Goal: Task Accomplishment & Management: Complete application form

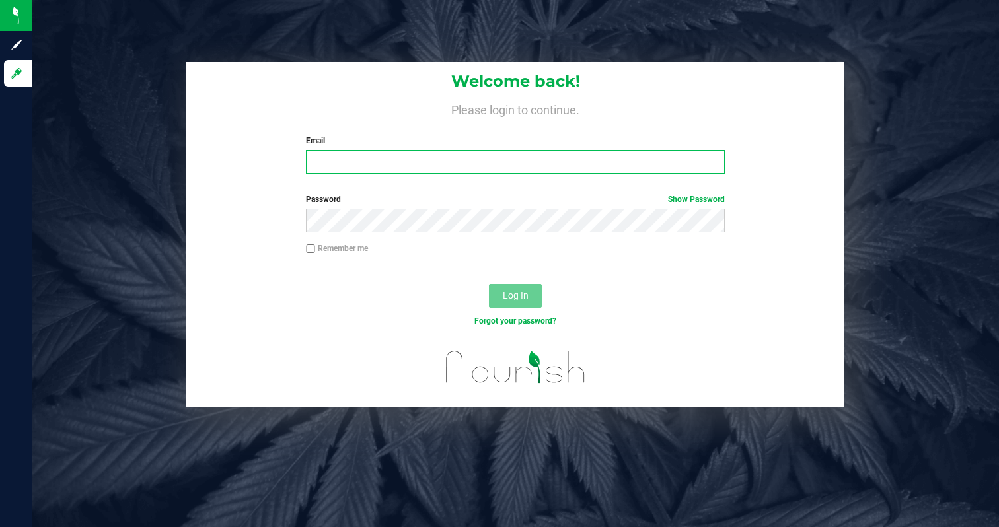
type input "[EMAIL_ADDRESS][DOMAIN_NAME]"
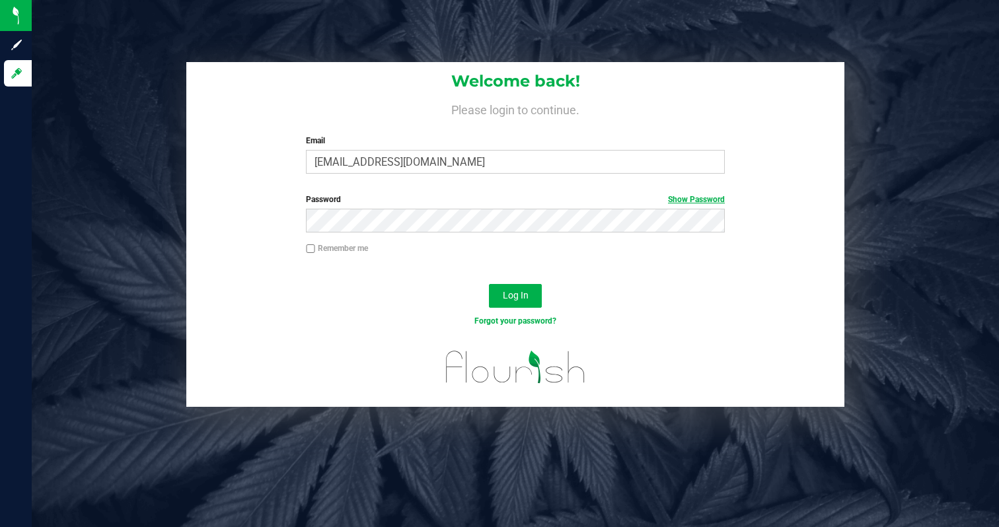
click at [705, 200] on link "Show Password" at bounding box center [696, 199] width 57 height 9
click at [526, 297] on span "Log In" at bounding box center [516, 295] width 26 height 11
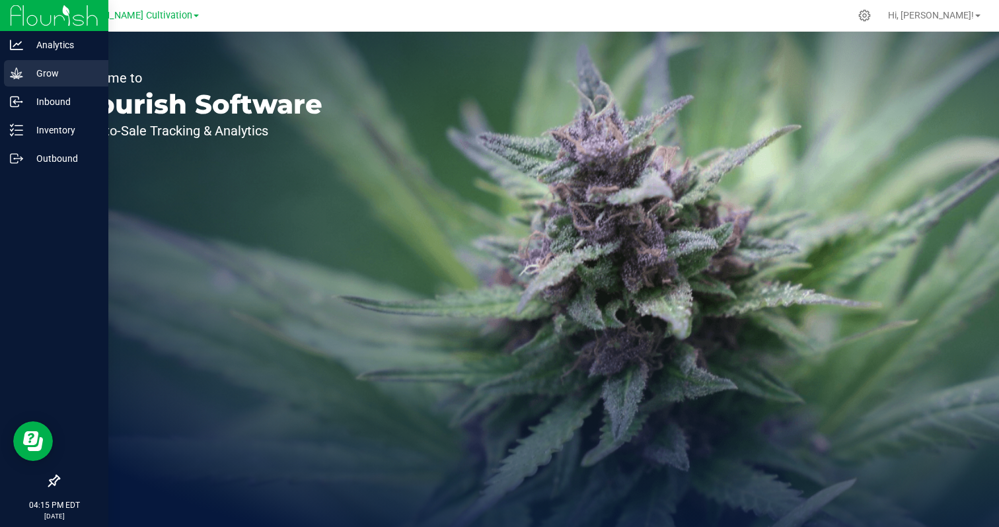
click at [55, 68] on p "Grow" at bounding box center [62, 73] width 79 height 16
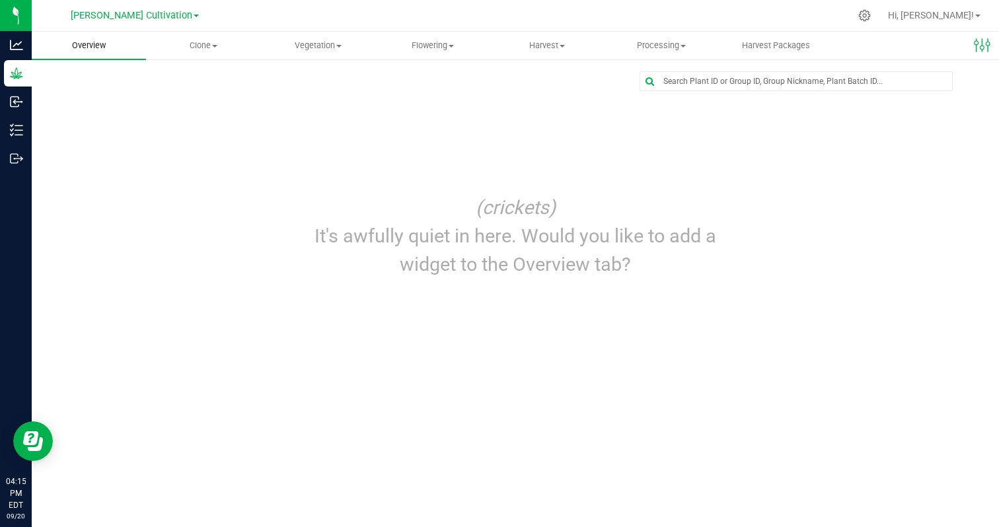
click at [91, 49] on span "Overview" at bounding box center [88, 46] width 69 height 12
click at [199, 46] on span "Clone" at bounding box center [203, 46] width 113 height 12
click at [326, 46] on span "Vegetation" at bounding box center [318, 46] width 113 height 12
click at [213, 45] on span at bounding box center [214, 46] width 5 height 3
click at [208, 78] on span "Create plants" at bounding box center [192, 79] width 93 height 11
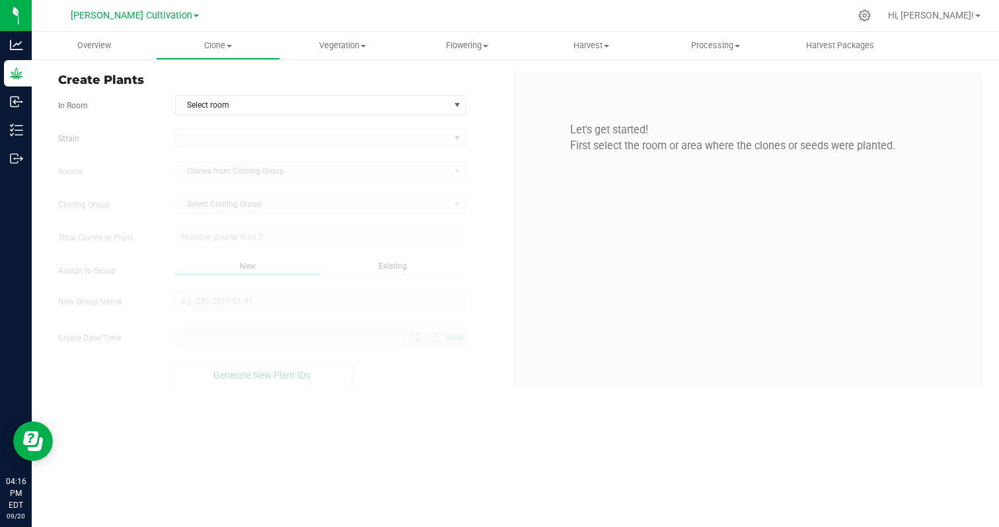
type input "[DATE] 4:16 PM"
click at [213, 106] on span "Select room" at bounding box center [312, 105] width 273 height 18
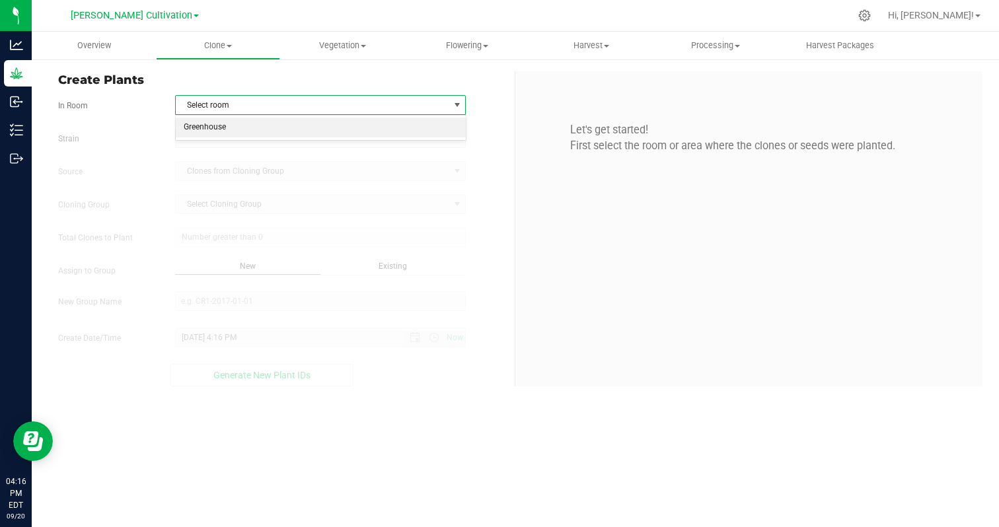
click at [209, 124] on li "Greenhouse" at bounding box center [321, 128] width 290 height 20
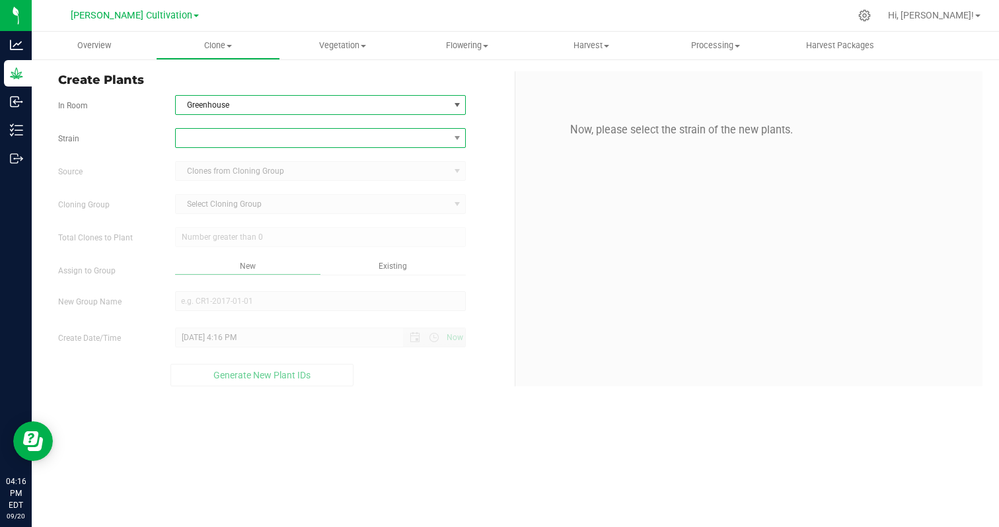
click at [201, 139] on span at bounding box center [312, 138] width 273 height 18
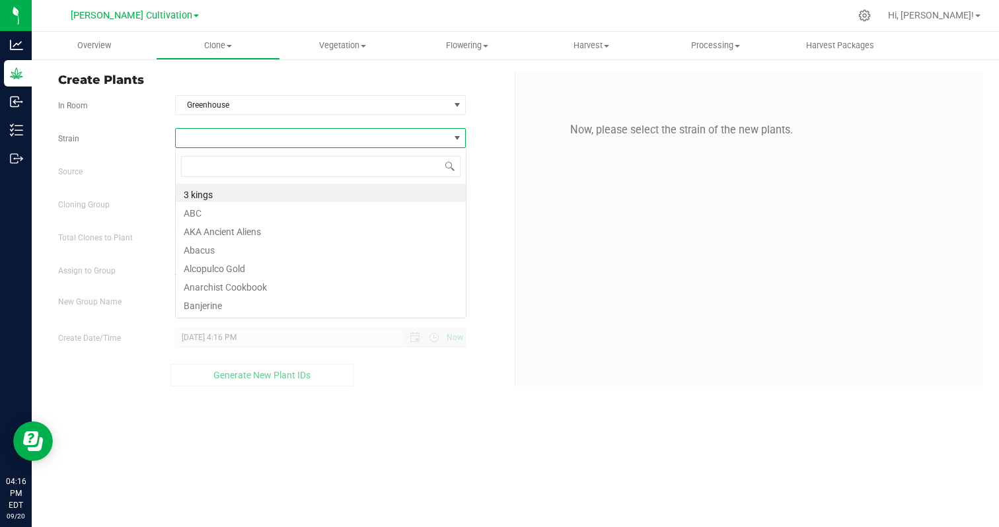
scroll to position [20, 291]
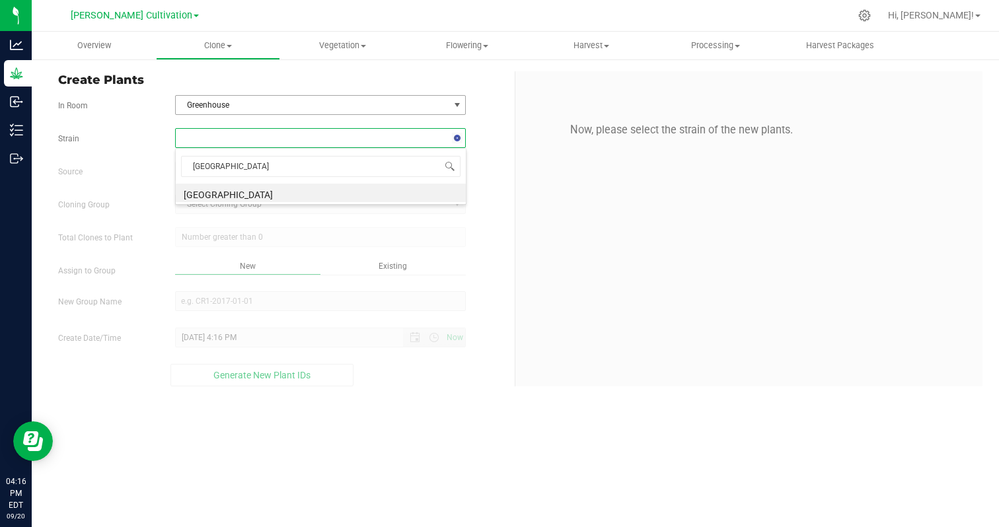
type input "[GEOGRAPHIC_DATA]"
click at [185, 193] on li "[GEOGRAPHIC_DATA]" at bounding box center [321, 193] width 290 height 18
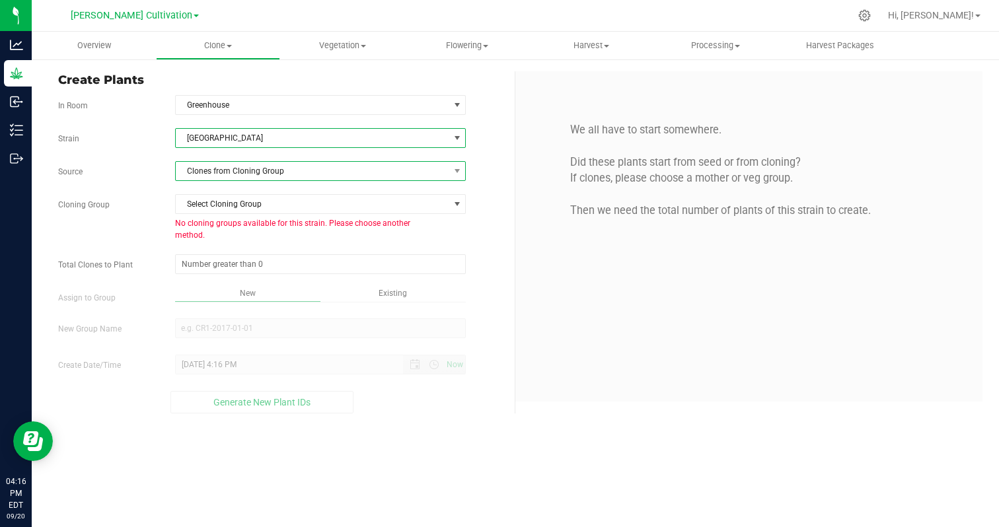
click at [217, 172] on span "Clones from Cloning Group" at bounding box center [312, 171] width 273 height 18
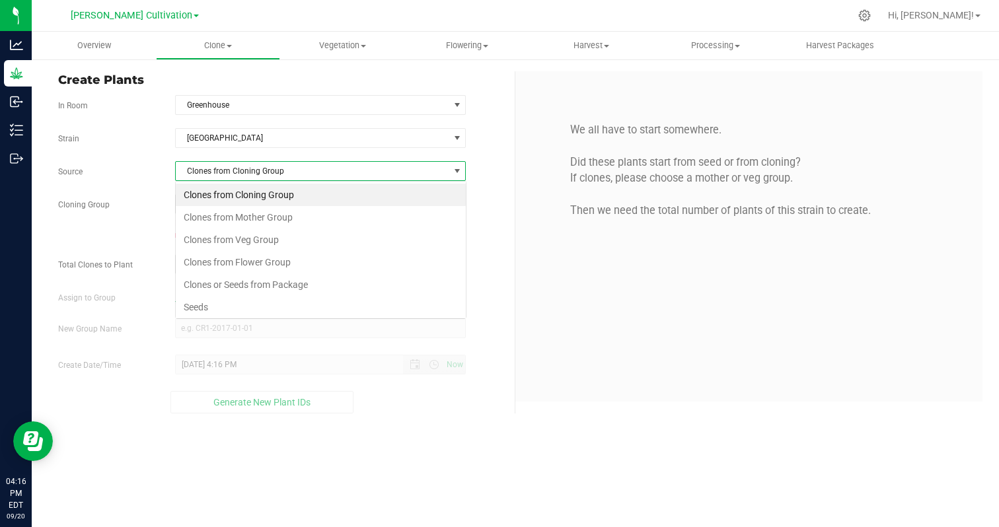
scroll to position [20, 291]
click at [259, 213] on li "Clones from Mother Group" at bounding box center [321, 217] width 290 height 22
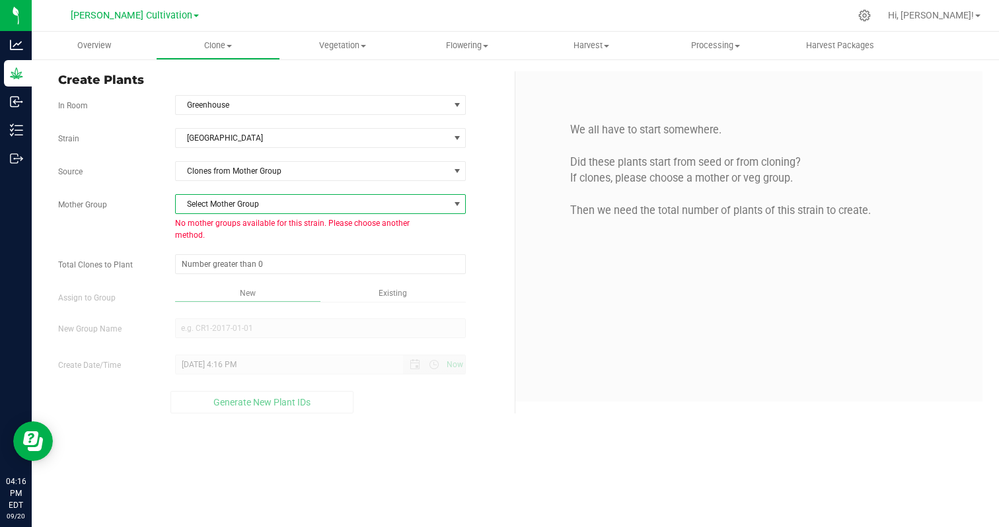
click at [248, 207] on span "Select Mother Group" at bounding box center [312, 204] width 273 height 18
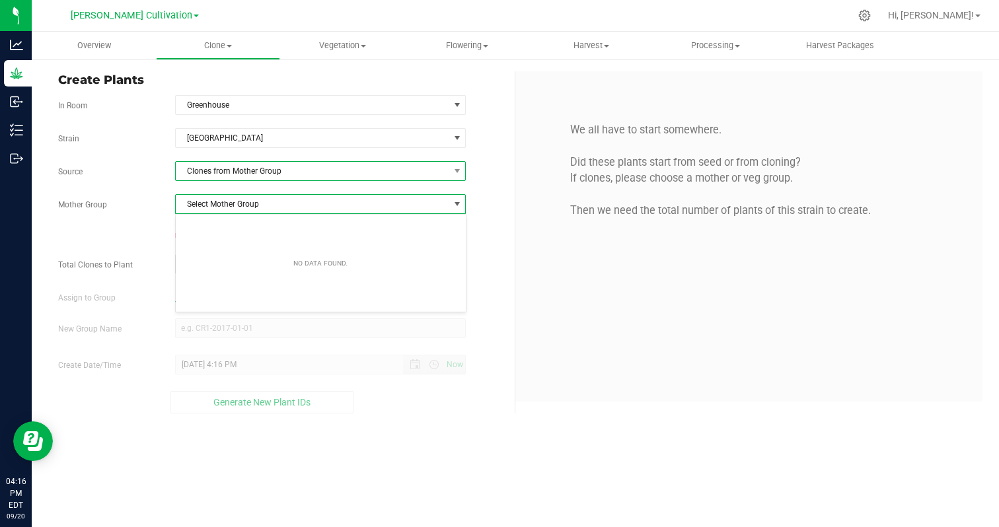
click at [267, 176] on span "Clones from Mother Group" at bounding box center [312, 171] width 273 height 18
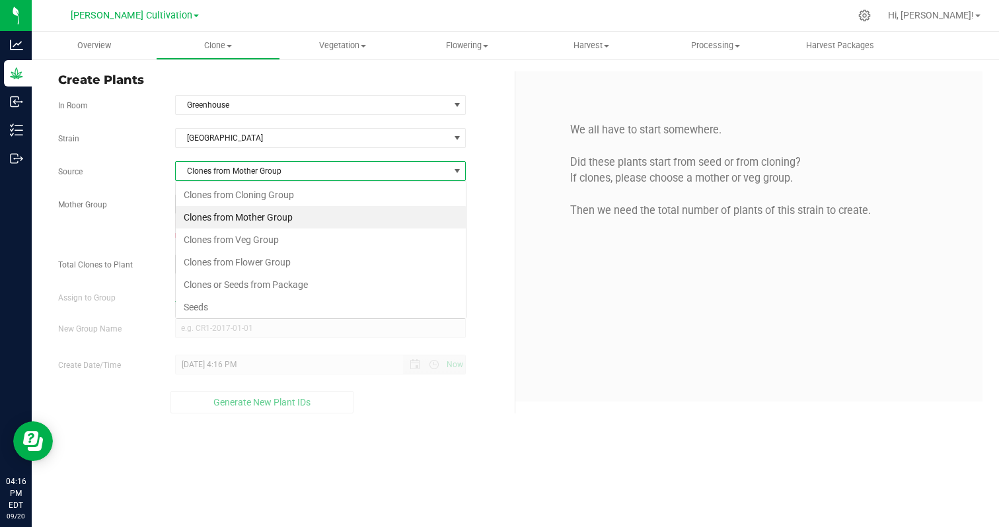
scroll to position [20, 291]
click at [217, 301] on li "Seeds" at bounding box center [321, 307] width 290 height 22
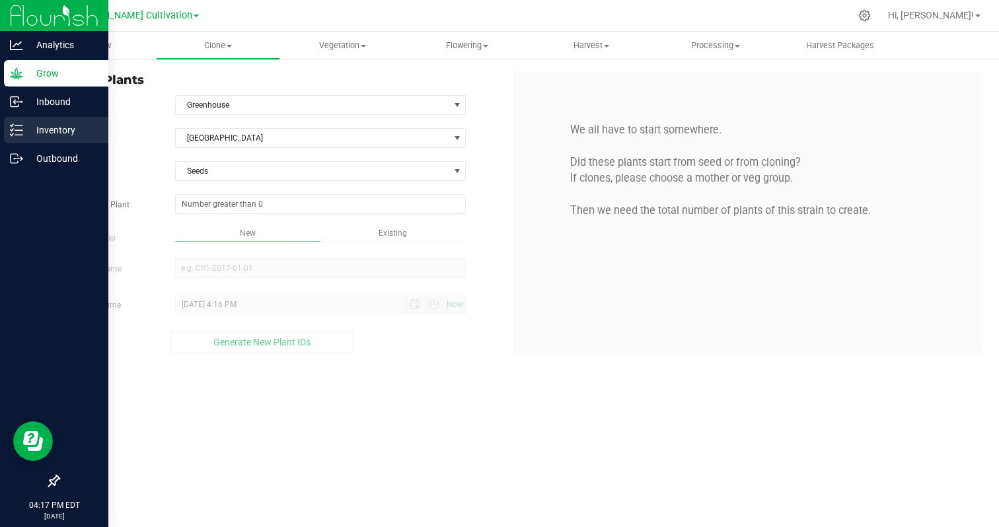
click at [59, 129] on p "Inventory" at bounding box center [62, 130] width 79 height 16
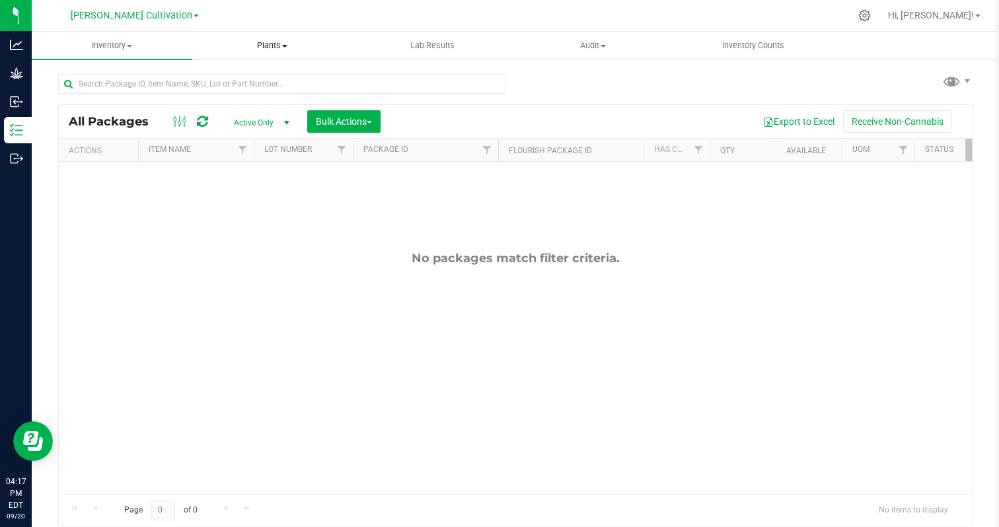
click at [284, 49] on span "Plants" at bounding box center [272, 46] width 159 height 12
click at [264, 78] on span "All plants" at bounding box center [230, 79] width 76 height 11
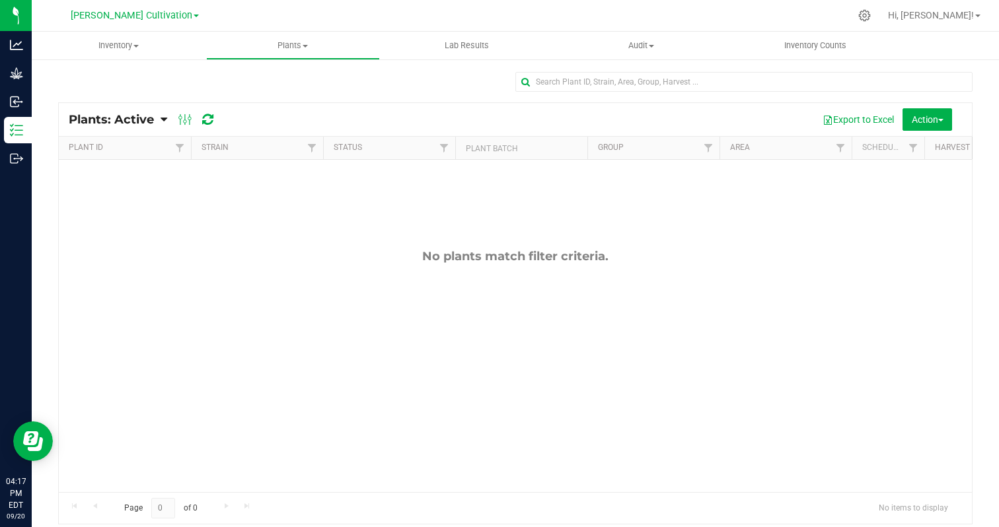
click at [273, 149] on th "Strain" at bounding box center [257, 148] width 132 height 23
click at [946, 130] on div "Plants: Active Plants: Active Plants: Harvested Plants: Dead Plants: Dead + Out…" at bounding box center [515, 119] width 913 height 33
click at [943, 126] on button "Action" at bounding box center [927, 119] width 50 height 22
click at [645, 44] on span "Audit" at bounding box center [641, 46] width 173 height 12
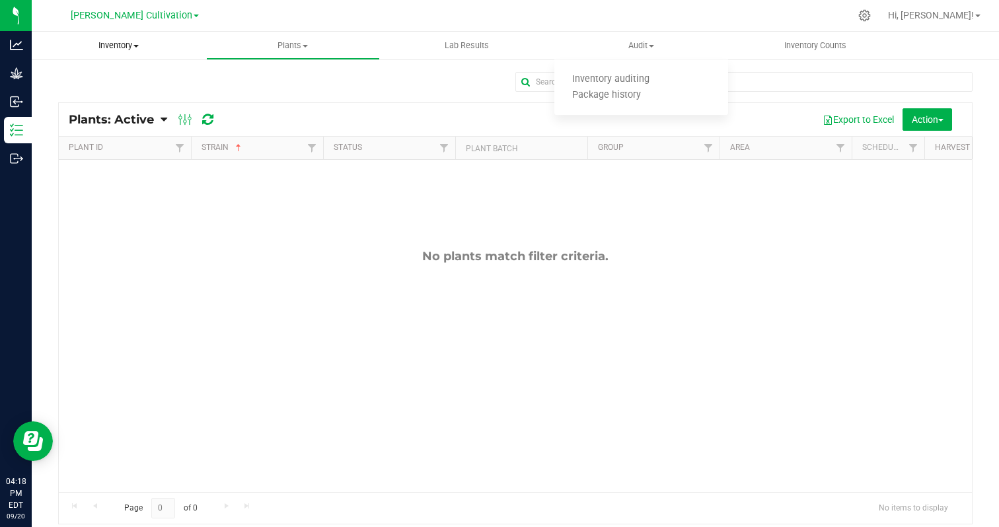
click at [139, 46] on span at bounding box center [135, 46] width 5 height 3
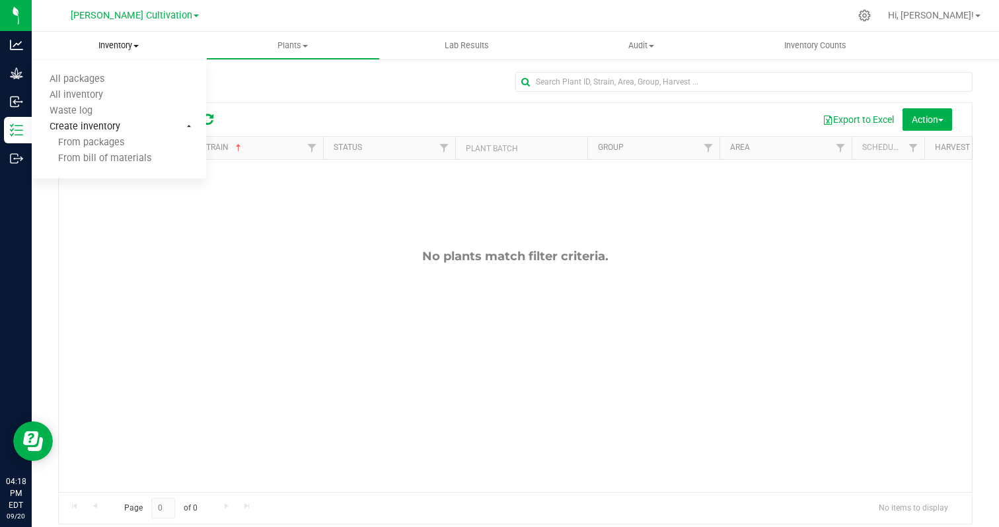
click at [131, 131] on span "Create inventory" at bounding box center [85, 127] width 106 height 11
click at [191, 126] on li "Create inventory" at bounding box center [119, 128] width 174 height 16
click at [191, 127] on li "Create inventory From packages From bill of materials" at bounding box center [119, 144] width 174 height 48
click at [114, 126] on span "Create inventory" at bounding box center [85, 127] width 106 height 11
click at [111, 127] on span "Create inventory" at bounding box center [85, 127] width 106 height 11
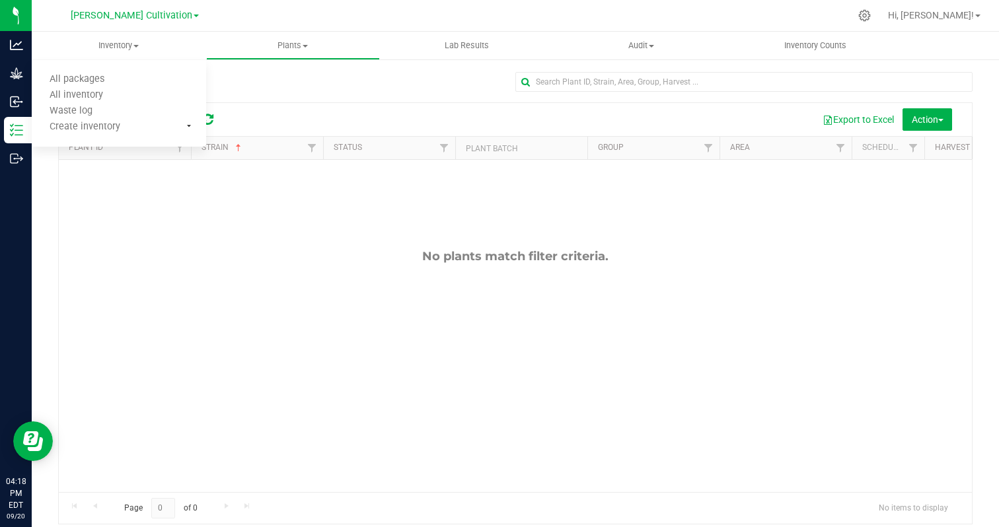
click at [108, 177] on div "No plants match filter criteria." at bounding box center [515, 370] width 913 height 421
click at [250, 146] on th "Strain" at bounding box center [257, 148] width 132 height 23
click at [372, 153] on th "Status" at bounding box center [389, 148] width 132 height 23
click at [180, 149] on span "Filter" at bounding box center [179, 148] width 11 height 11
click at [228, 114] on div "Export to Excel Action Schedule destroy Destroy plants Bulk destroy CSV" at bounding box center [595, 119] width 734 height 22
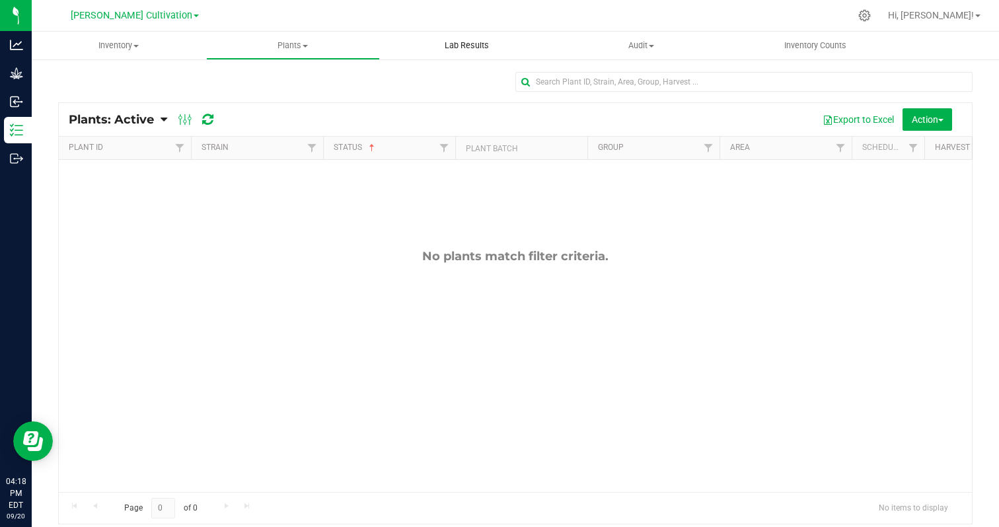
click at [470, 55] on uib-tab-heading "Lab Results" at bounding box center [466, 45] width 173 height 26
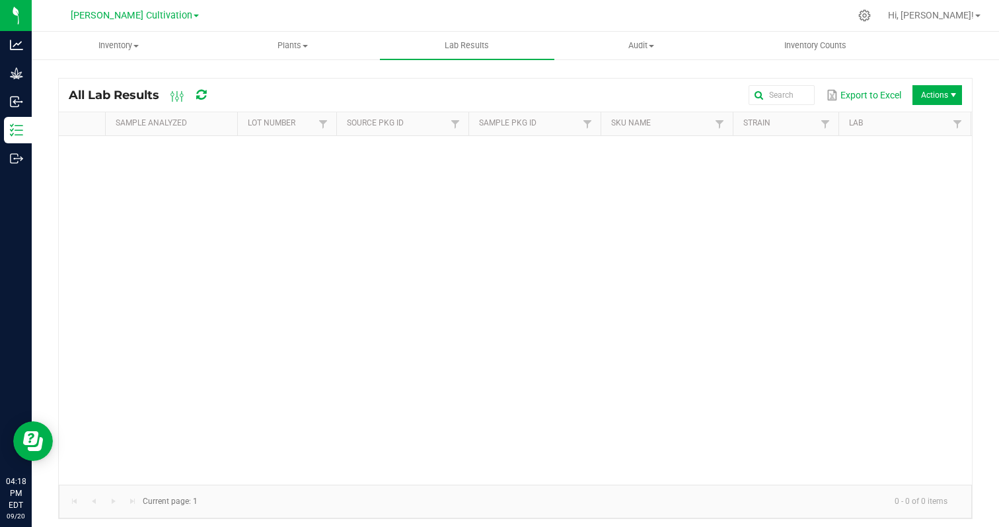
click at [179, 18] on link "[PERSON_NAME] Cultivation" at bounding box center [135, 15] width 128 height 13
click at [153, 45] on link "[PERSON_NAME] Cultivation" at bounding box center [134, 47] width 193 height 18
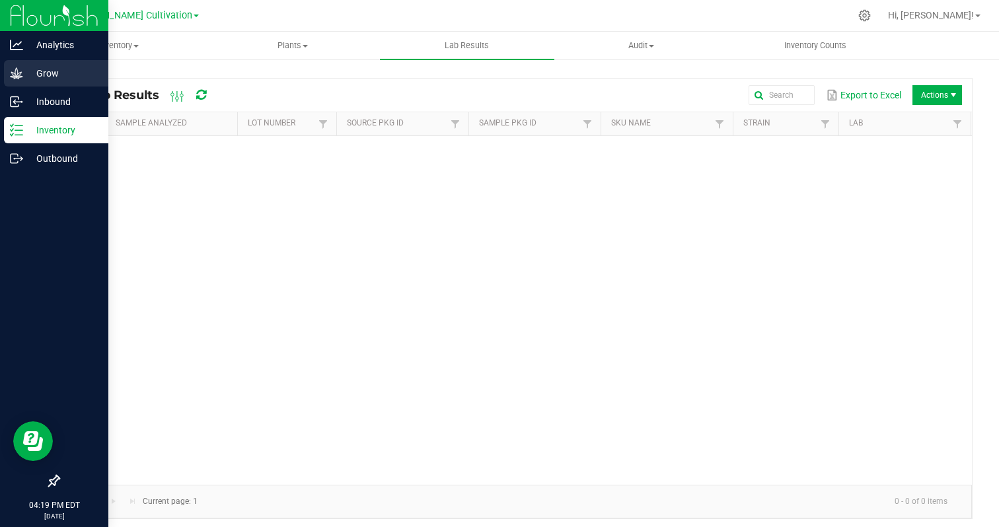
click at [57, 79] on p "Grow" at bounding box center [62, 73] width 79 height 16
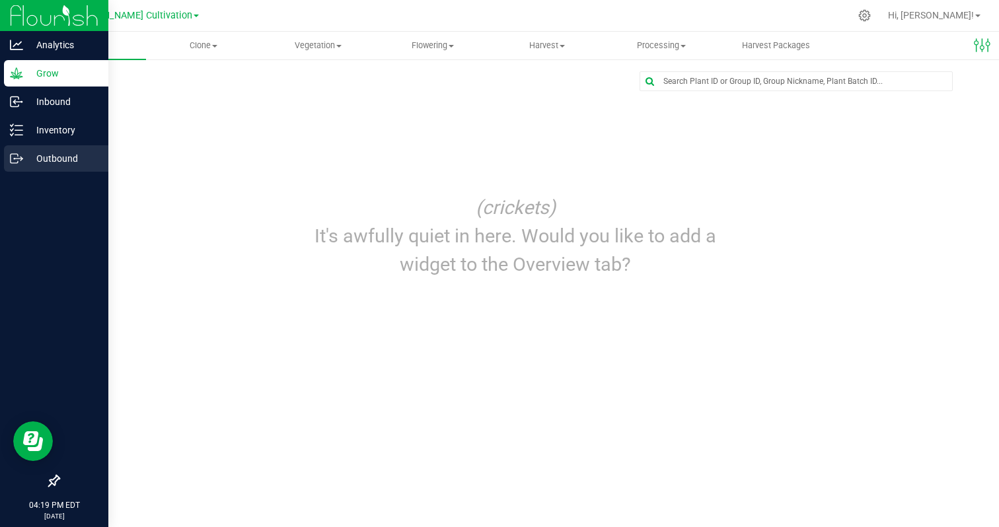
click at [55, 160] on p "Outbound" at bounding box center [62, 159] width 79 height 16
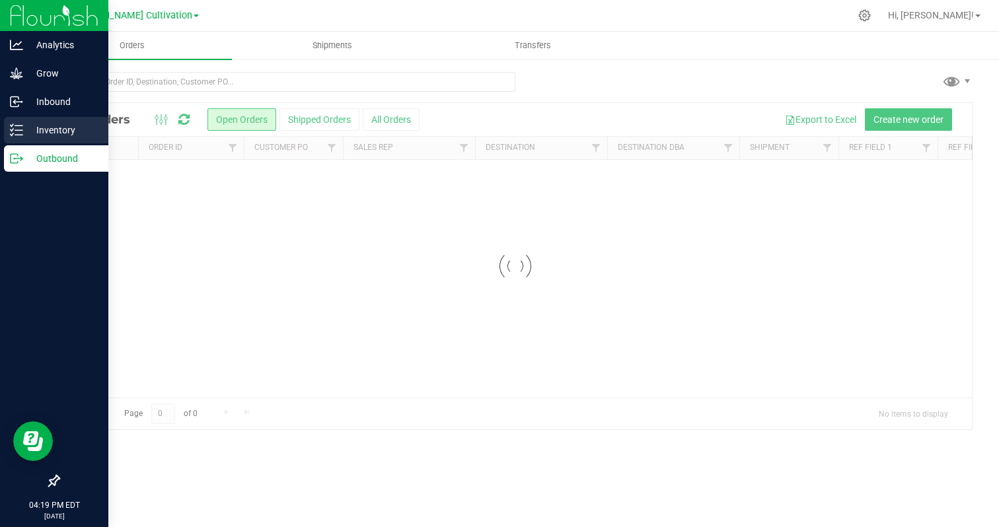
click at [53, 128] on p "Inventory" at bounding box center [62, 130] width 79 height 16
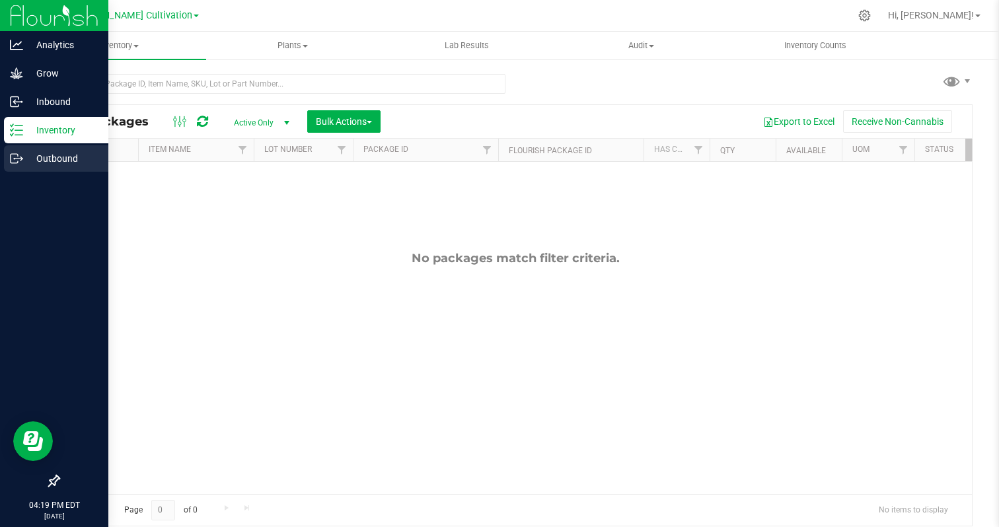
click at [32, 160] on p "Outbound" at bounding box center [62, 159] width 79 height 16
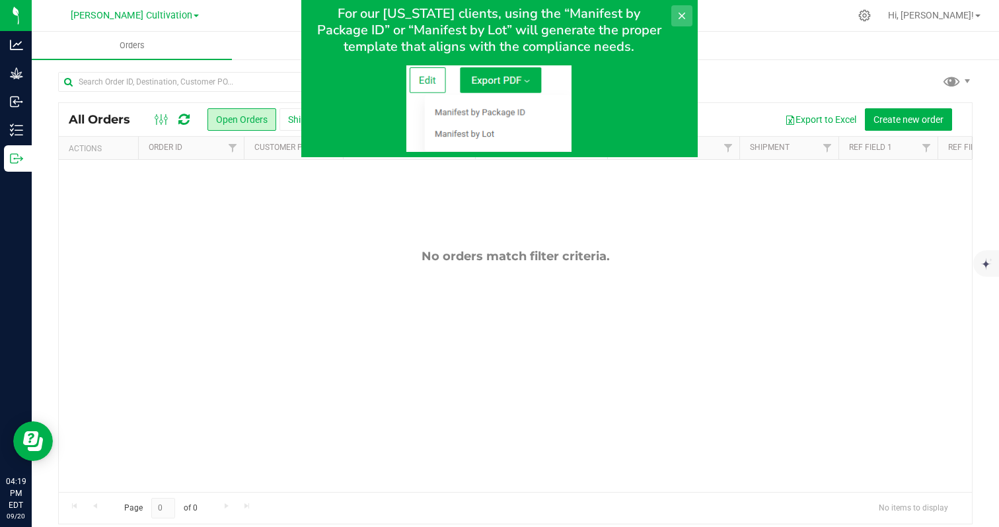
click at [688, 14] on button at bounding box center [681, 15] width 21 height 21
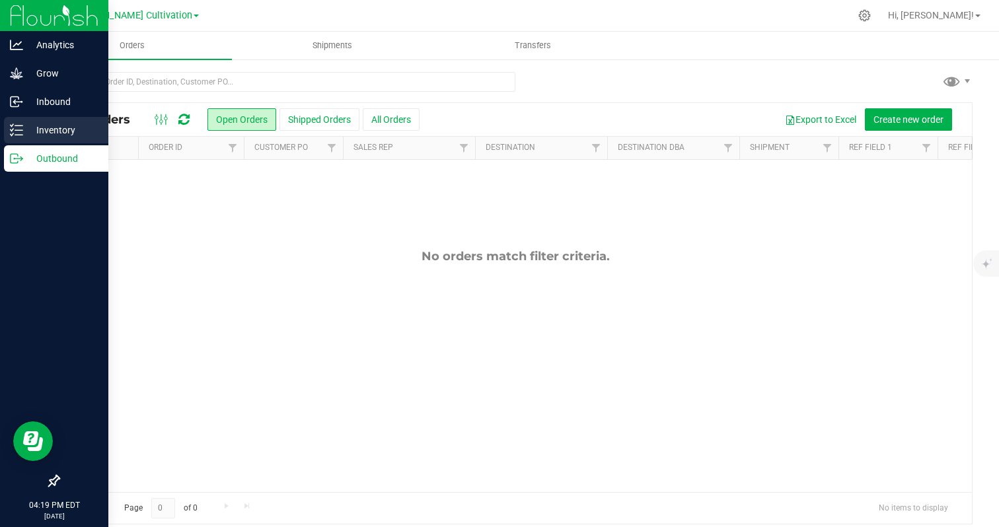
click at [15, 133] on icon at bounding box center [16, 130] width 13 height 13
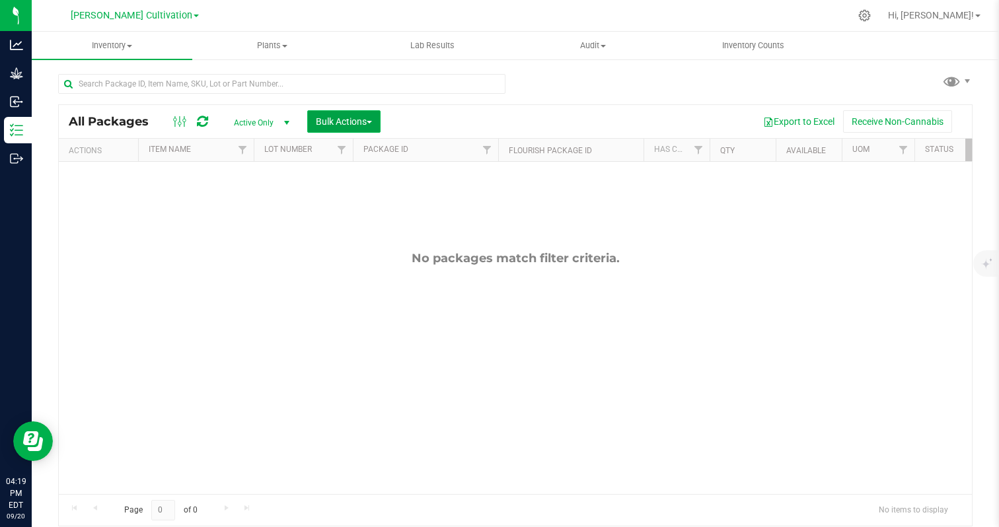
click at [330, 122] on span "Bulk Actions" at bounding box center [344, 121] width 56 height 11
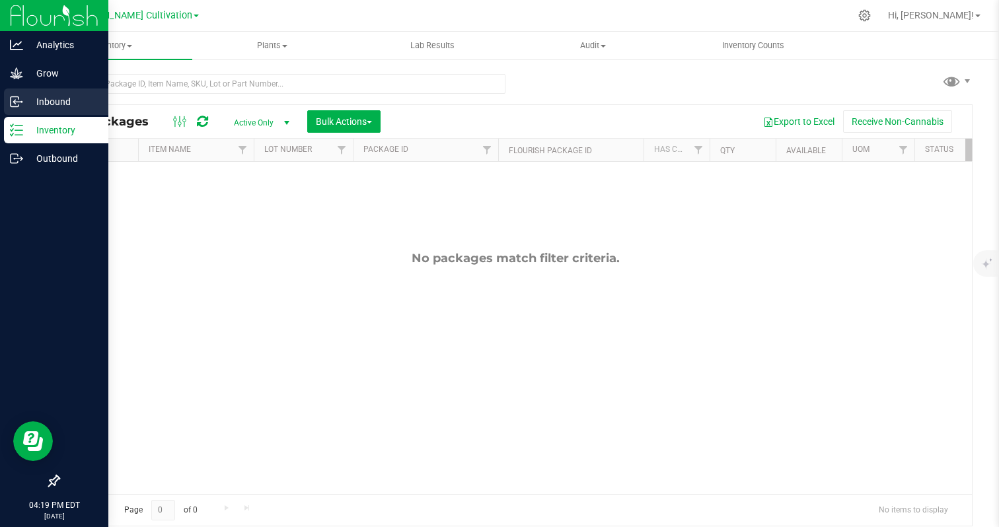
click at [17, 102] on icon at bounding box center [16, 101] width 13 height 13
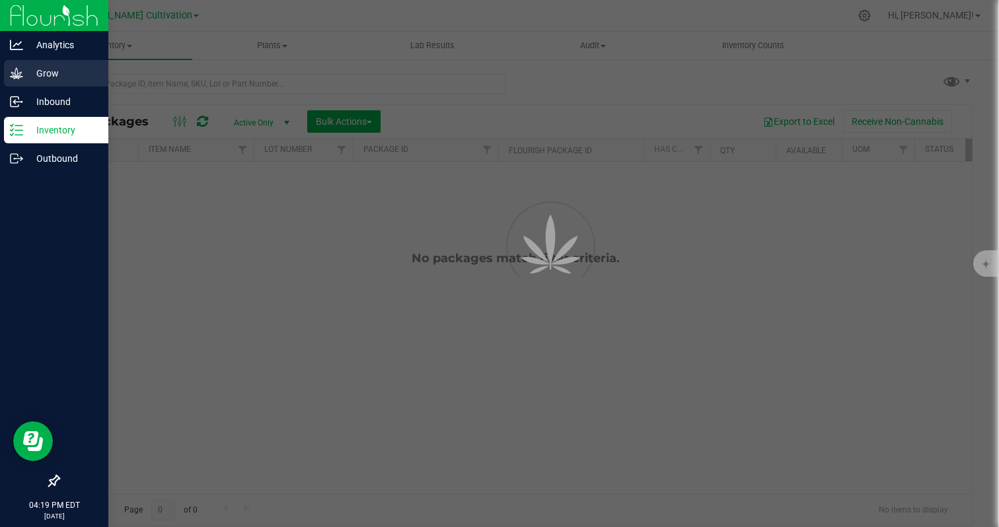
click at [20, 73] on icon at bounding box center [16, 72] width 13 height 11
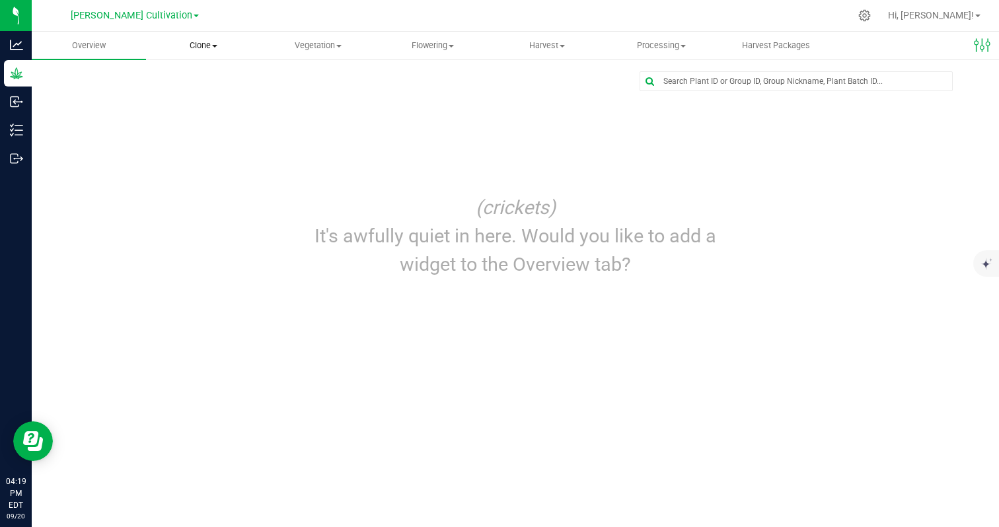
click at [186, 46] on span "Clone" at bounding box center [203, 46] width 113 height 12
click at [172, 81] on span "Create plants" at bounding box center [192, 79] width 93 height 11
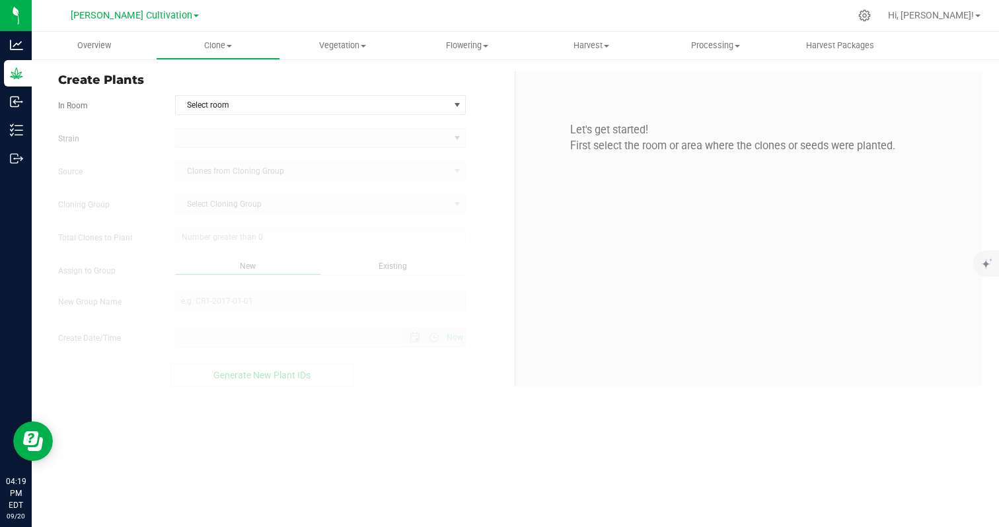
type input "[DATE] 4:19 PM"
click at [205, 106] on span "Select room" at bounding box center [312, 105] width 273 height 18
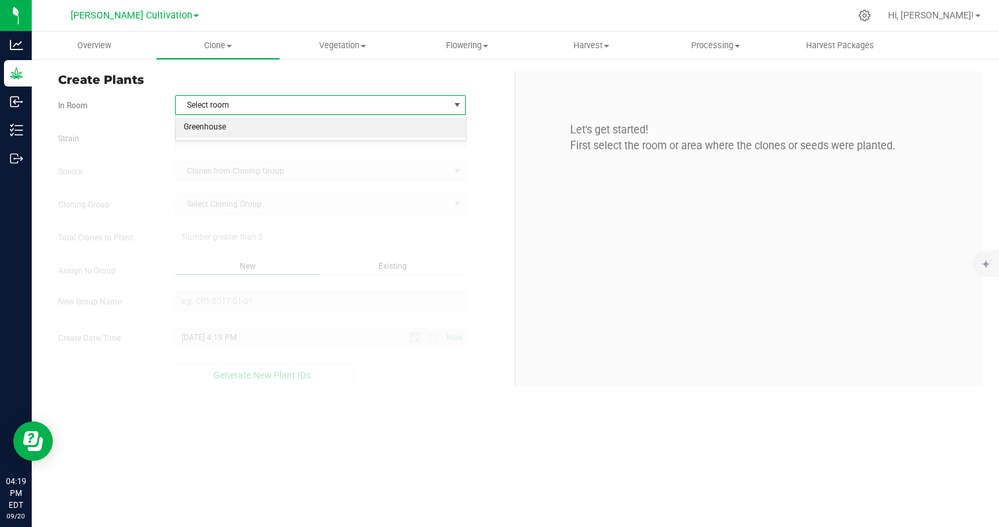
click at [201, 124] on li "Greenhouse" at bounding box center [321, 128] width 290 height 20
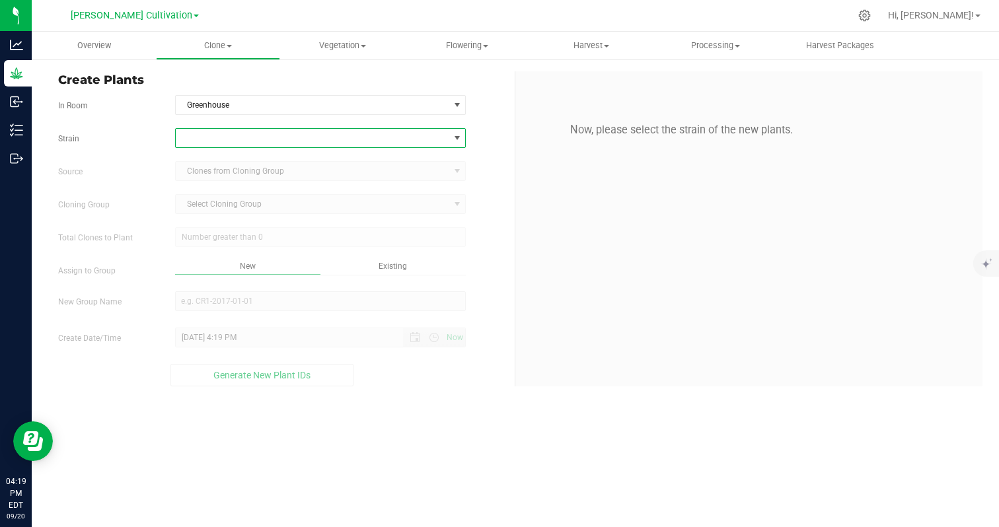
click at [194, 141] on span at bounding box center [312, 138] width 273 height 18
click at [201, 236] on li "[GEOGRAPHIC_DATA]" at bounding box center [321, 238] width 290 height 18
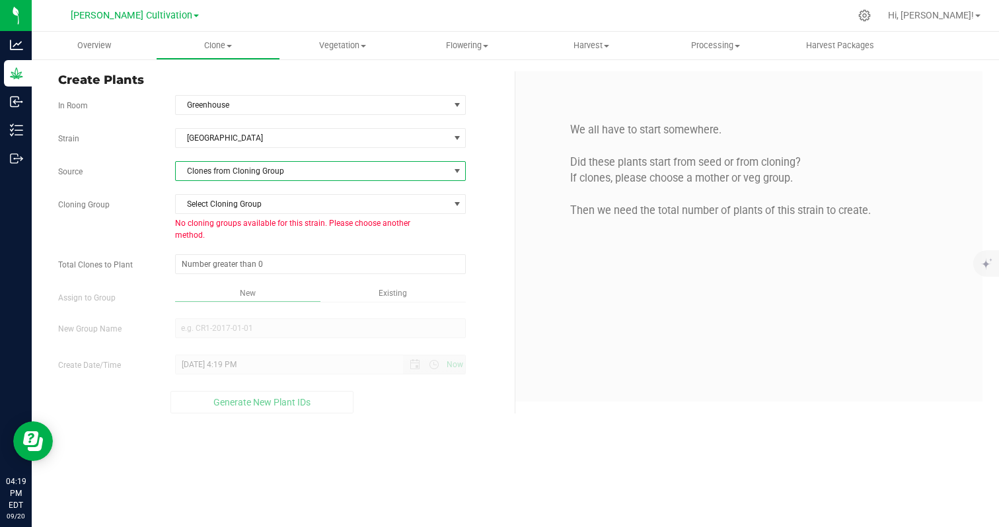
click at [213, 169] on span "Clones from Cloning Group" at bounding box center [312, 171] width 273 height 18
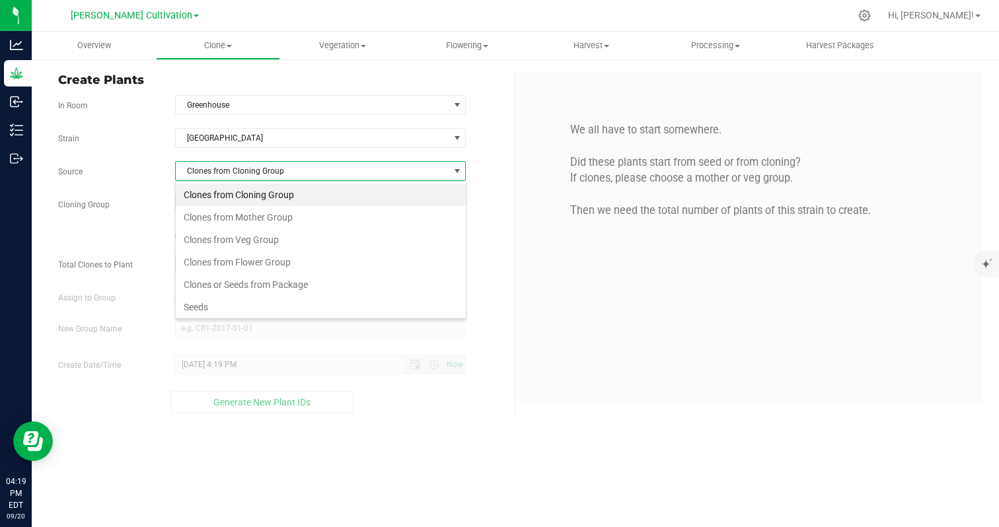
scroll to position [20, 291]
click at [213, 169] on span "Clones from Cloning Group" at bounding box center [312, 171] width 273 height 18
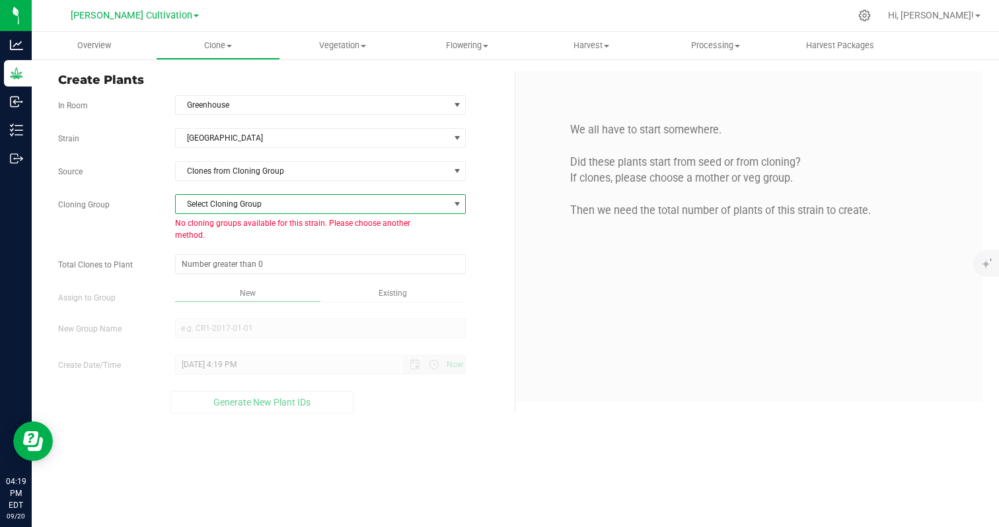
click at [205, 203] on span "Select Cloning Group" at bounding box center [312, 204] width 273 height 18
click at [456, 201] on span "select" at bounding box center [457, 204] width 11 height 11
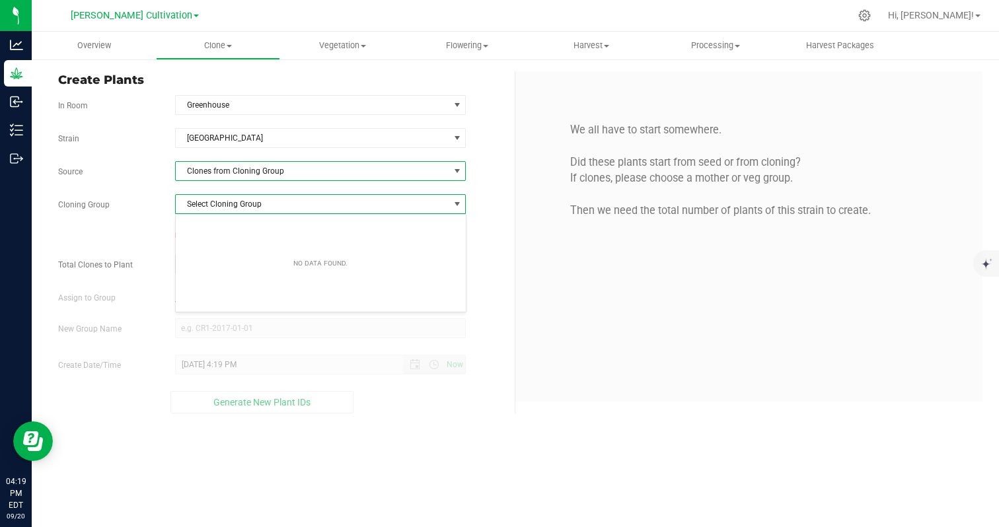
click at [456, 172] on span at bounding box center [457, 171] width 11 height 11
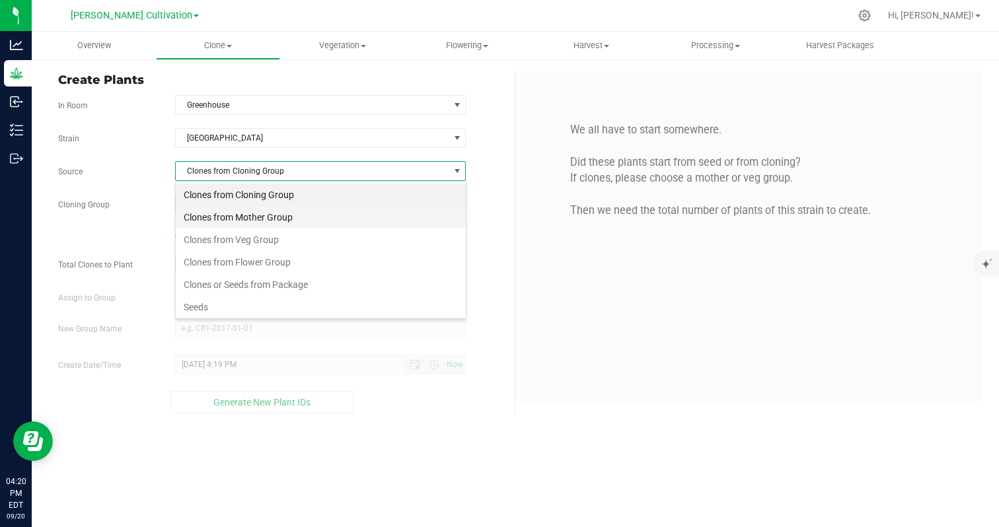
click at [421, 217] on li "Clones from Mother Group" at bounding box center [321, 217] width 290 height 22
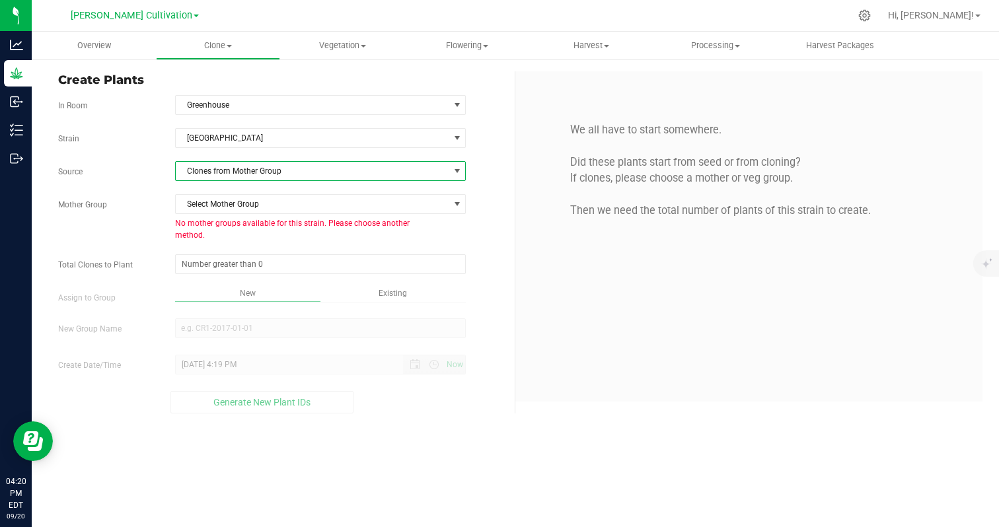
click at [441, 174] on span "Clones from Mother Group" at bounding box center [312, 171] width 273 height 18
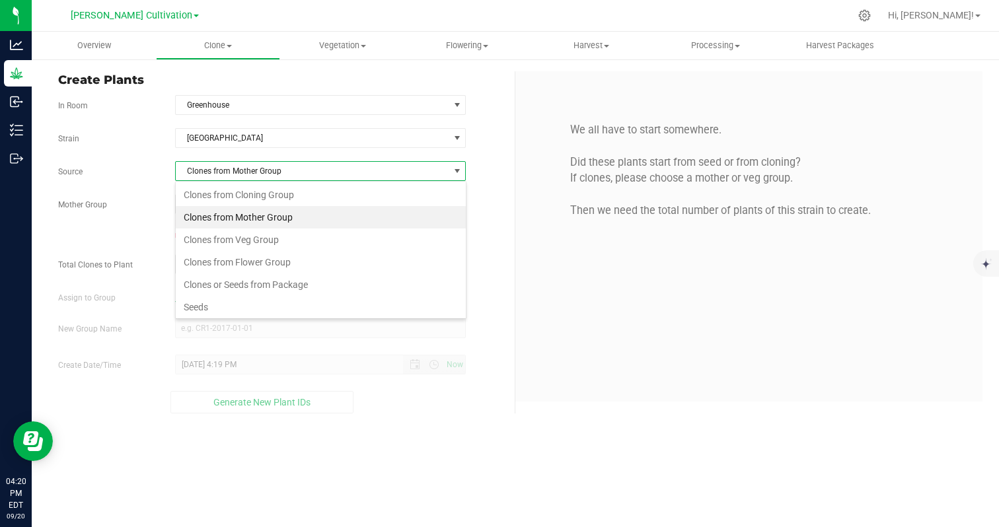
scroll to position [20, 291]
click at [409, 242] on li "Clones from Veg Group" at bounding box center [321, 240] width 290 height 22
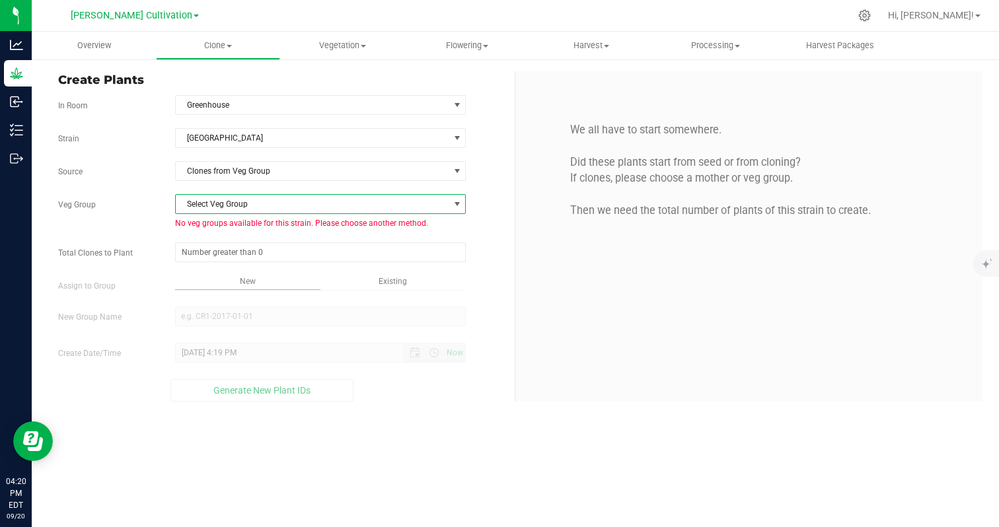
click at [413, 203] on span "Select Veg Group" at bounding box center [312, 204] width 273 height 18
click at [404, 210] on span "Select Veg Group" at bounding box center [312, 204] width 273 height 18
click at [452, 203] on span "select" at bounding box center [457, 204] width 11 height 11
click at [418, 165] on span "Clones from Veg Group" at bounding box center [312, 171] width 273 height 18
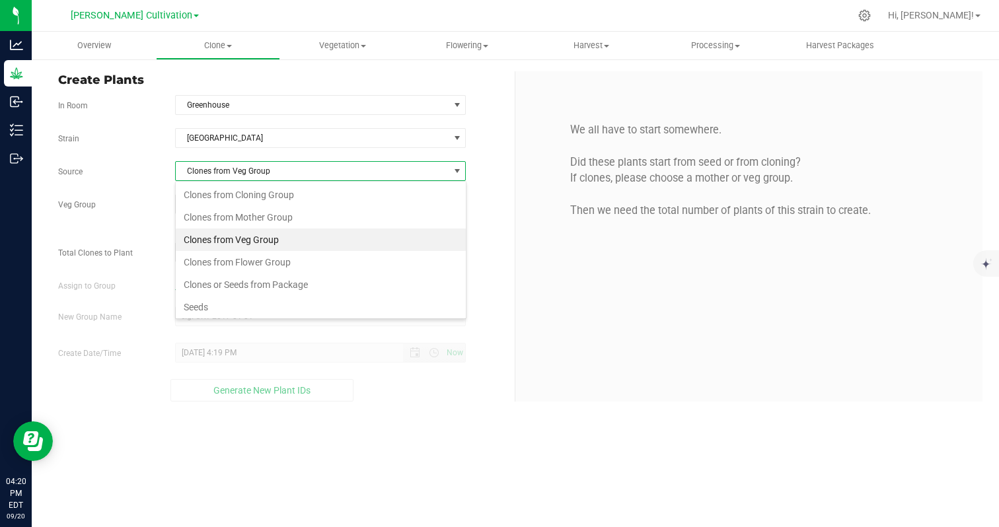
scroll to position [20, 291]
click at [209, 311] on li "Seeds" at bounding box center [321, 307] width 290 height 22
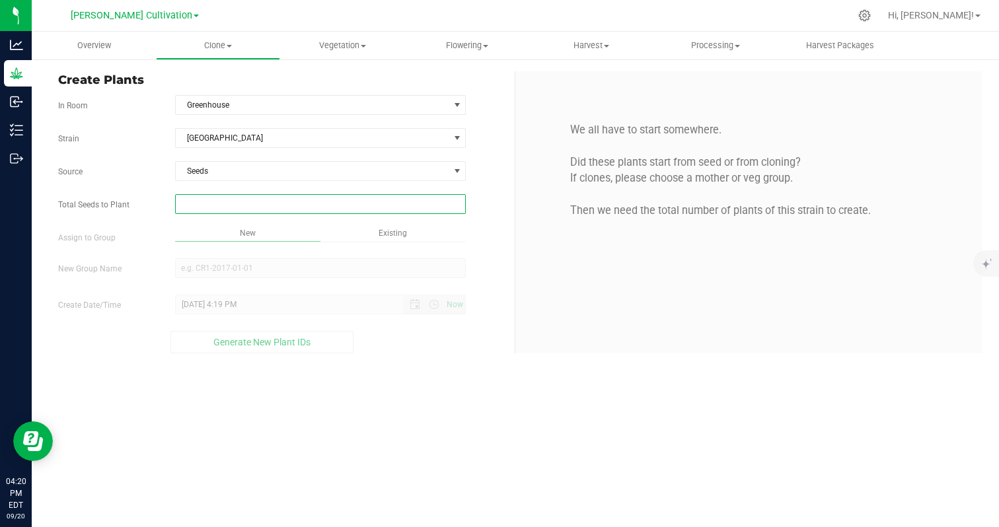
click at [302, 211] on span at bounding box center [320, 204] width 291 height 20
type input "20"
click at [308, 227] on div "Overview Clone Create plants Cloning groups Cloning plants Apply to plants Vege…" at bounding box center [515, 279] width 967 height 495
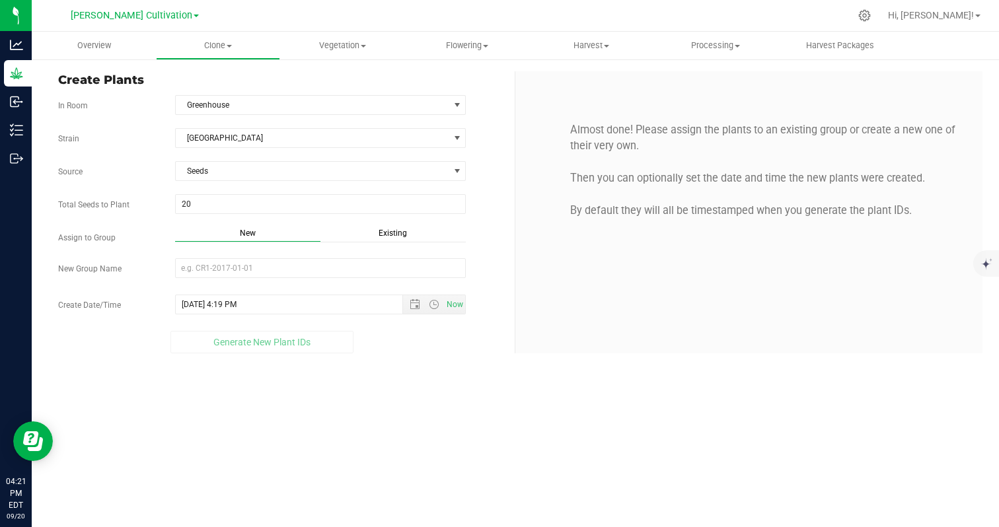
click at [387, 232] on span "Existing" at bounding box center [392, 233] width 28 height 9
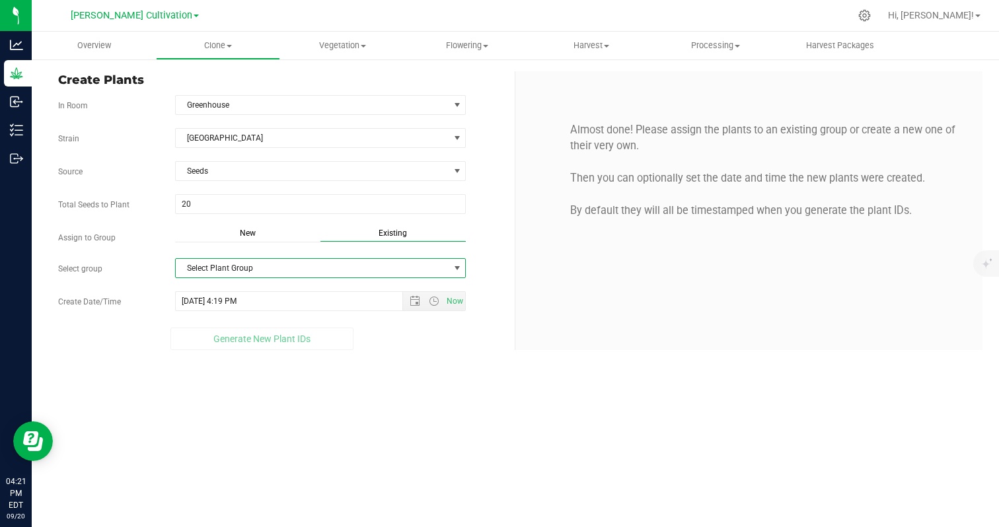
click at [355, 271] on span "Select Plant Group" at bounding box center [312, 268] width 273 height 18
click at [262, 236] on div "New" at bounding box center [247, 234] width 145 height 15
click at [255, 268] on input "New Group Name" at bounding box center [320, 268] width 291 height 20
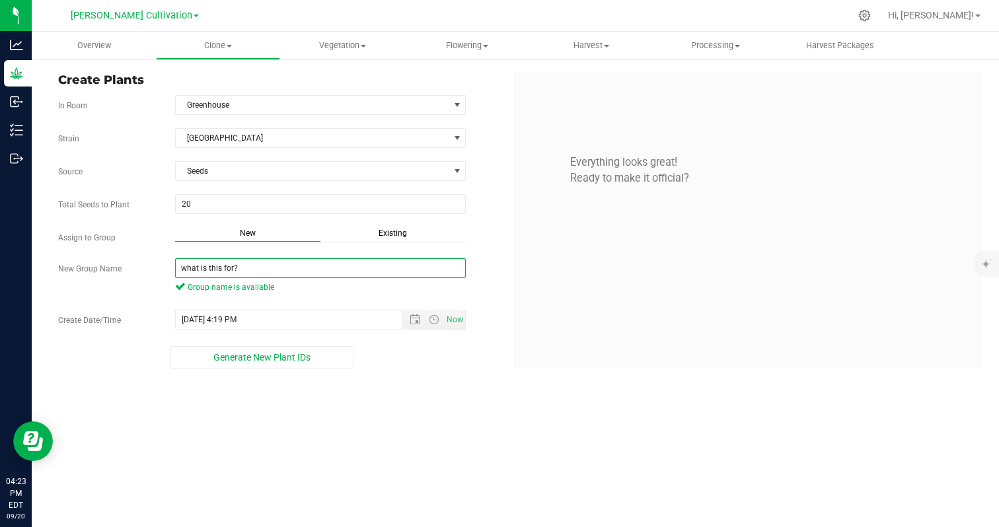
drag, startPoint x: 243, startPoint y: 266, endPoint x: 159, endPoint y: 264, distance: 83.9
click at [159, 264] on div "New Group Name what is this for? Group name is available" at bounding box center [281, 277] width 466 height 38
click at [182, 267] on input "Clones from Veg...not sure what I Cannot select this" at bounding box center [320, 268] width 291 height 20
click at [418, 320] on span "Open the date view" at bounding box center [414, 319] width 11 height 11
type input "Durbana Clones from Veg...not sure what I Cannot select this"
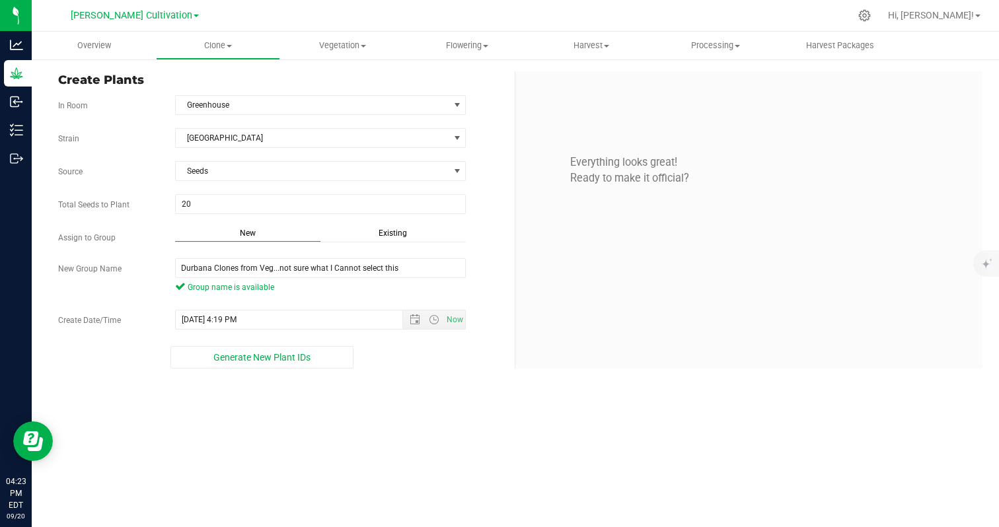
click at [355, 387] on div "Overview Clone Create plants Cloning groups Cloning plants Apply to plants Vege…" at bounding box center [515, 279] width 967 height 495
click at [320, 365] on button "Generate New Plant IDs" at bounding box center [262, 357] width 184 height 22
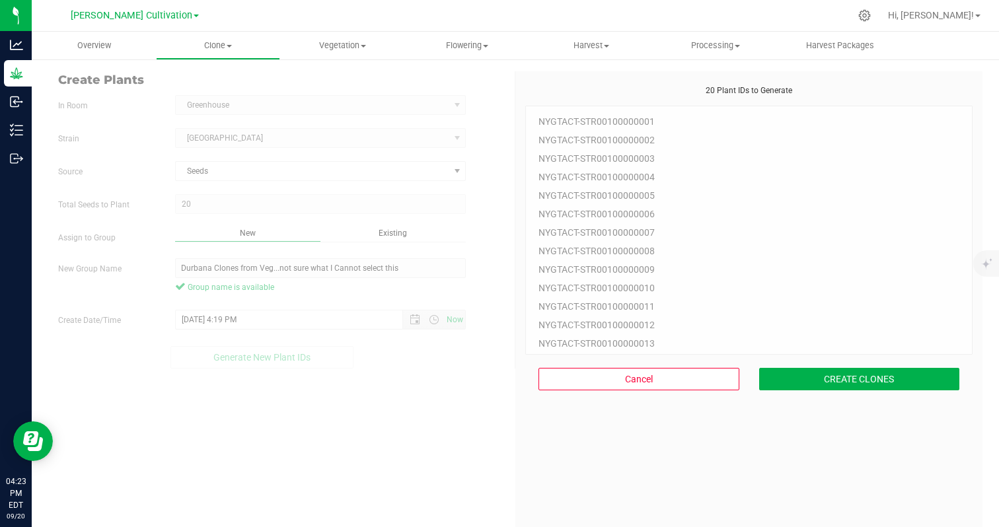
scroll to position [40, 0]
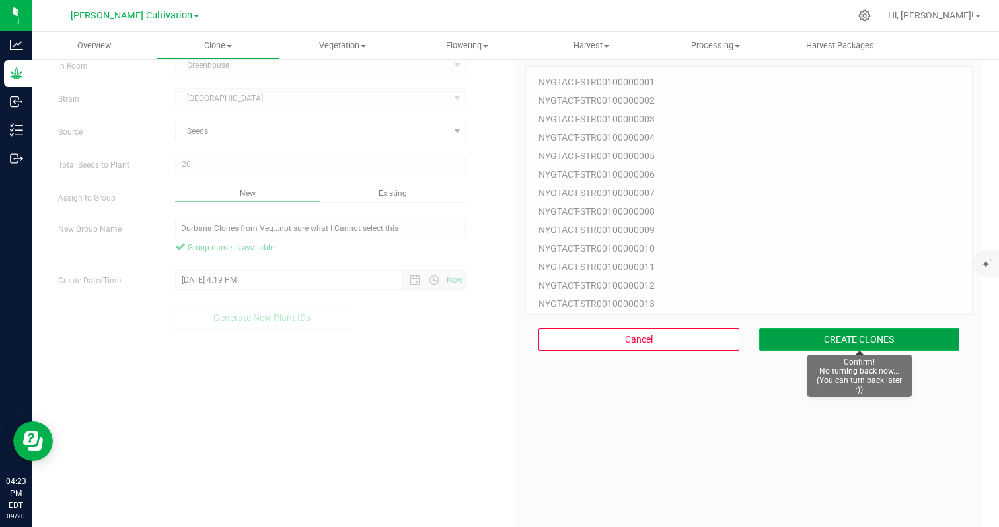
click at [820, 346] on button "CREATE CLONES" at bounding box center [859, 339] width 201 height 22
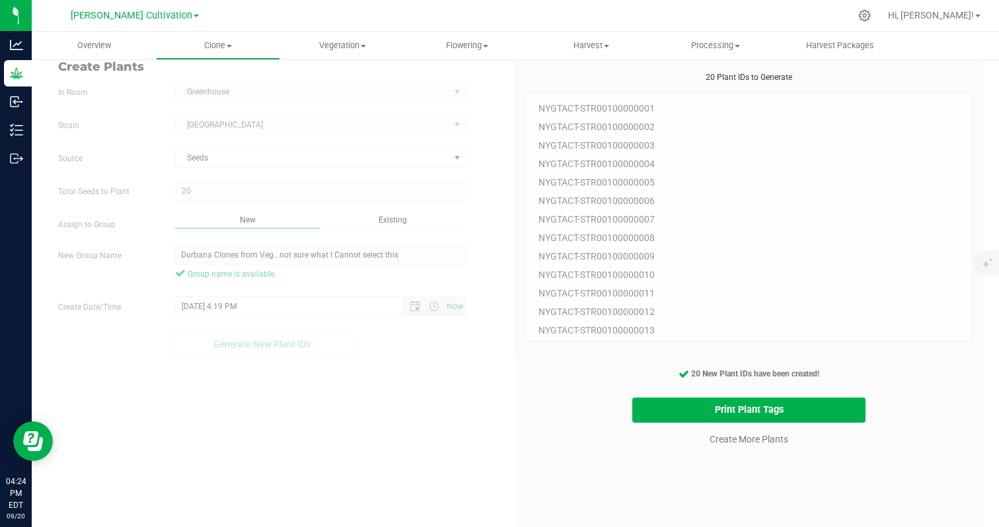
scroll to position [0, 0]
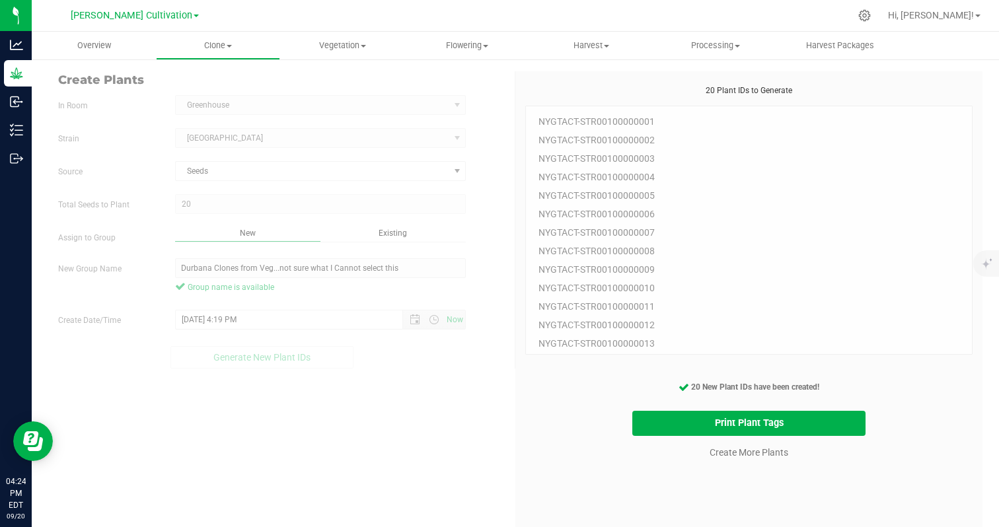
click at [643, 120] on div "NYGTACT-STR00100000001 NYGTACT-STR00100000002 NYGTACT-STR00100000003 NYGTACT-ST…" at bounding box center [748, 230] width 447 height 249
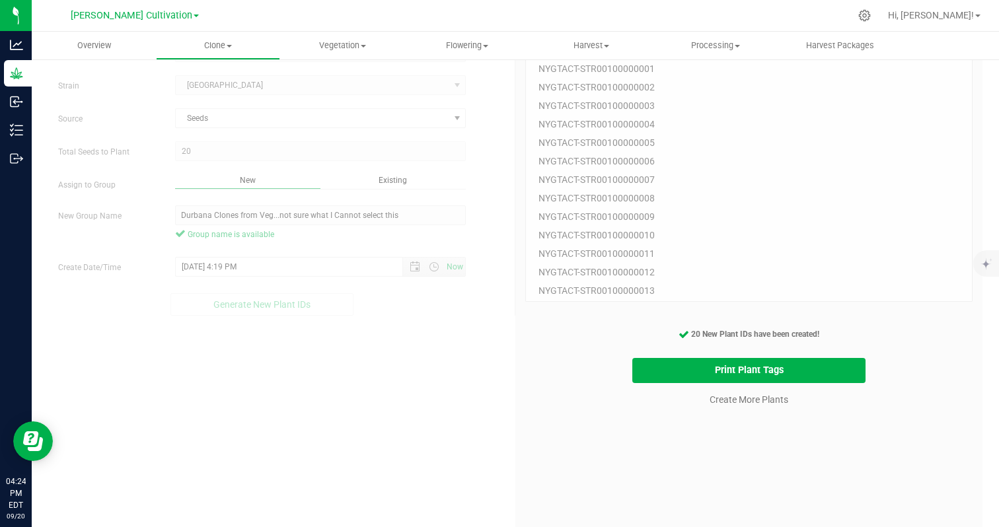
scroll to position [98, 0]
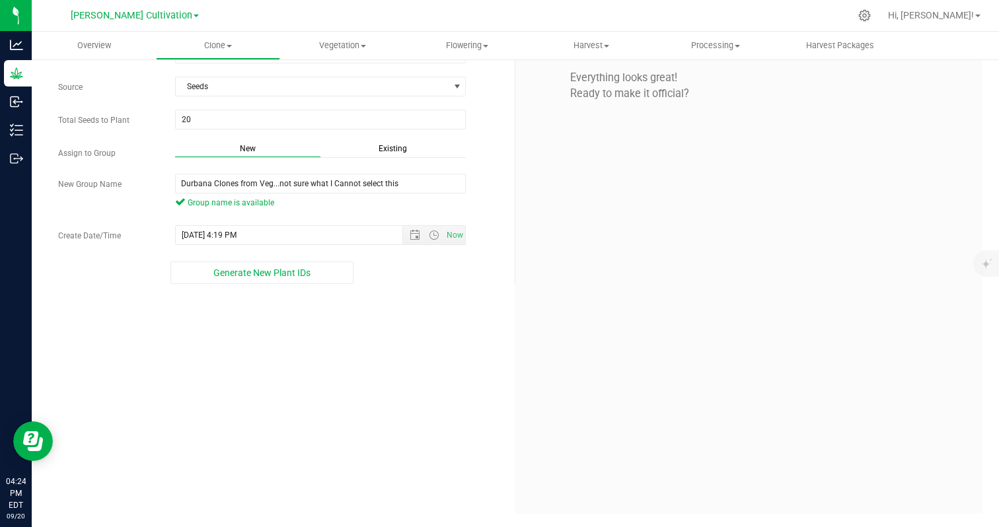
scroll to position [85, 0]
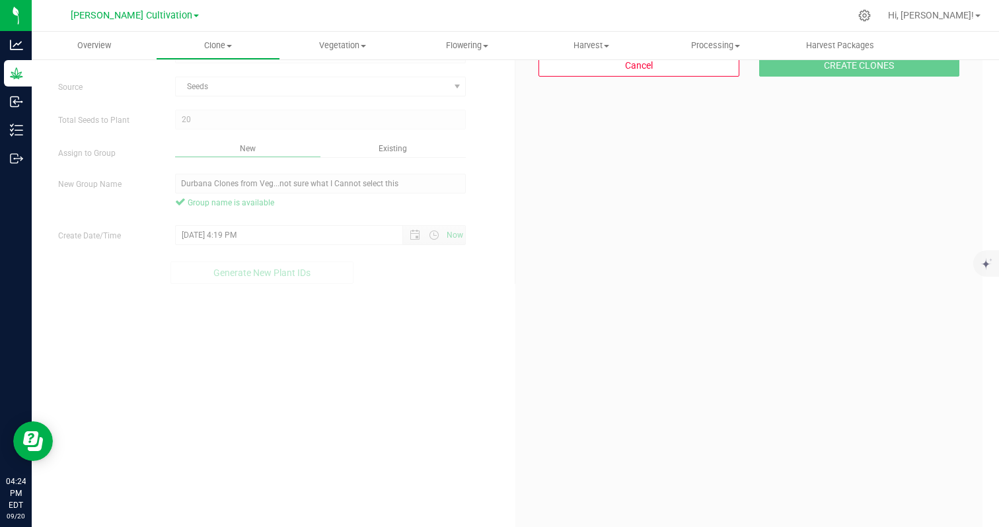
scroll to position [40, 0]
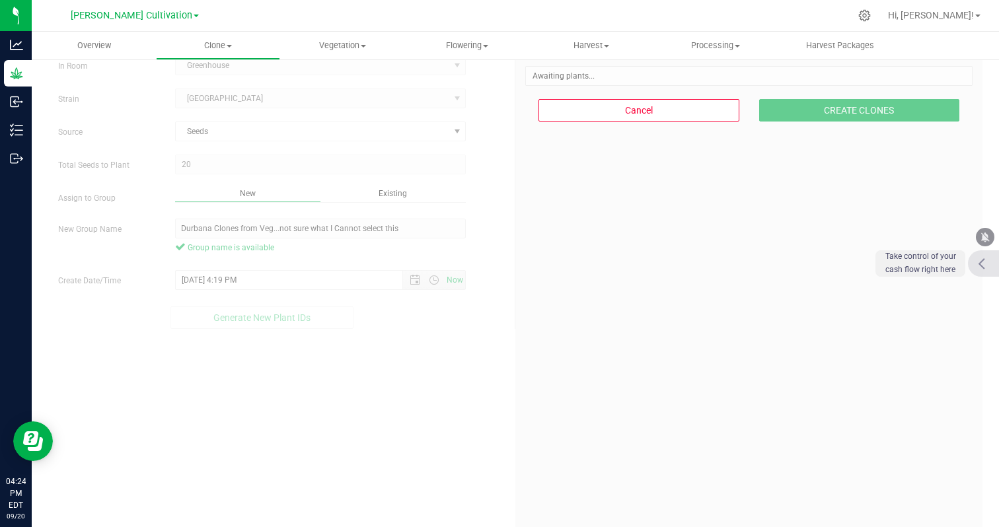
click at [982, 263] on icon at bounding box center [980, 264] width 7 height 12
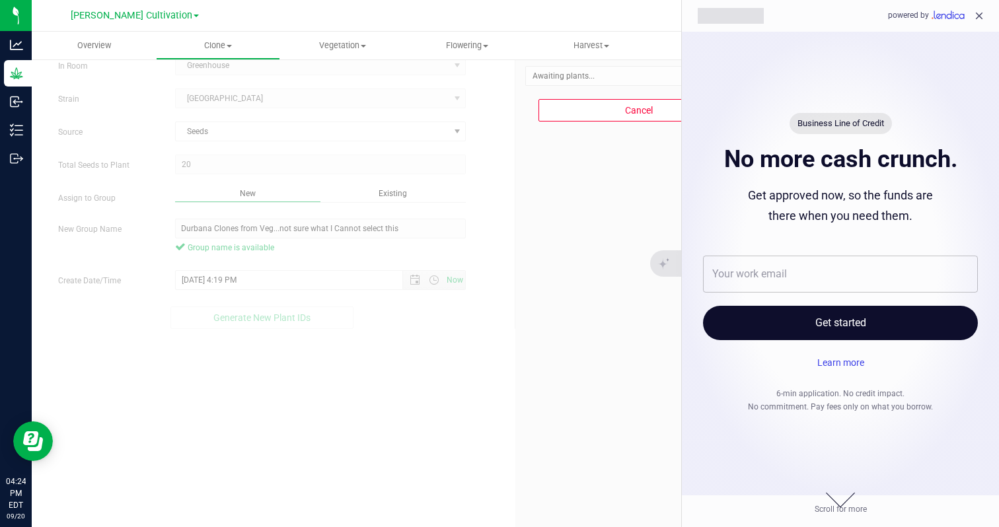
click at [618, 311] on div at bounding box center [499, 263] width 999 height 527
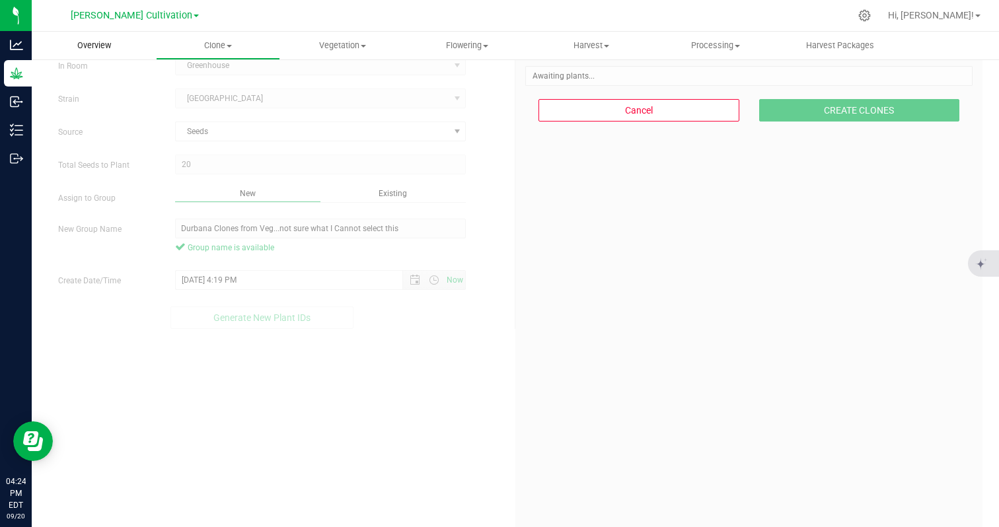
click at [95, 48] on span "Overview" at bounding box center [93, 46] width 69 height 12
click at [266, 245] on span "Group name is available" at bounding box center [320, 248] width 291 height 12
click at [378, 195] on div "Existing" at bounding box center [392, 195] width 145 height 15
click at [396, 196] on span "Existing" at bounding box center [392, 193] width 28 height 9
click at [250, 199] on div "New" at bounding box center [247, 195] width 145 height 15
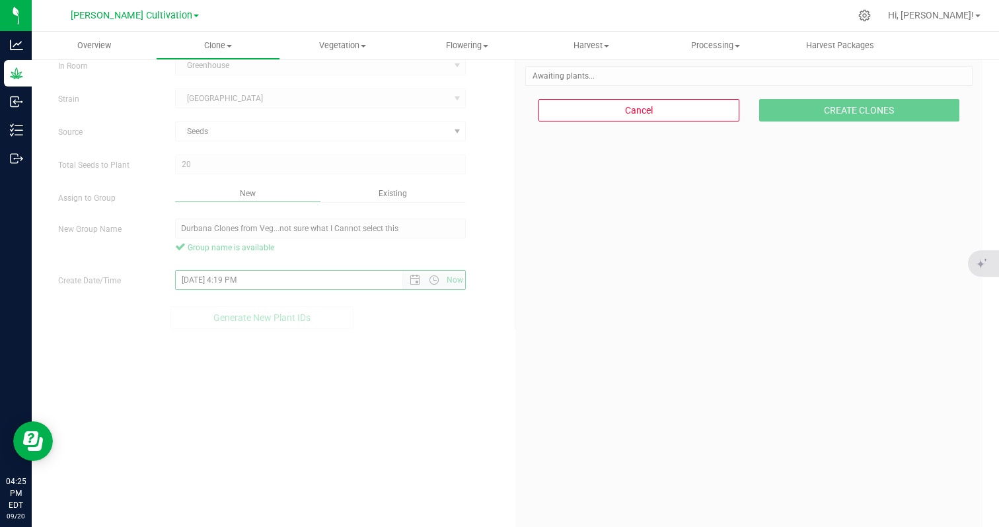
click at [235, 280] on input "[DATE] 4:19 PM" at bounding box center [301, 280] width 250 height 18
click at [660, 80] on div "Awaiting plants... Awaiting plants..." at bounding box center [748, 76] width 447 height 20
click at [633, 77] on plant-id-list "Awaiting plants... Awaiting plants..." at bounding box center [748, 75] width 447 height 9
click at [322, 47] on span "Vegetation" at bounding box center [342, 46] width 123 height 12
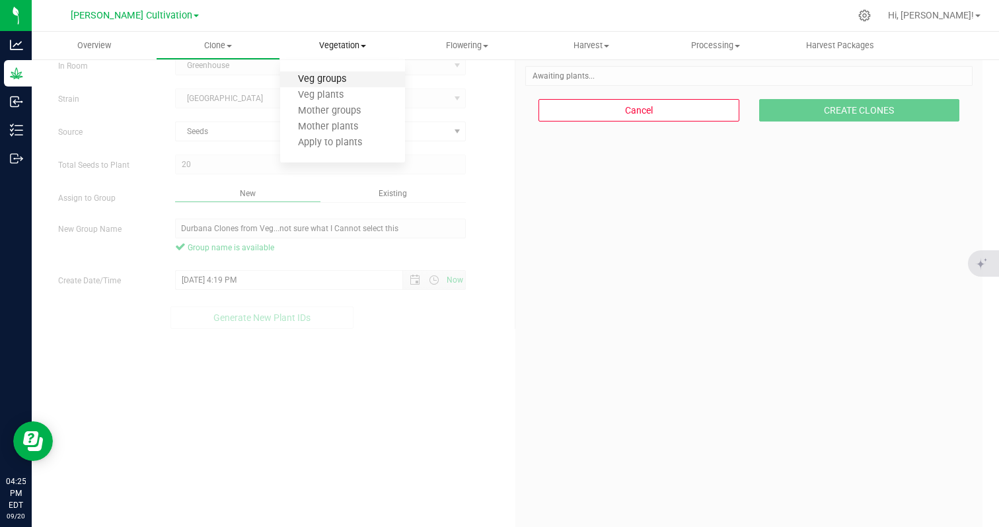
click at [321, 80] on span "Veg groups" at bounding box center [322, 79] width 84 height 11
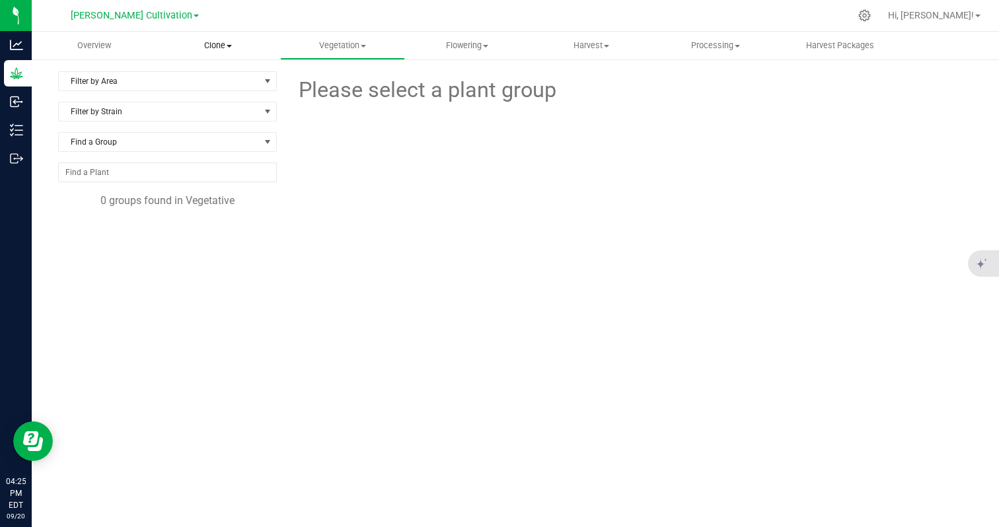
click at [209, 46] on span "Clone" at bounding box center [218, 46] width 123 height 12
click at [194, 75] on span "Create plants" at bounding box center [202, 79] width 93 height 11
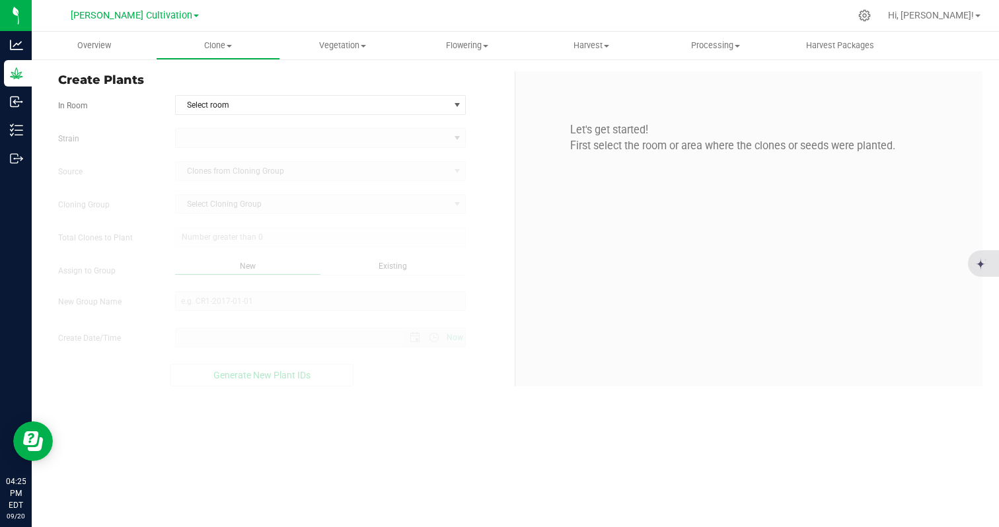
type input "[DATE] 4:25 PM"
click at [209, 102] on span "Select room" at bounding box center [312, 105] width 273 height 18
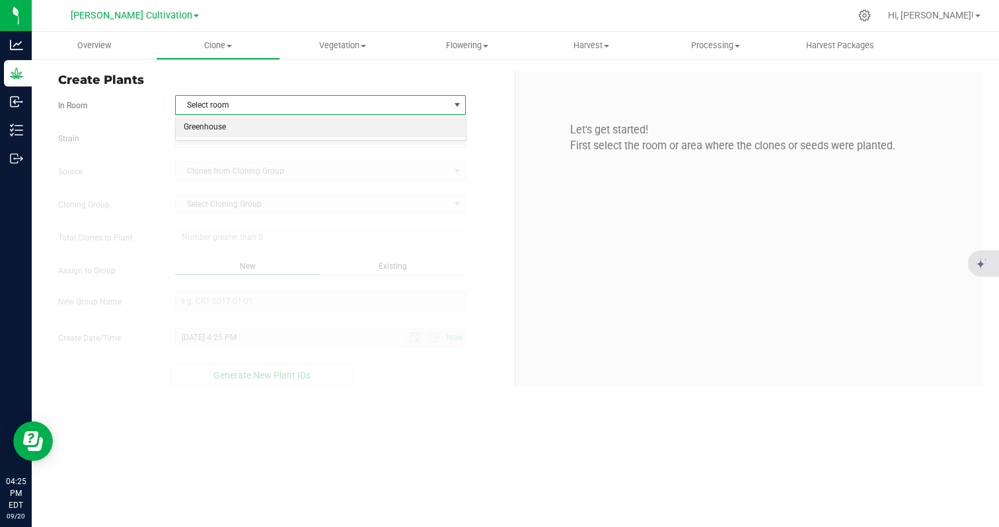
click at [200, 127] on li "Greenhouse" at bounding box center [321, 128] width 290 height 20
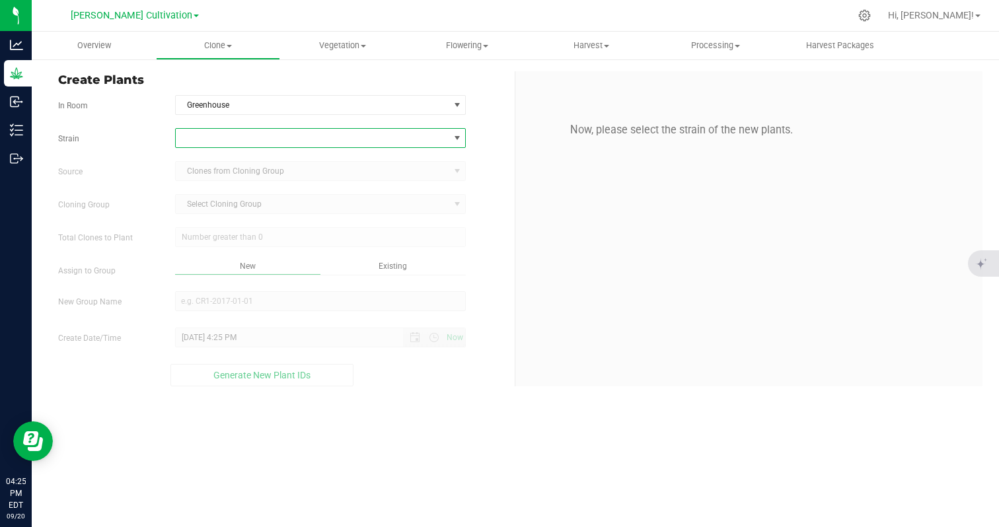
click at [197, 135] on span at bounding box center [312, 138] width 273 height 18
click at [210, 212] on li "Wild Card" at bounding box center [321, 214] width 290 height 18
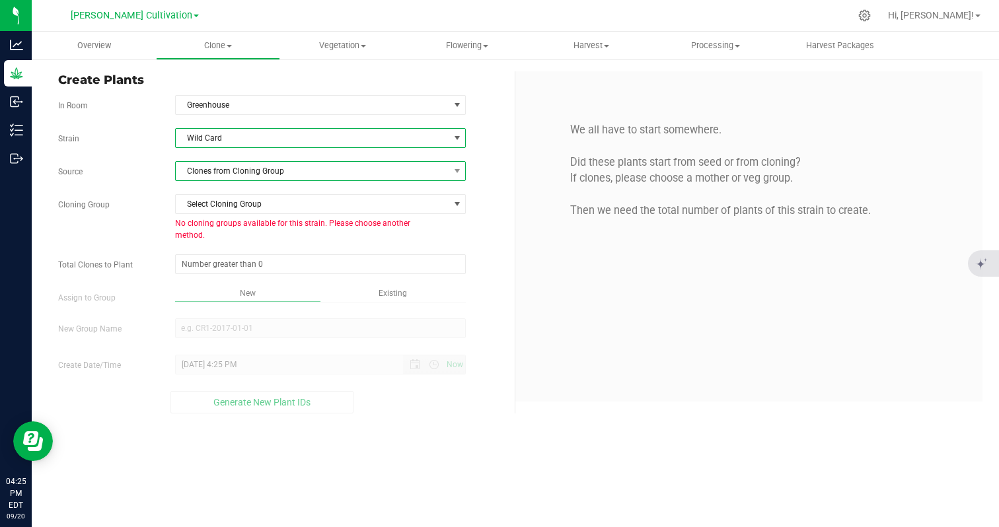
click at [217, 175] on span "Clones from Cloning Group" at bounding box center [312, 171] width 273 height 18
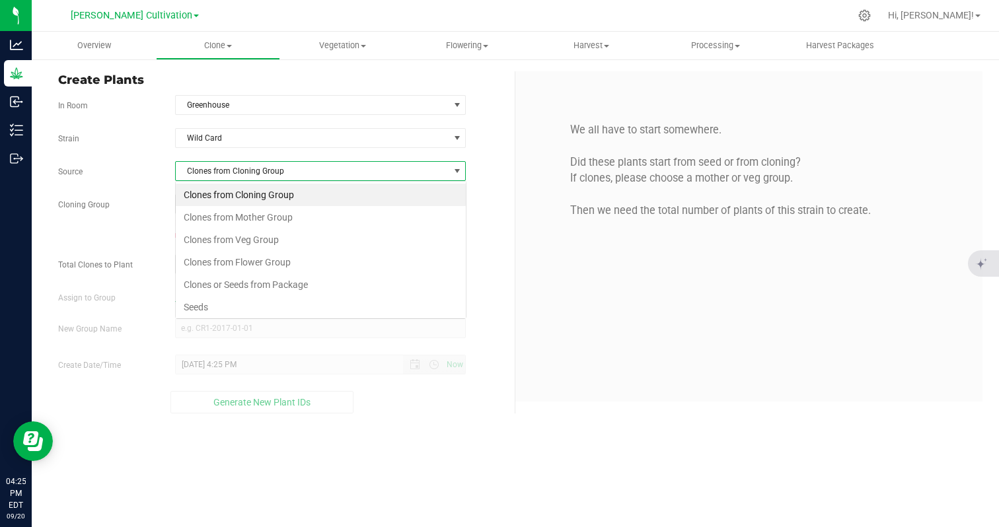
scroll to position [20, 291]
click at [186, 304] on li "Seeds" at bounding box center [321, 307] width 290 height 22
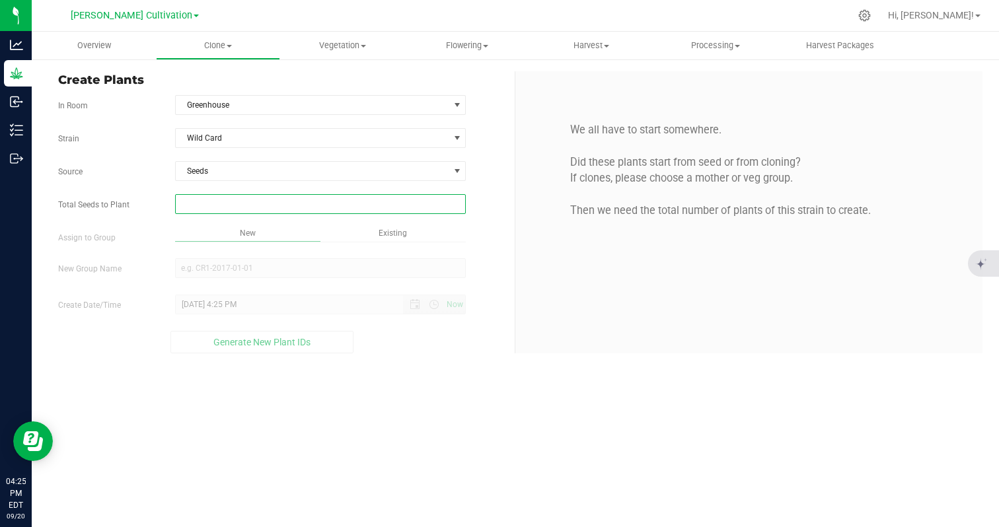
click at [205, 205] on span at bounding box center [320, 204] width 291 height 20
type input "31"
click at [283, 266] on div "Overview Clone Create plants Cloning groups Cloning plants Apply to plants Vege…" at bounding box center [515, 279] width 967 height 495
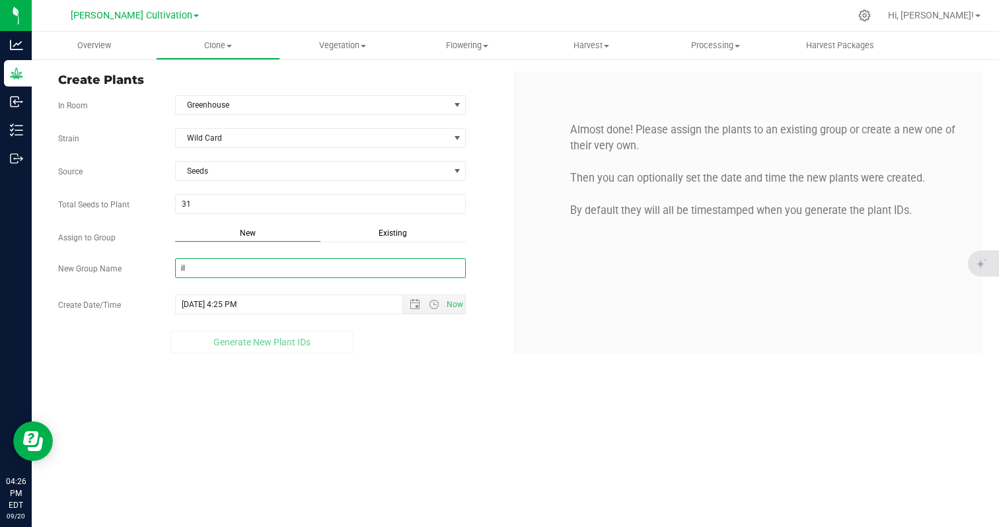
type input "i"
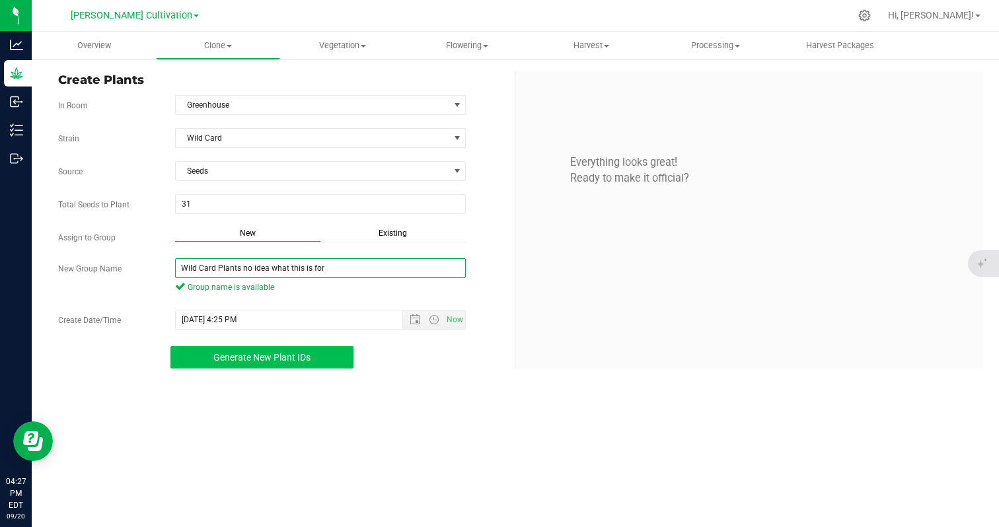
type input "Wild Card Plants no idea what this is for"
click at [334, 351] on button "Generate New Plant IDs" at bounding box center [262, 357] width 184 height 22
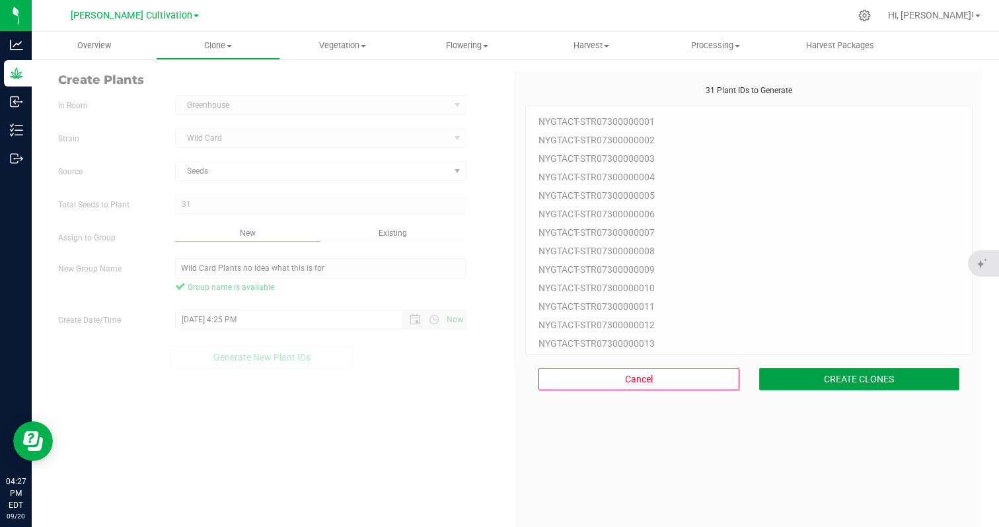
click at [800, 377] on button "CREATE CLONES" at bounding box center [859, 379] width 201 height 22
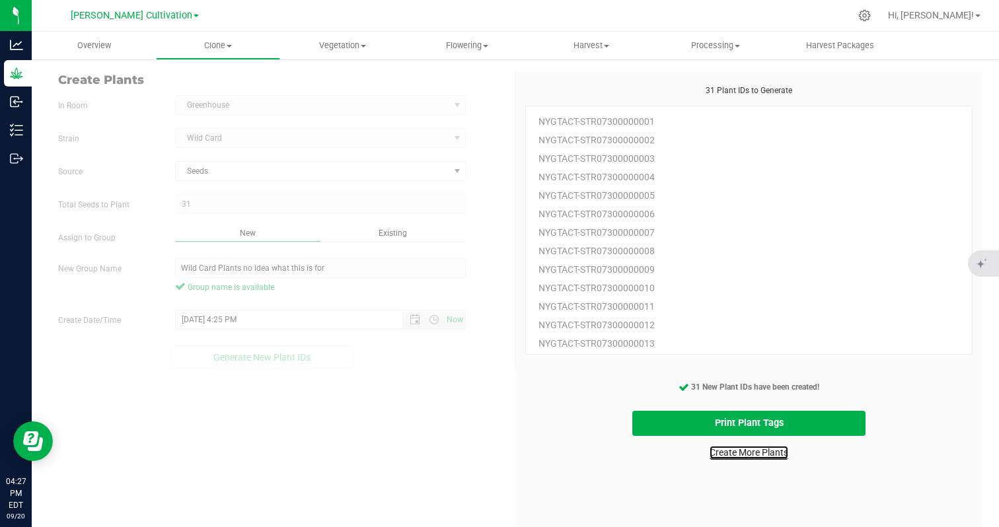
click at [720, 453] on link "Create More Plants" at bounding box center [748, 452] width 79 height 13
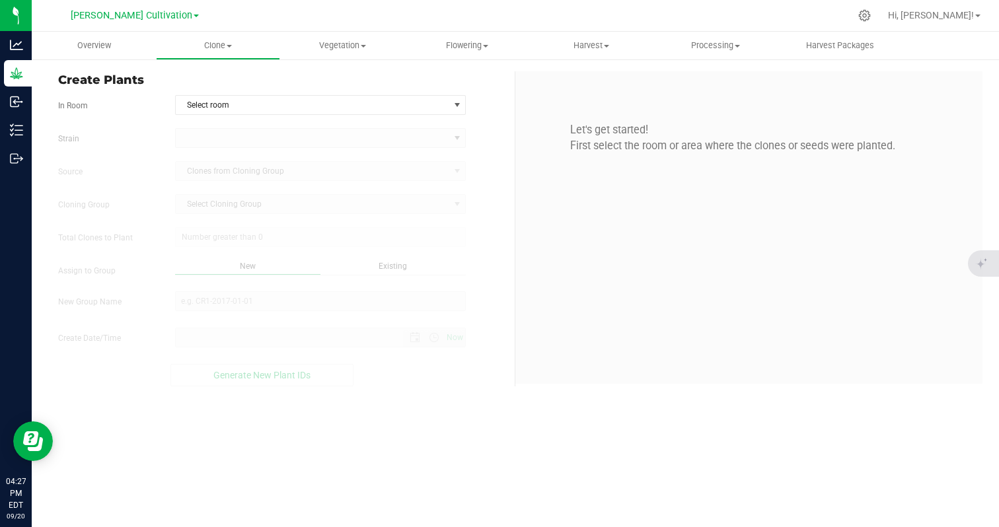
type input "[DATE] 4:27 PM"
click at [236, 169] on kendo-dropdownlist "Clones from Cloning Group" at bounding box center [320, 171] width 291 height 20
click at [239, 131] on kendo-dropdownlist at bounding box center [320, 138] width 291 height 20
click at [242, 102] on span "Select room" at bounding box center [312, 105] width 273 height 18
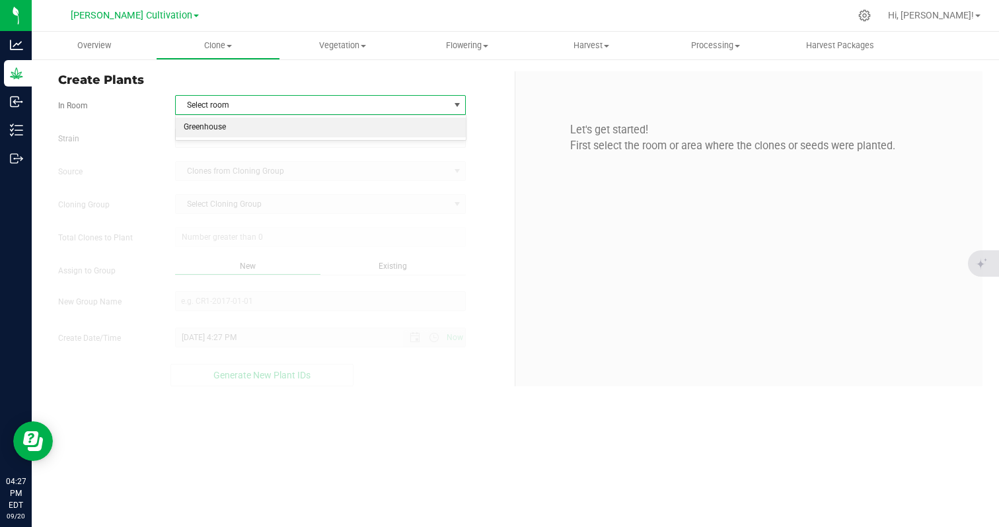
click at [225, 124] on li "Greenhouse" at bounding box center [321, 128] width 290 height 20
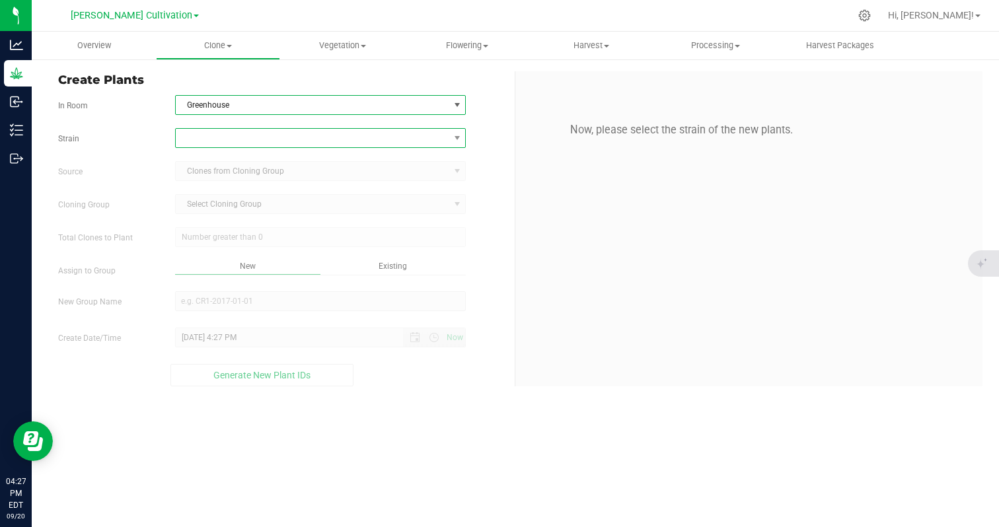
click at [224, 134] on span at bounding box center [312, 138] width 273 height 18
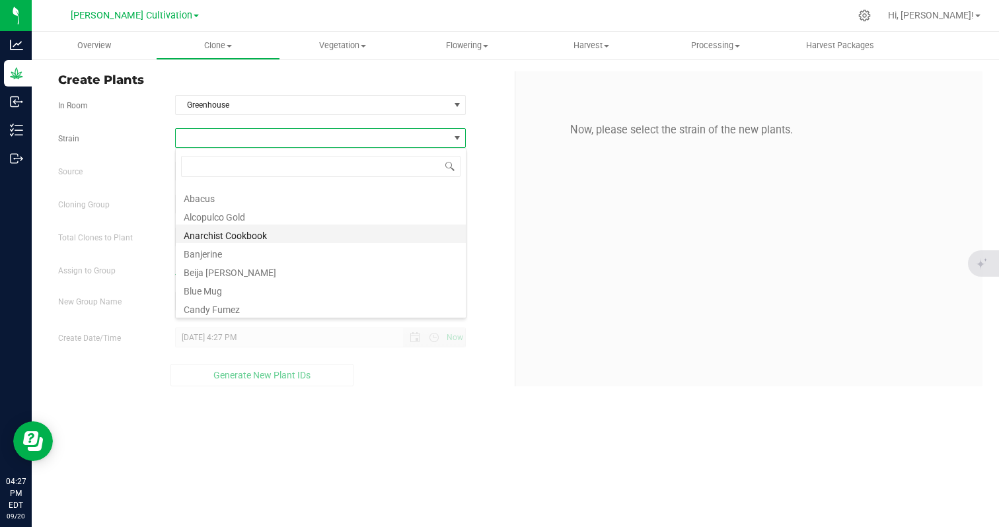
scroll to position [52, 0]
click at [232, 248] on li "Banjerine" at bounding box center [321, 251] width 290 height 18
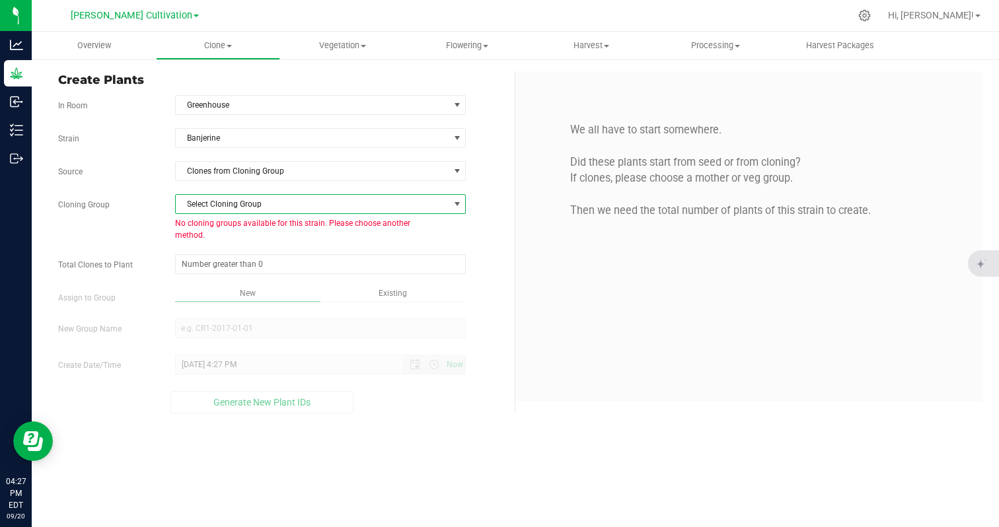
click at [242, 205] on span "Select Cloning Group" at bounding box center [312, 204] width 273 height 18
click at [244, 175] on span "Clones from Cloning Group" at bounding box center [312, 171] width 273 height 18
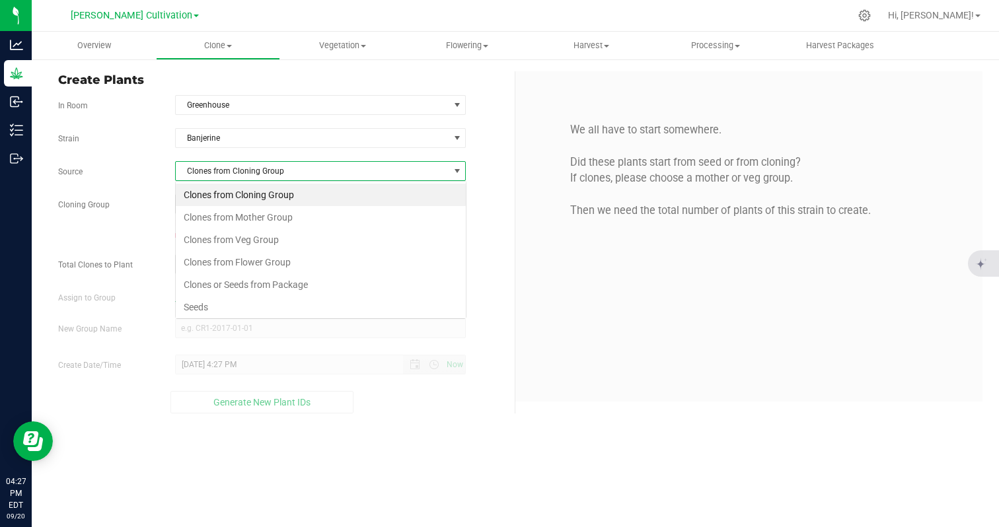
scroll to position [20, 291]
click at [190, 304] on li "Seeds" at bounding box center [321, 307] width 290 height 22
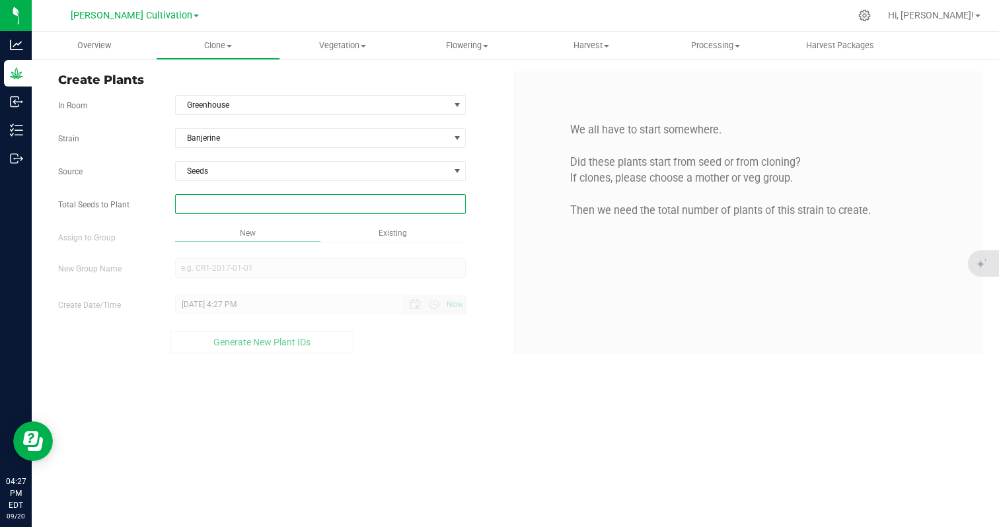
click at [220, 206] on span at bounding box center [320, 204] width 291 height 20
type input "80"
click at [234, 256] on div "Overview Clone Create plants Cloning groups Cloning plants Apply to plants Vege…" at bounding box center [515, 279] width 967 height 495
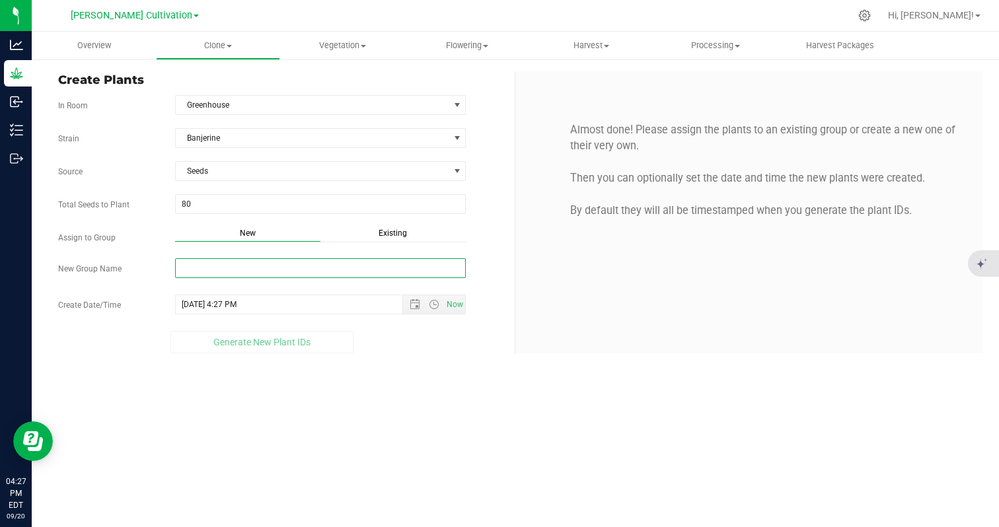
click at [222, 266] on input "New Group Name" at bounding box center [320, 268] width 291 height 20
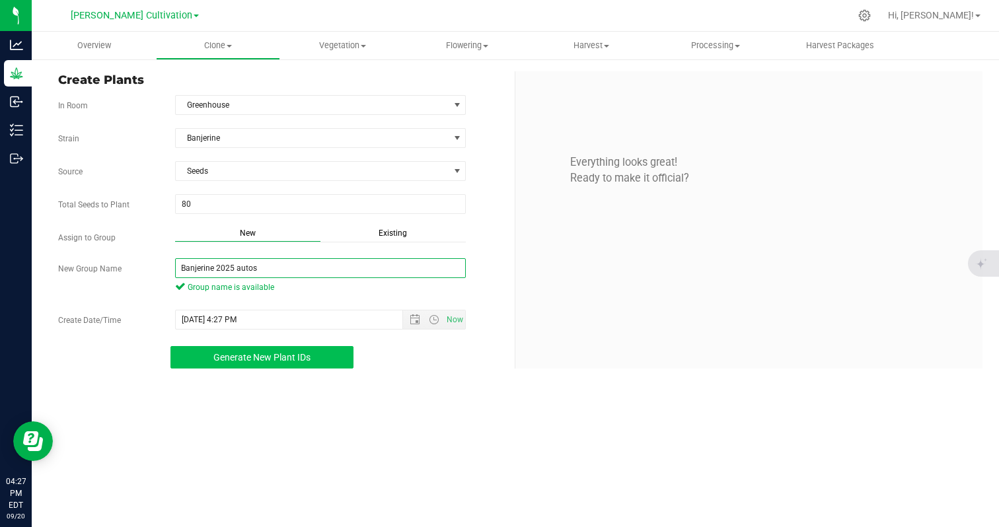
type input "Banjerine 2025 autos"
click at [259, 349] on button "Generate New Plant IDs" at bounding box center [262, 357] width 184 height 22
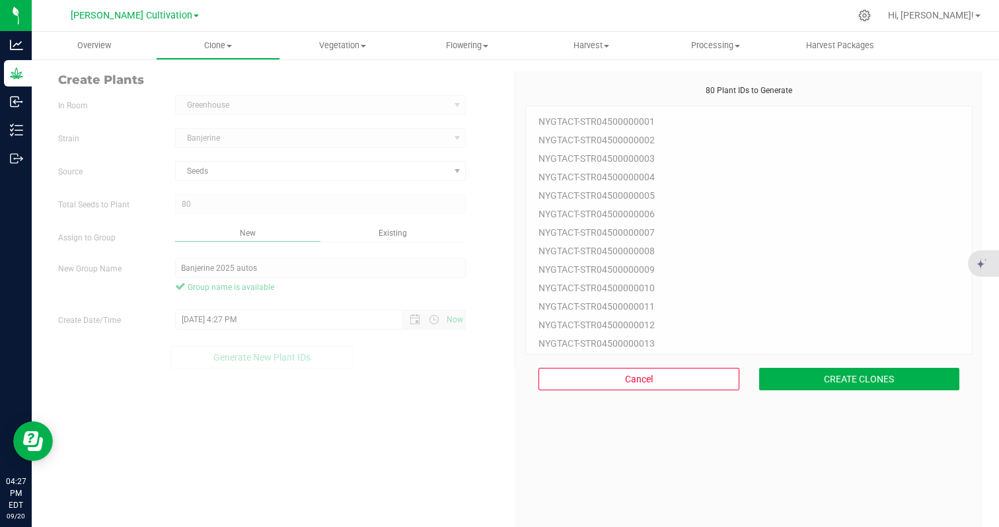
scroll to position [40, 0]
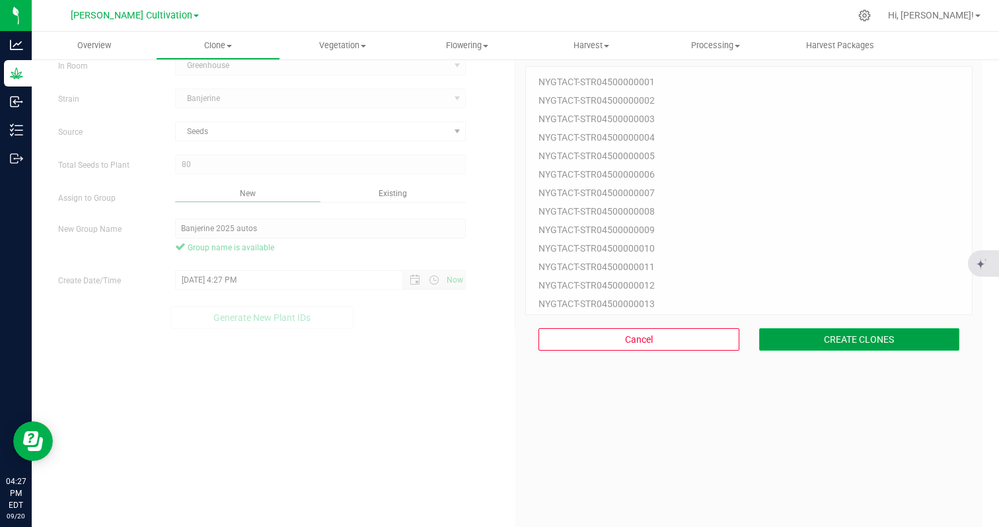
click at [809, 343] on button "CREATE CLONES" at bounding box center [859, 339] width 201 height 22
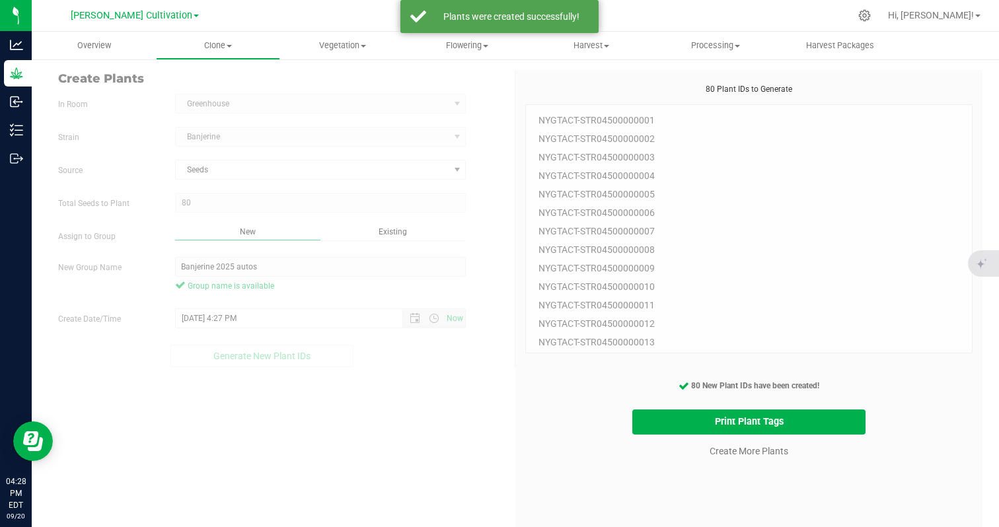
scroll to position [0, 0]
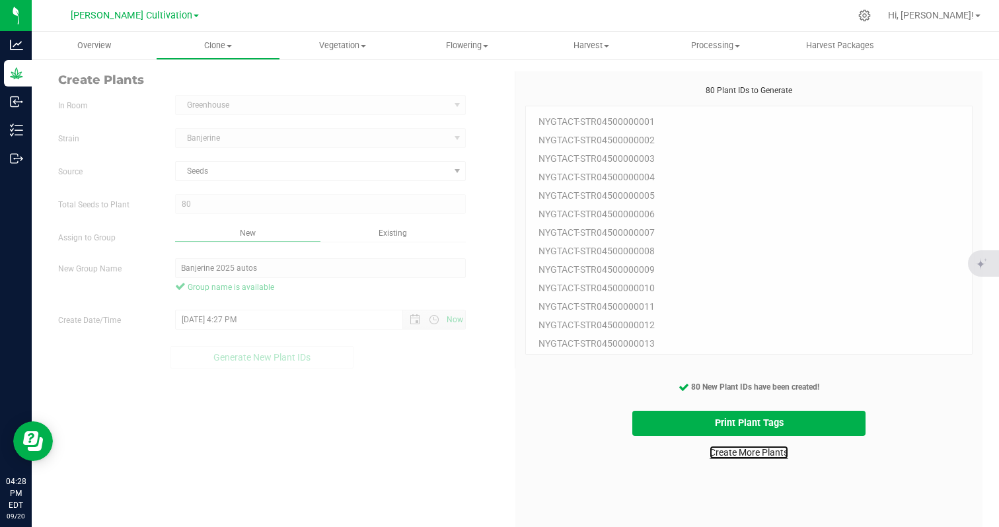
click at [728, 456] on link "Create More Plants" at bounding box center [748, 452] width 79 height 13
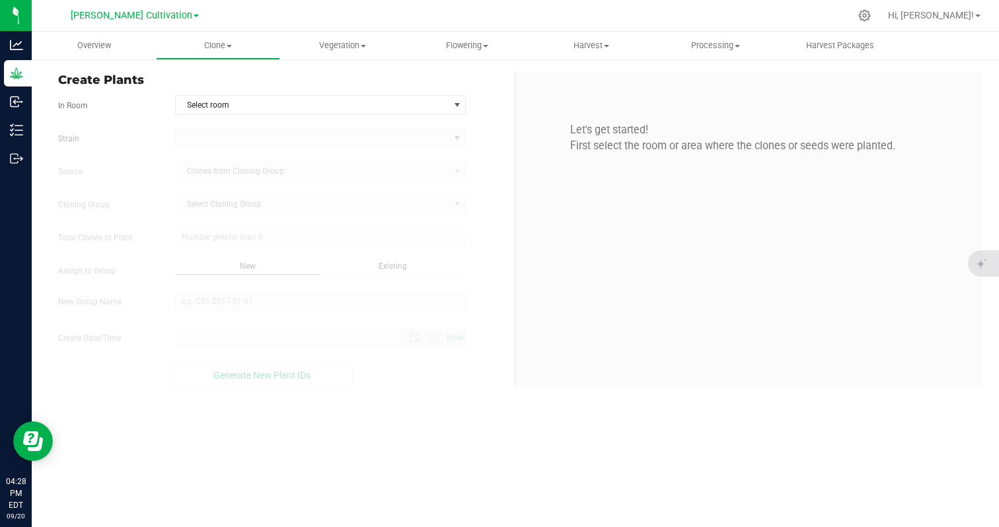
type input "[DATE] 4:28 PM"
click at [292, 106] on span "Select room" at bounding box center [312, 105] width 273 height 18
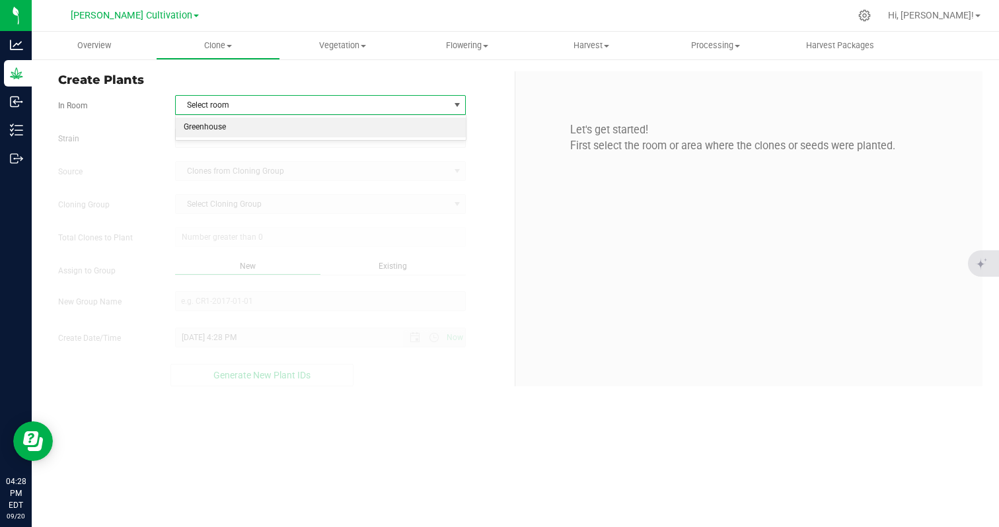
click at [279, 127] on li "Greenhouse" at bounding box center [321, 128] width 290 height 20
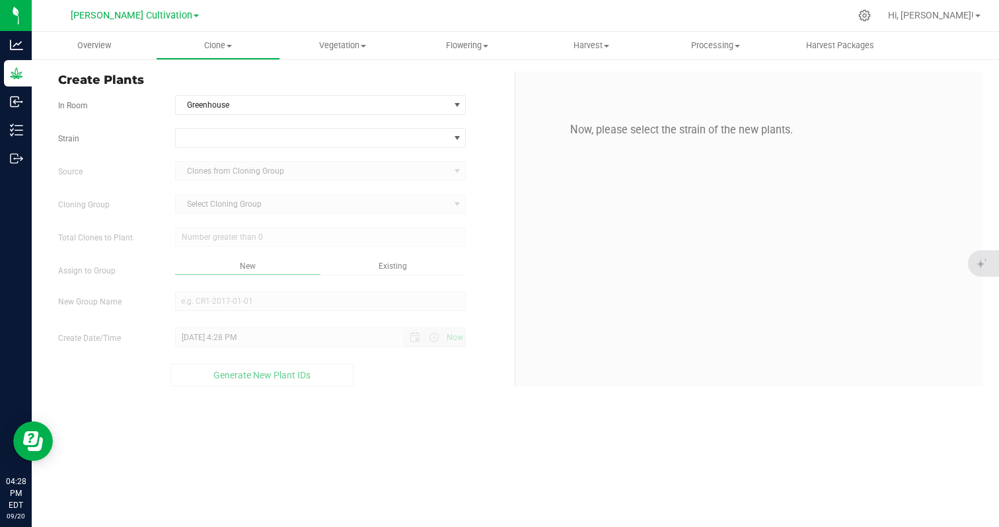
click at [262, 170] on kendo-dropdownlist "Clones from Cloning Group" at bounding box center [320, 171] width 291 height 20
click at [273, 135] on span at bounding box center [312, 138] width 273 height 18
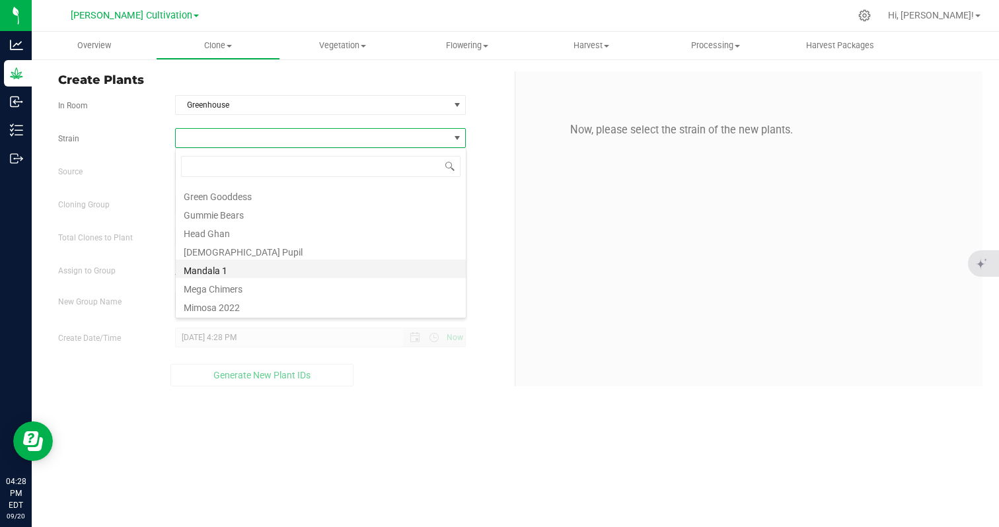
scroll to position [461, 0]
click at [264, 253] on li "[DEMOGRAPHIC_DATA] Pupil" at bounding box center [321, 249] width 290 height 18
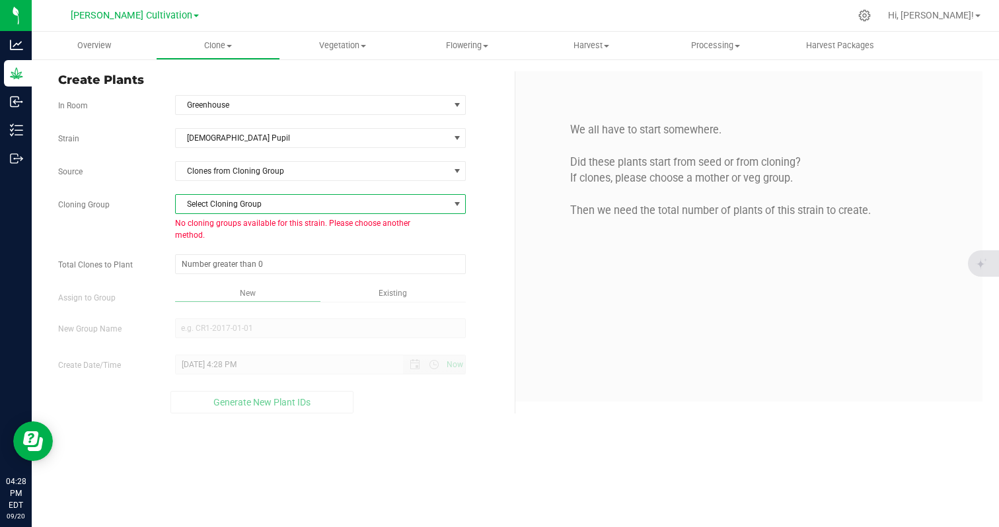
click at [289, 199] on span "Select Cloning Group" at bounding box center [312, 204] width 273 height 18
click at [290, 170] on span "Clones from Cloning Group" at bounding box center [312, 171] width 273 height 18
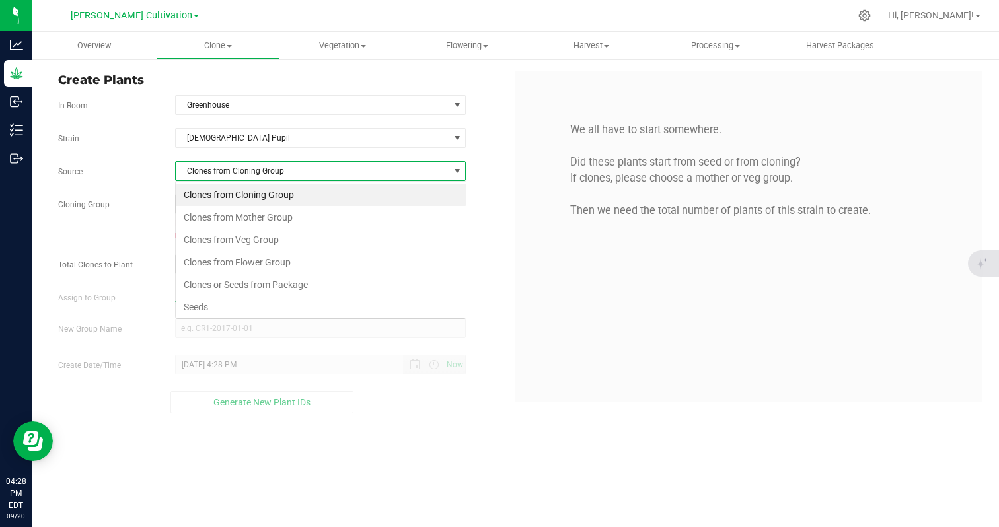
scroll to position [20, 291]
click at [202, 305] on li "Seeds" at bounding box center [321, 307] width 290 height 22
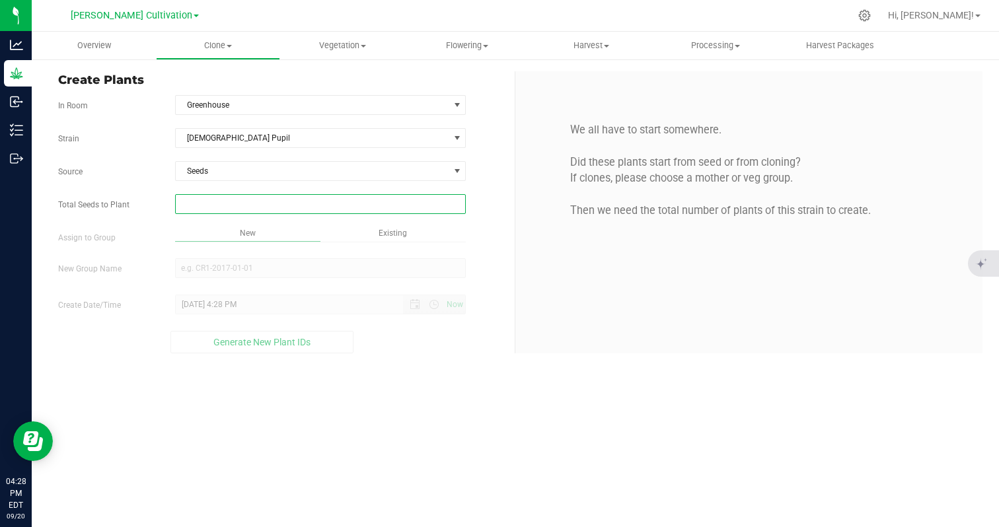
click at [263, 207] on span at bounding box center [320, 204] width 291 height 20
type input "28"
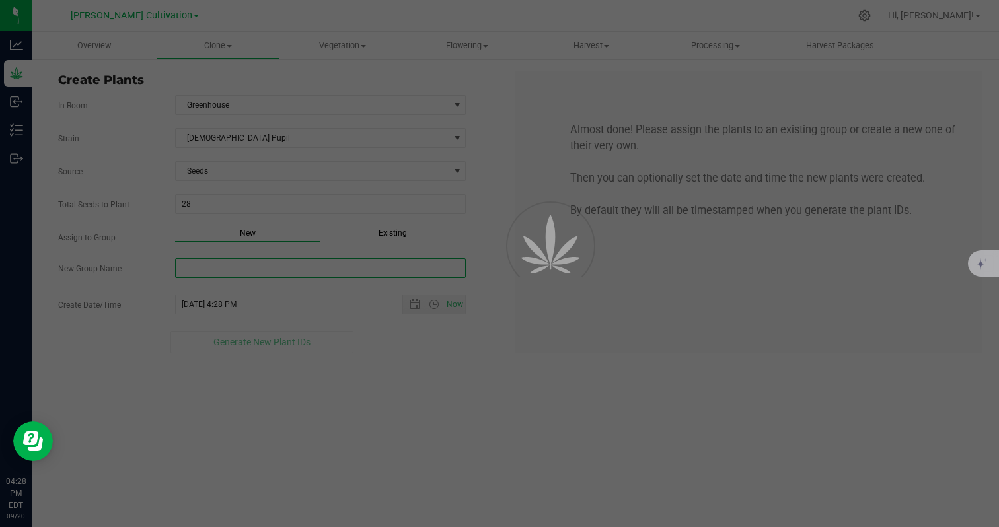
click at [232, 268] on input "New Group Name" at bounding box center [320, 268] width 291 height 20
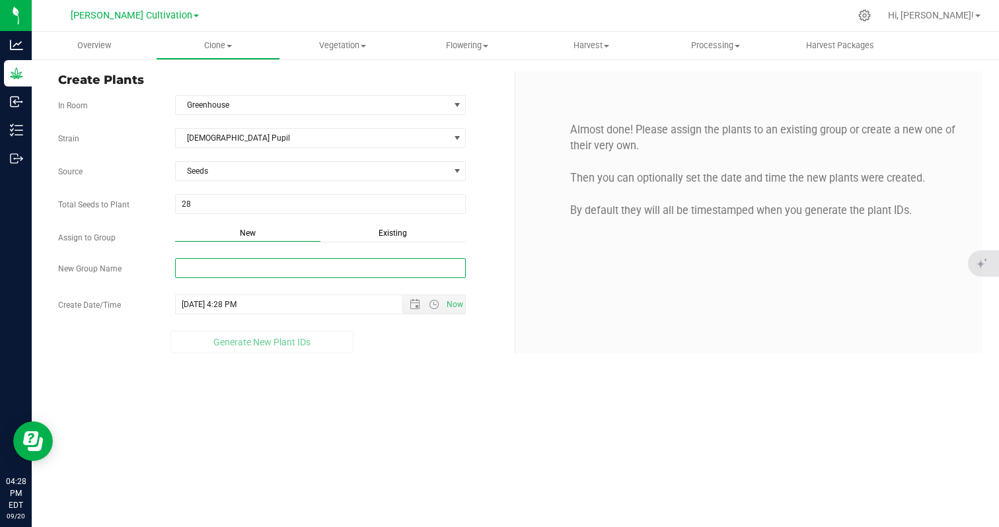
click at [232, 268] on input "New Group Name" at bounding box center [320, 268] width 291 height 20
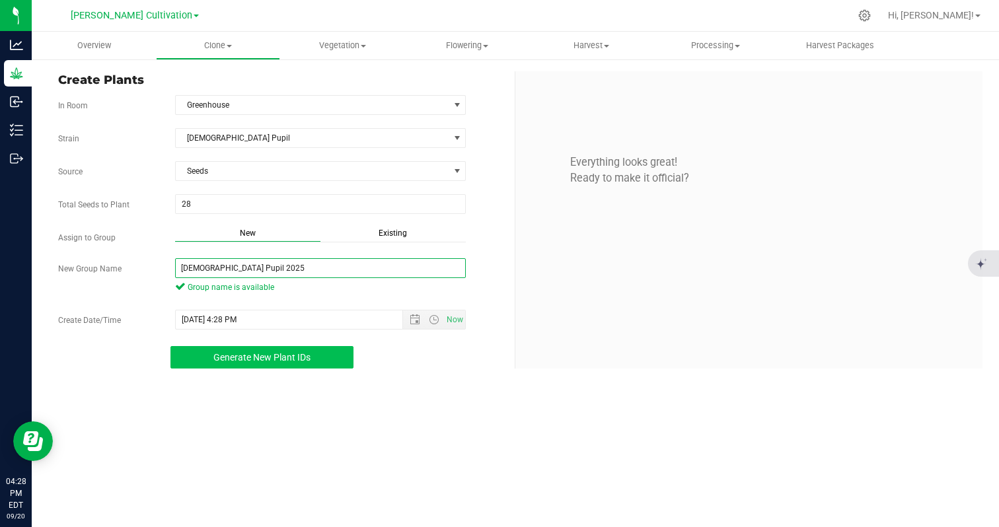
type input "[DEMOGRAPHIC_DATA] Pupil 2025"
click at [204, 359] on button "Generate New Plant IDs" at bounding box center [262, 357] width 184 height 22
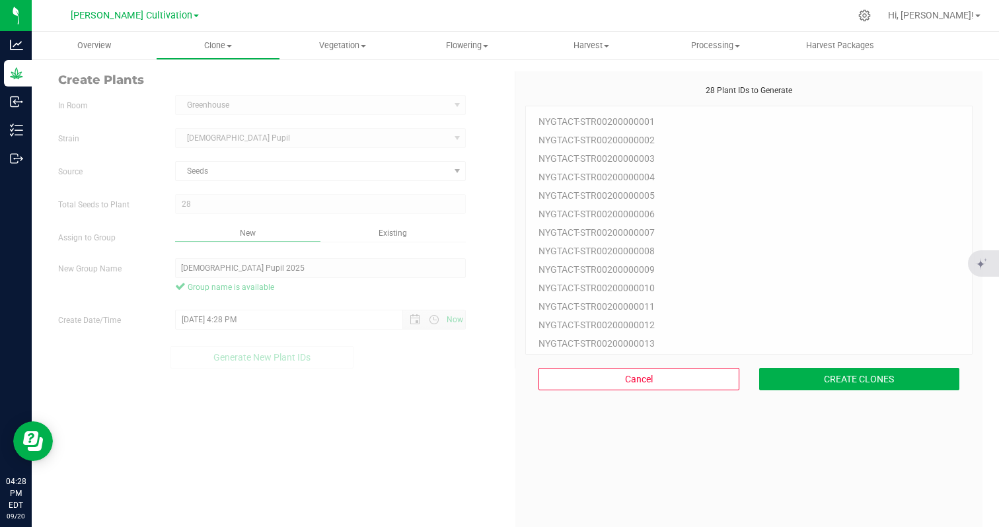
scroll to position [40, 0]
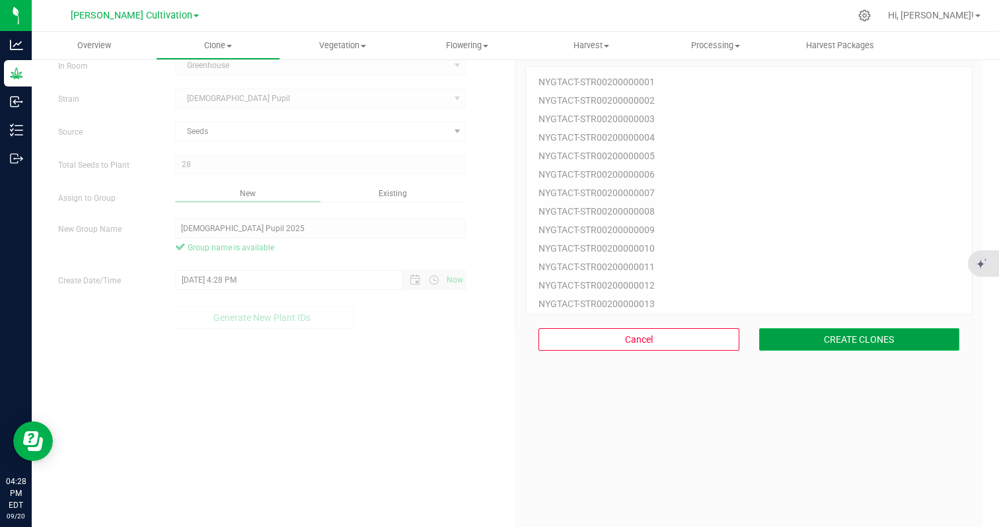
click at [833, 343] on button "CREATE CLONES" at bounding box center [859, 339] width 201 height 22
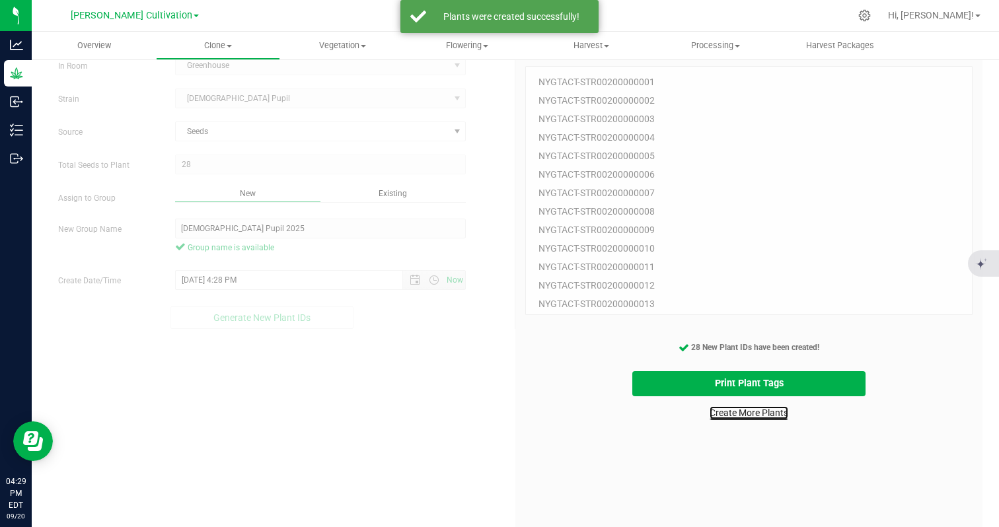
click at [780, 414] on link "Create More Plants" at bounding box center [748, 412] width 79 height 13
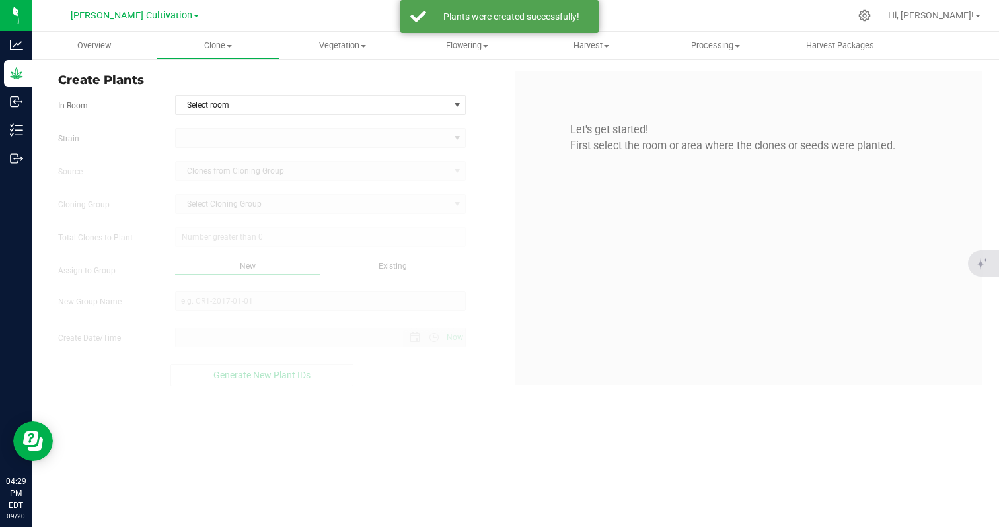
type input "[DATE] 4:29 PM"
click at [310, 106] on span "Select room" at bounding box center [312, 105] width 273 height 18
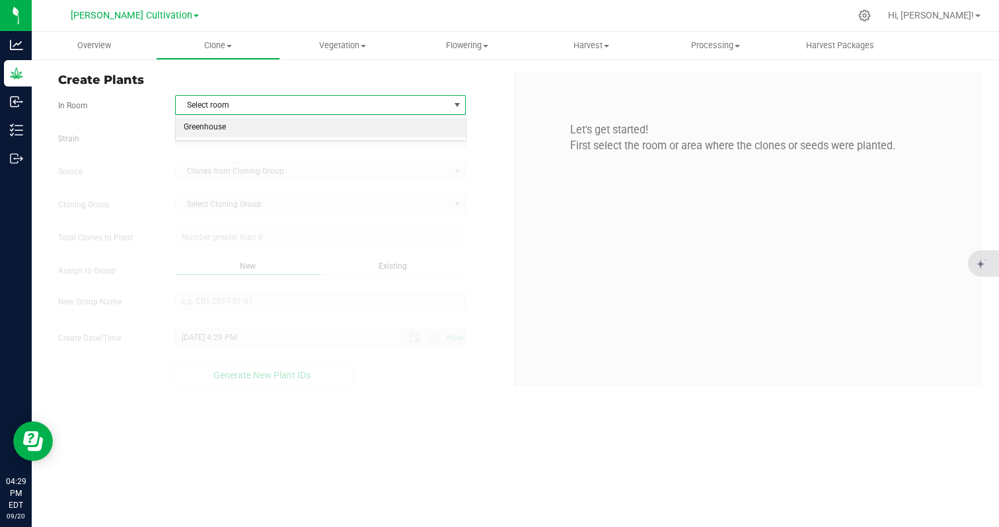
click at [297, 126] on li "Greenhouse" at bounding box center [321, 128] width 290 height 20
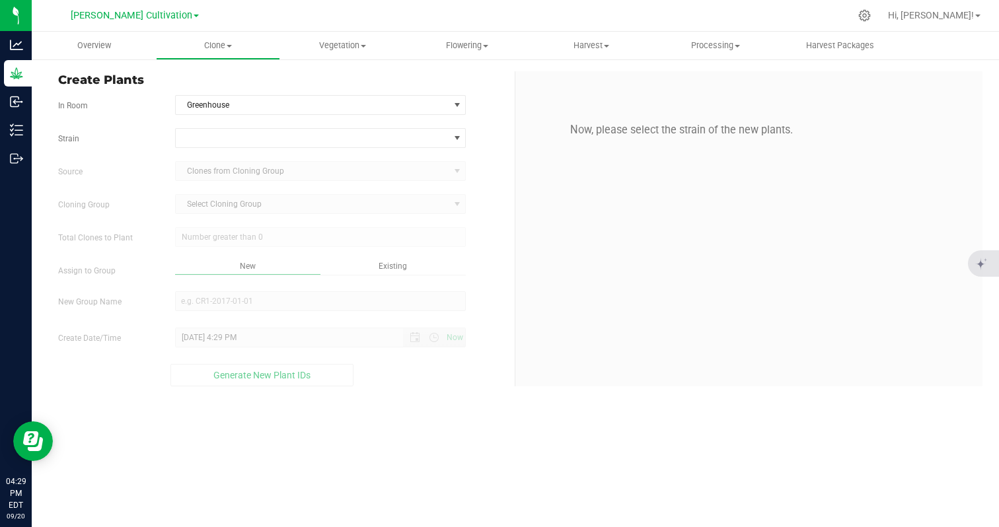
click at [267, 172] on kendo-dropdownlist "Clones from Cloning Group" at bounding box center [320, 171] width 291 height 20
click at [255, 204] on span "Select Cloning Group Select Cloning Group" at bounding box center [320, 204] width 291 height 20
click at [262, 131] on span at bounding box center [312, 138] width 273 height 18
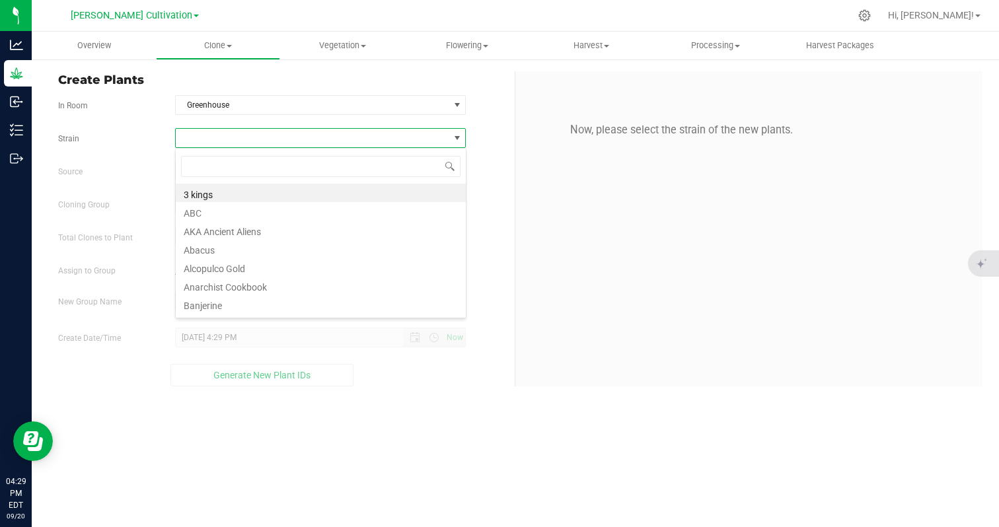
scroll to position [20, 291]
type input "[PERSON_NAME]"
click at [232, 195] on li "[GEOGRAPHIC_DATA]" at bounding box center [321, 193] width 290 height 18
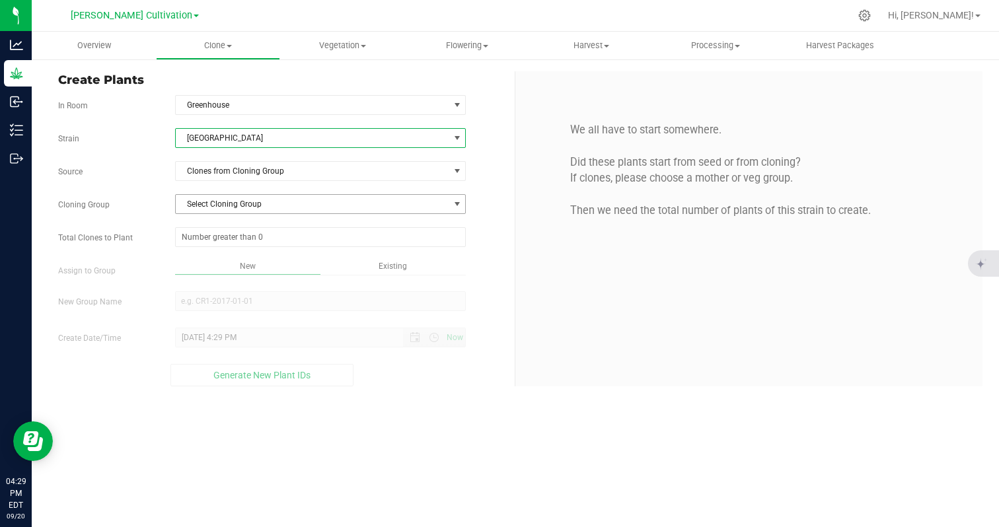
click at [222, 204] on span "Select Cloning Group" at bounding box center [312, 204] width 273 height 18
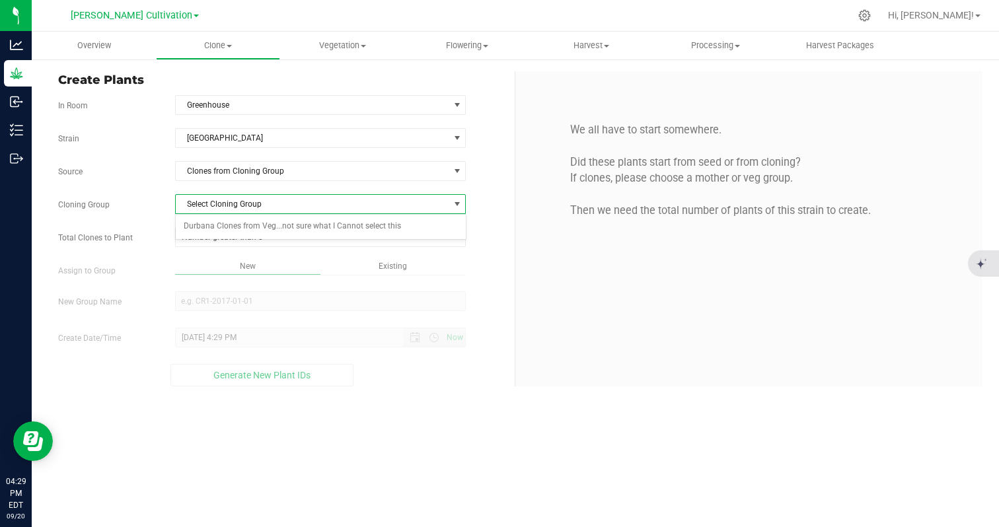
click at [222, 205] on span "Select Cloning Group" at bounding box center [312, 204] width 273 height 18
click at [213, 139] on span "[GEOGRAPHIC_DATA]" at bounding box center [312, 138] width 273 height 18
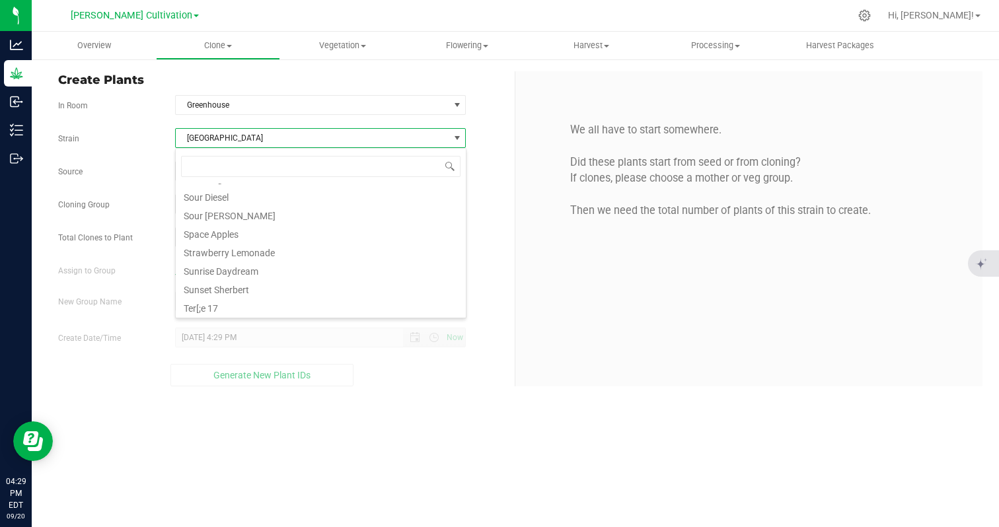
scroll to position [967, 0]
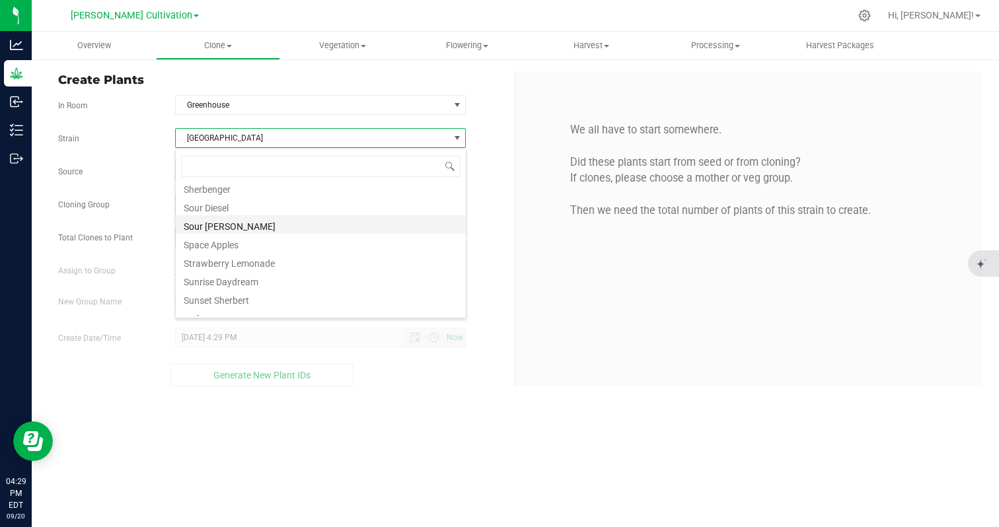
click at [219, 232] on li "Sour [PERSON_NAME]" at bounding box center [321, 224] width 290 height 18
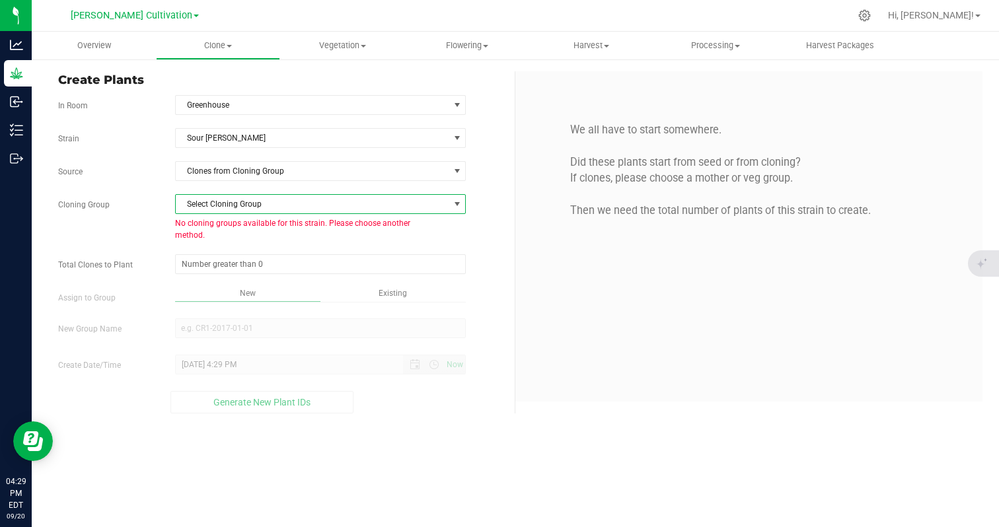
click at [221, 210] on span "Select Cloning Group" at bounding box center [312, 204] width 273 height 18
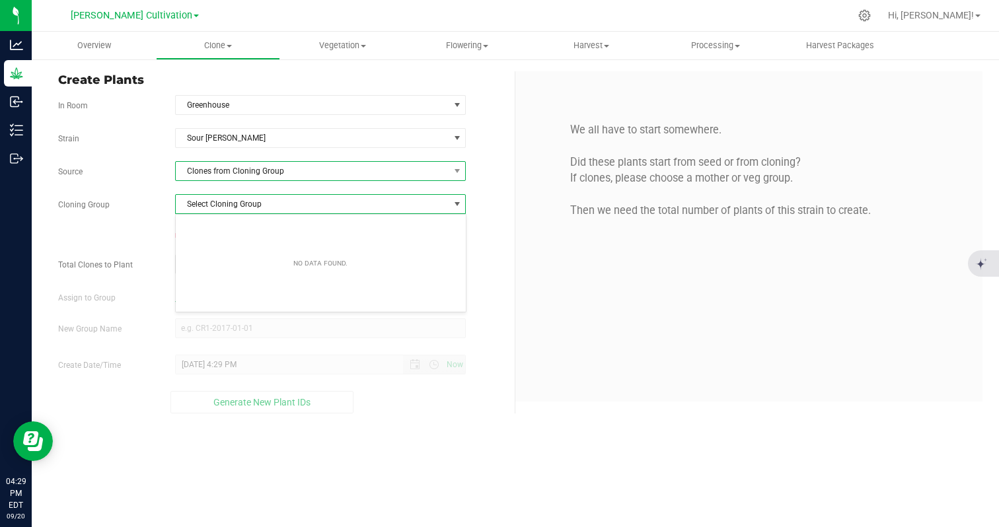
click at [227, 178] on span "Clones from Cloning Group" at bounding box center [312, 171] width 273 height 18
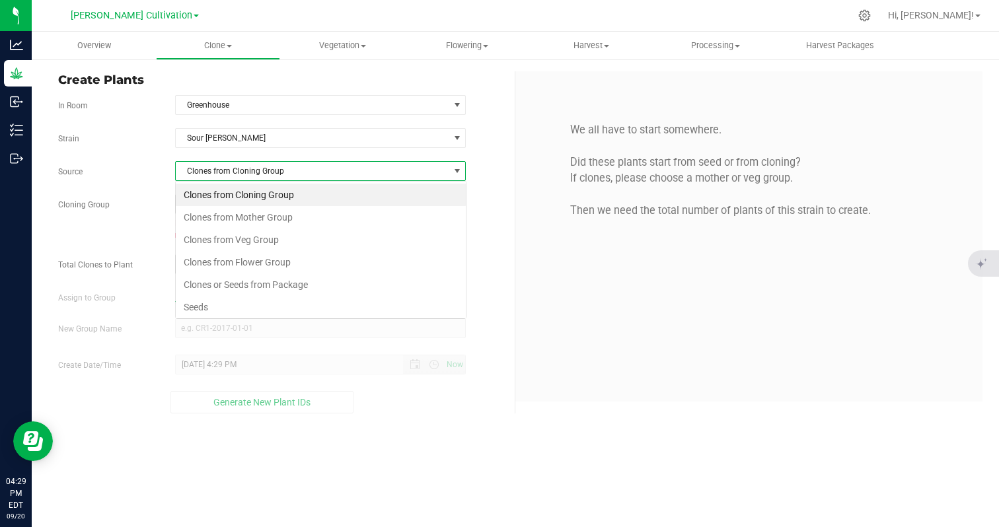
scroll to position [20, 291]
click at [203, 306] on li "Seeds" at bounding box center [321, 307] width 290 height 22
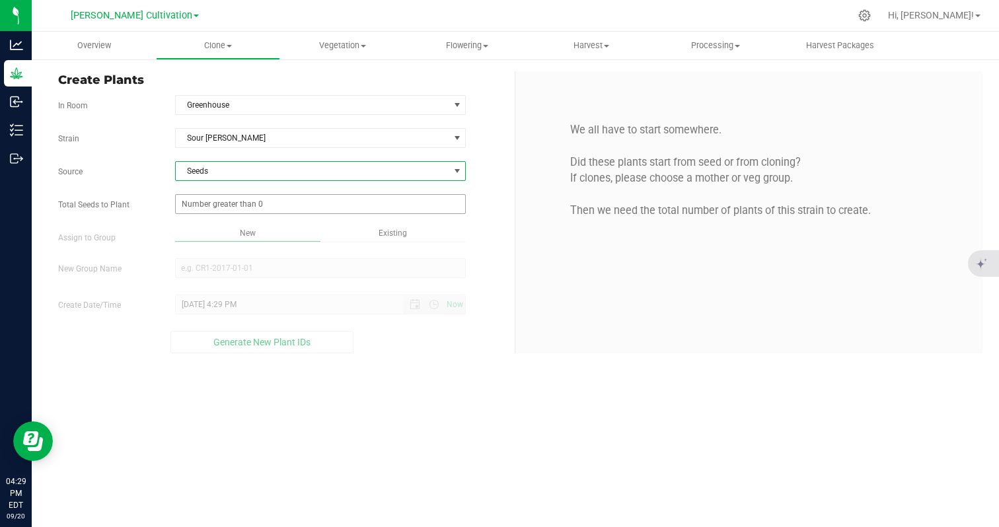
click at [225, 203] on span at bounding box center [320, 204] width 291 height 20
type input "36"
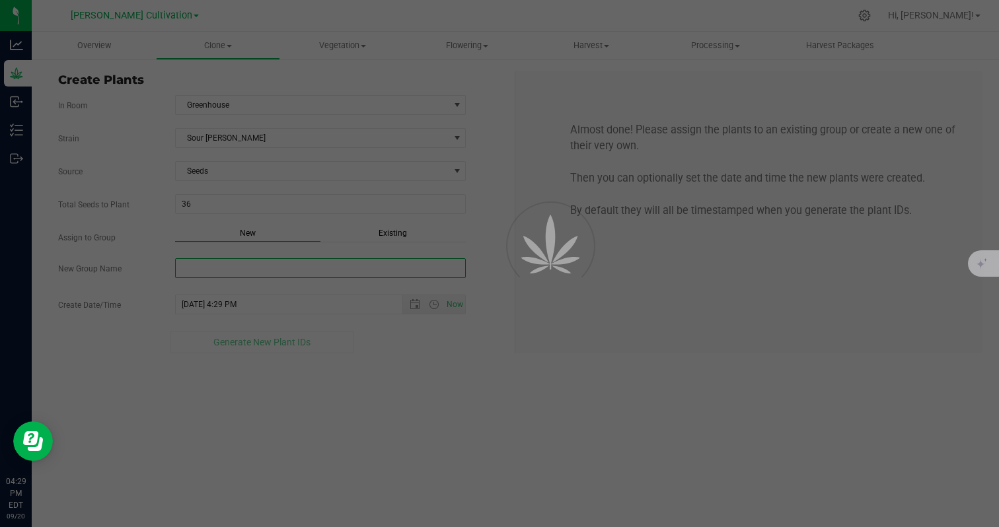
click at [244, 265] on input "New Group Name" at bounding box center [320, 268] width 291 height 20
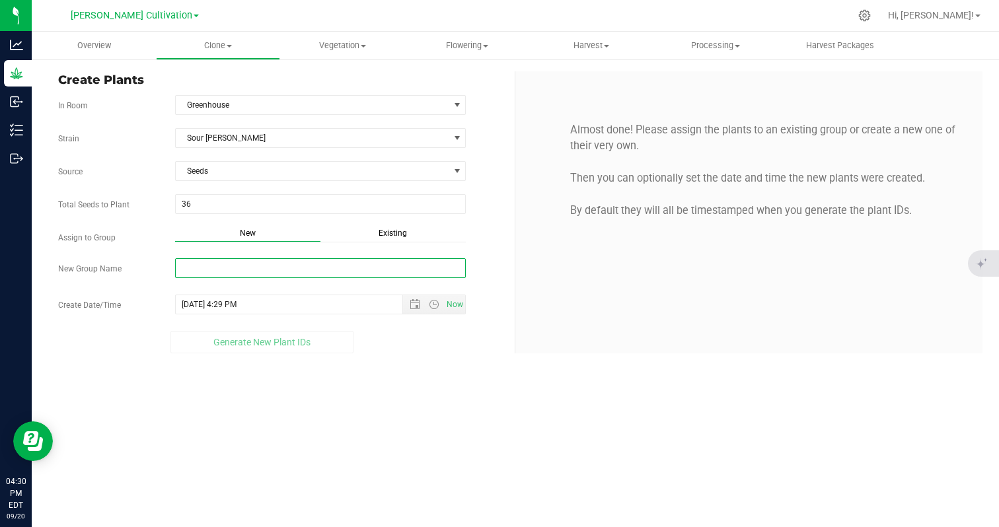
click at [244, 267] on input "New Group Name" at bounding box center [320, 268] width 291 height 20
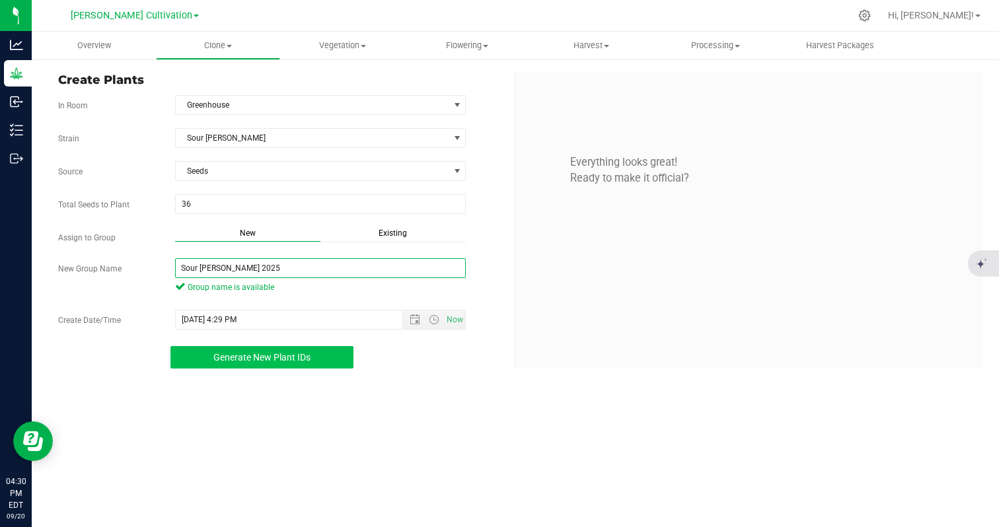
type input "Sour [PERSON_NAME] 2025"
click at [234, 354] on span "Generate New Plant IDs" at bounding box center [261, 357] width 97 height 11
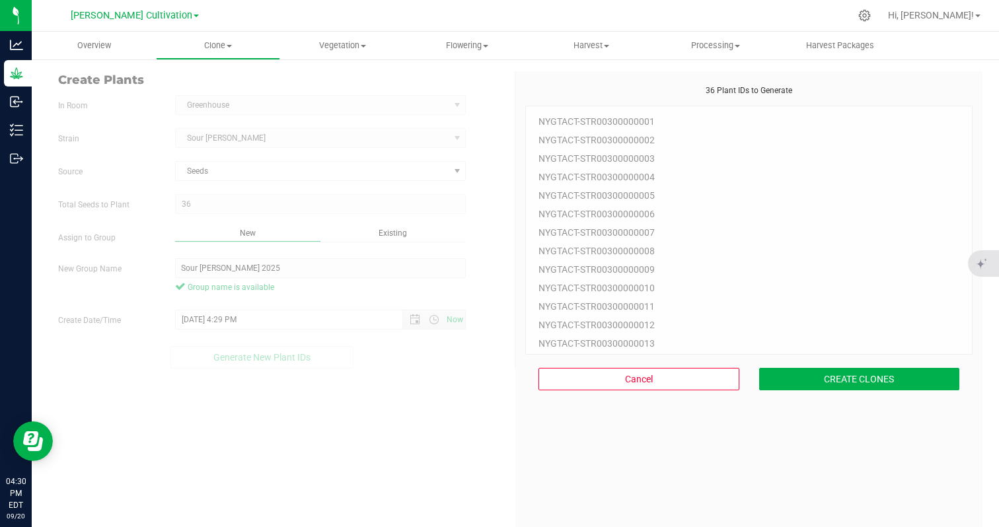
scroll to position [40, 0]
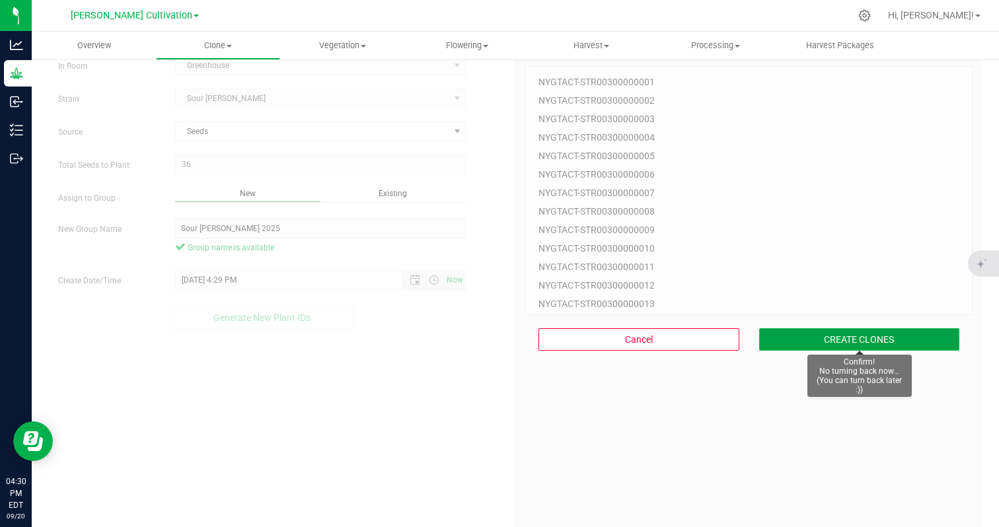
click at [777, 337] on button "CREATE CLONES" at bounding box center [859, 339] width 201 height 22
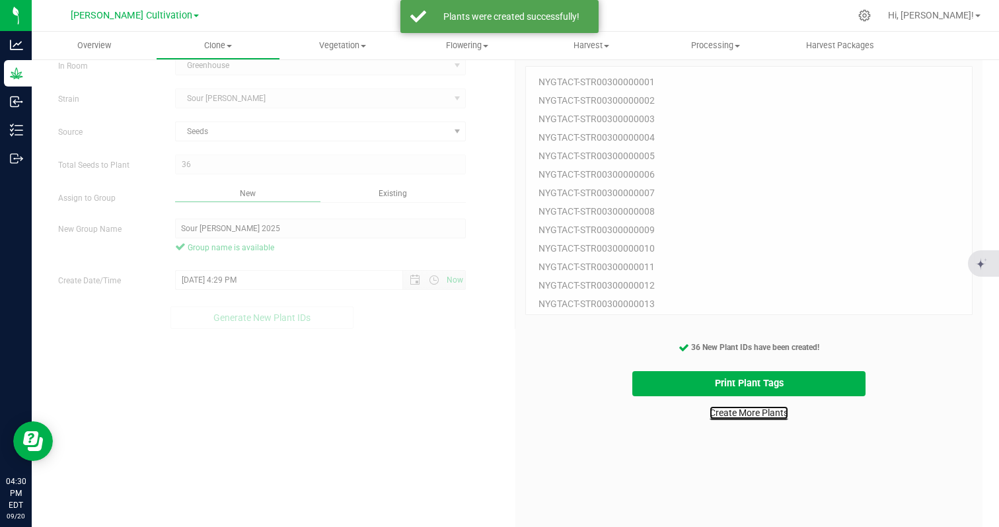
click at [752, 413] on link "Create More Plants" at bounding box center [748, 412] width 79 height 13
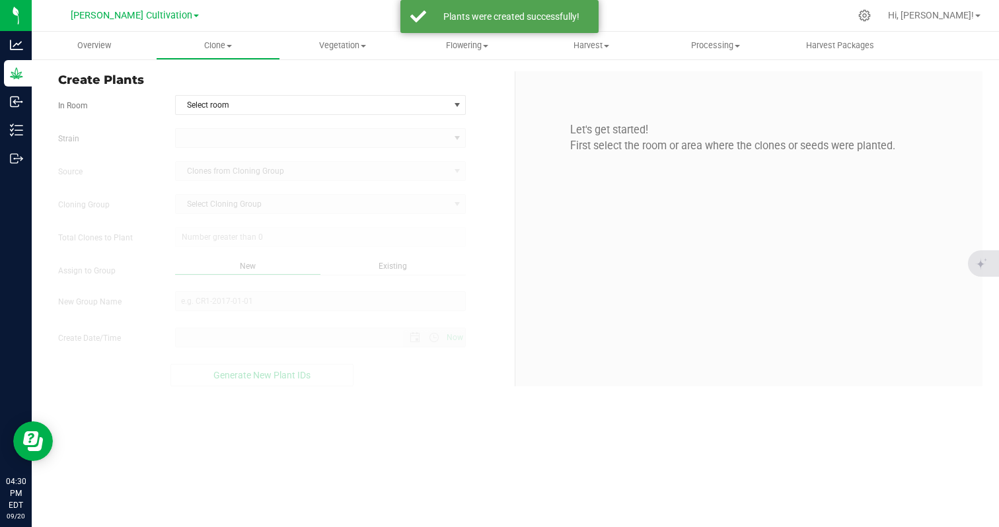
type input "[DATE] 4:30 PM"
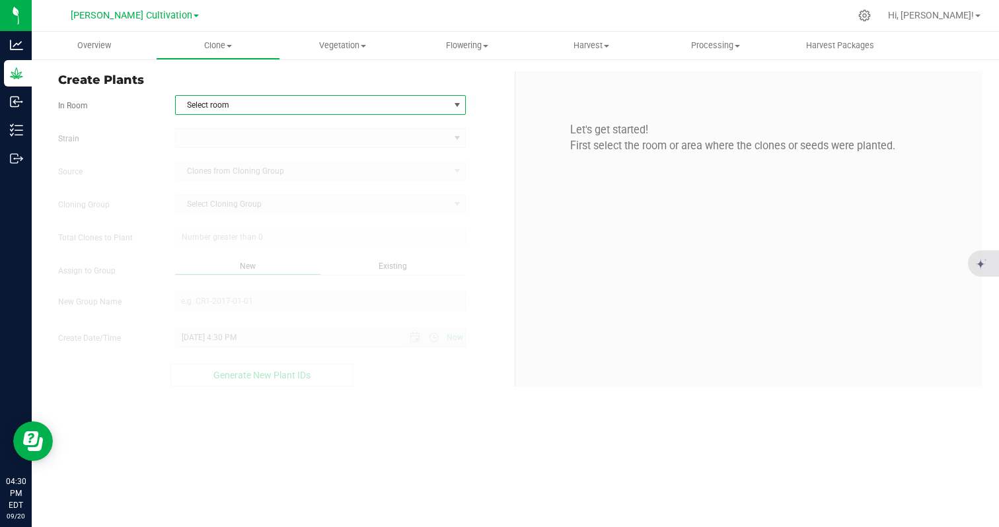
click at [314, 105] on span "Select room" at bounding box center [312, 105] width 273 height 18
click at [295, 133] on li "Greenhouse" at bounding box center [321, 128] width 290 height 20
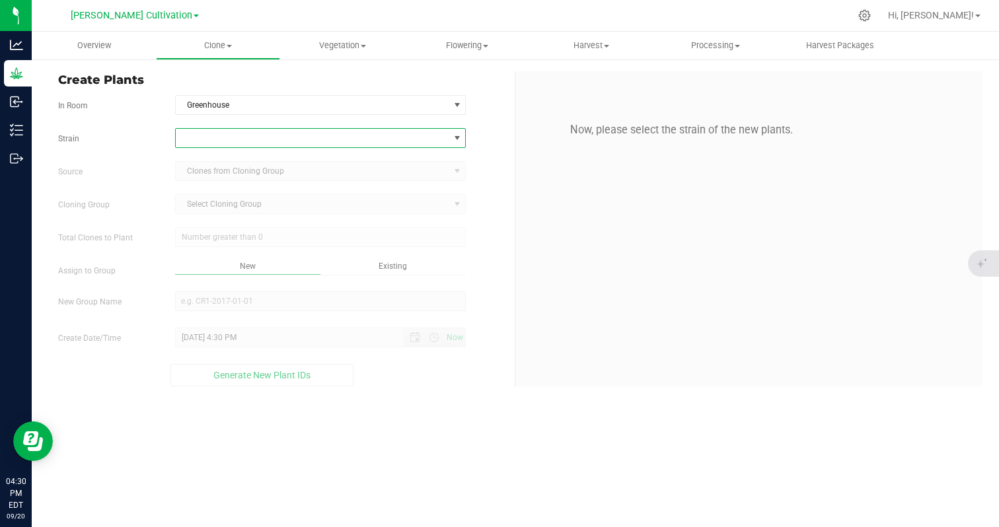
click at [273, 144] on span at bounding box center [312, 138] width 273 height 18
click at [246, 249] on li "Orange Turbo" at bounding box center [321, 242] width 290 height 18
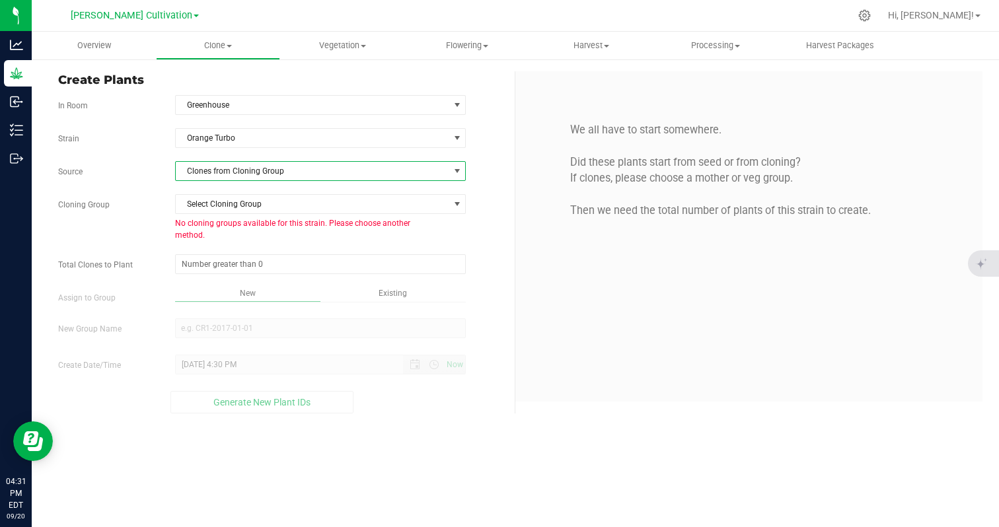
click at [261, 166] on span "Clones from Cloning Group" at bounding box center [312, 171] width 273 height 18
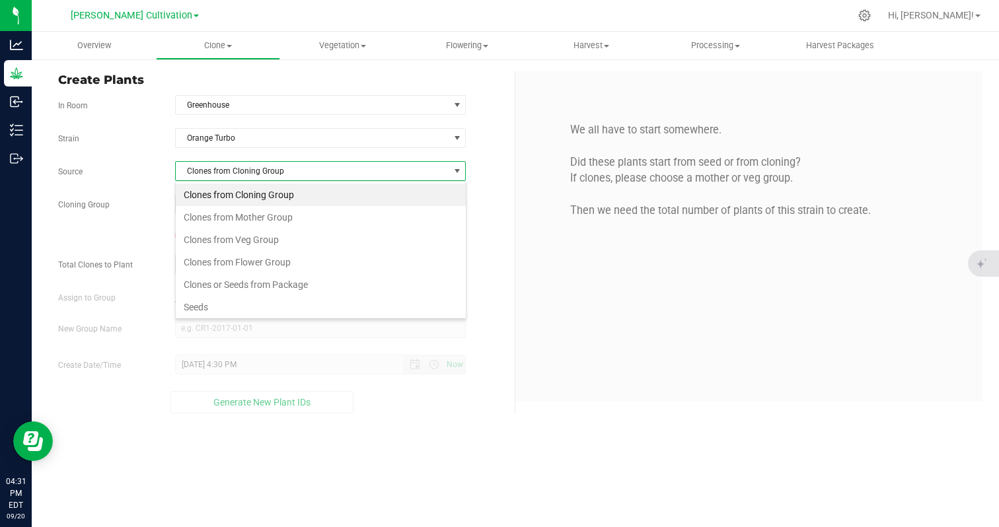
scroll to position [20, 291]
click at [204, 313] on li "Seeds" at bounding box center [321, 307] width 290 height 22
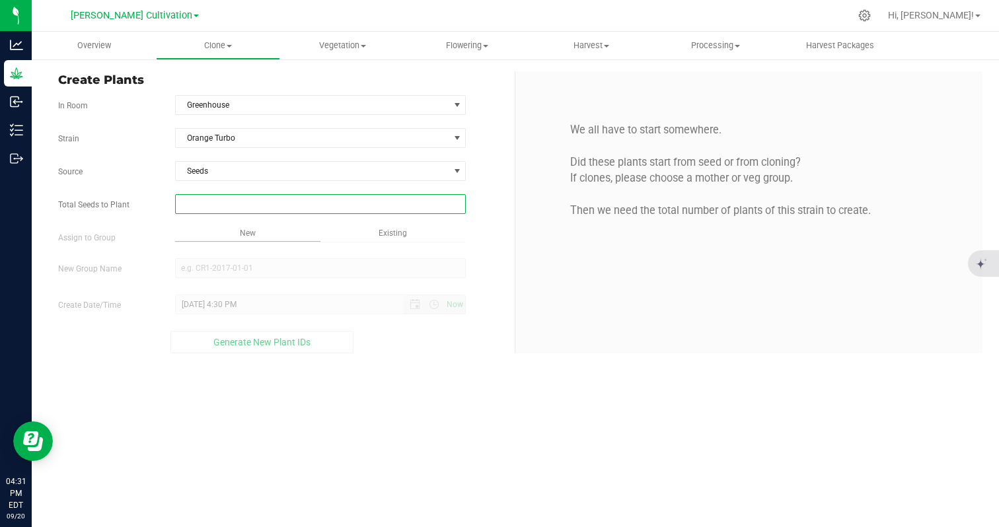
click at [238, 199] on span at bounding box center [320, 204] width 291 height 20
type input "40"
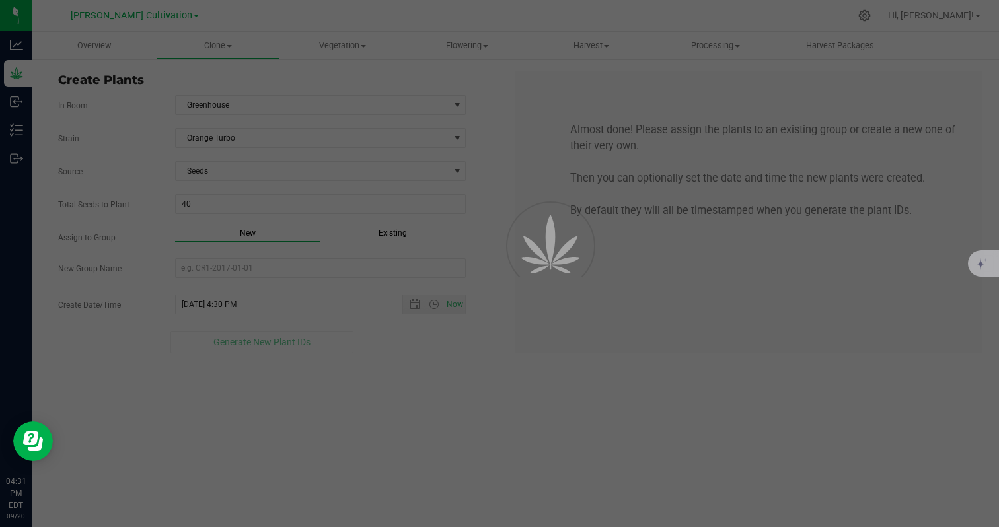
click at [363, 237] on div "Existing" at bounding box center [392, 234] width 145 height 15
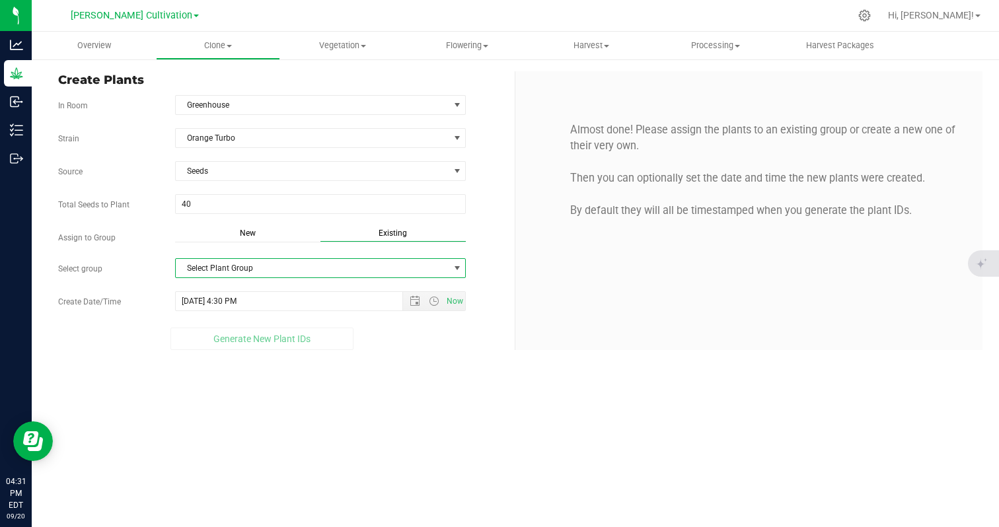
click at [317, 269] on span "Select Plant Group" at bounding box center [312, 268] width 273 height 18
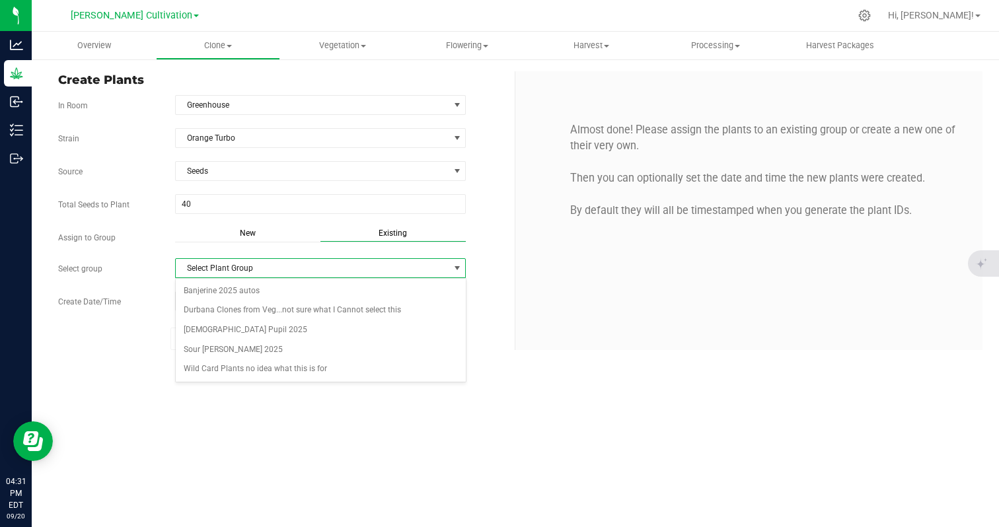
click at [317, 275] on span "Select Plant Group" at bounding box center [312, 268] width 273 height 18
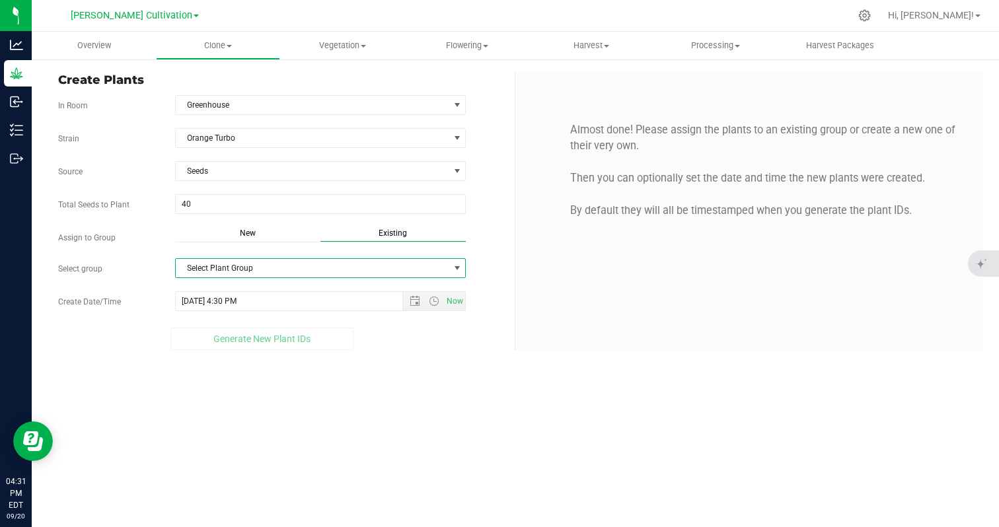
click at [242, 232] on span "New" at bounding box center [248, 233] width 16 height 9
click at [240, 268] on input "New Group Name" at bounding box center [320, 268] width 291 height 20
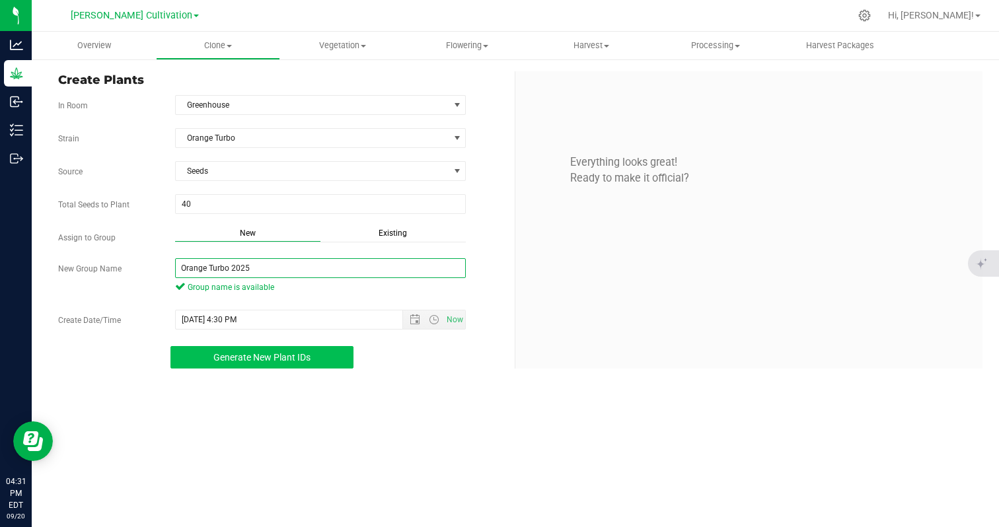
type input "Orange Turbo 2025"
click at [217, 356] on span "Generate New Plant IDs" at bounding box center [261, 357] width 97 height 11
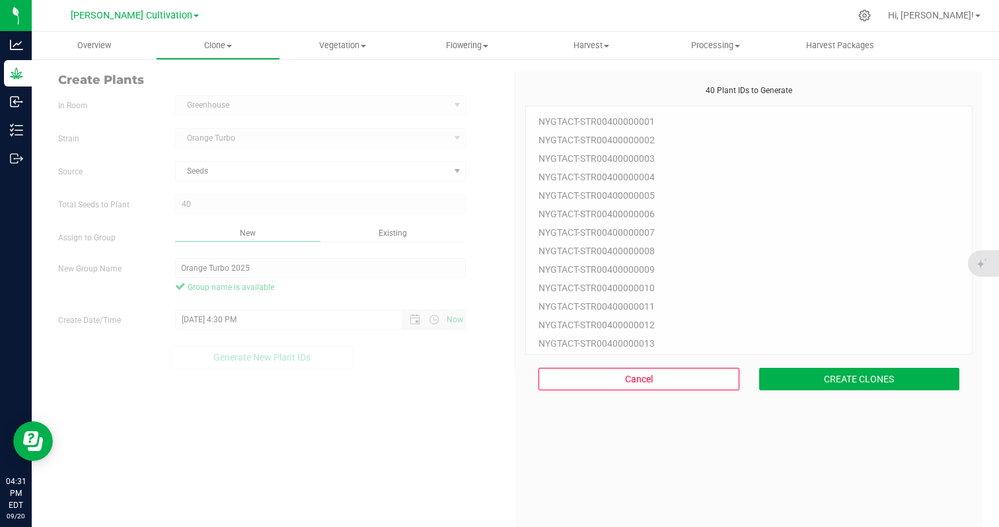
scroll to position [40, 0]
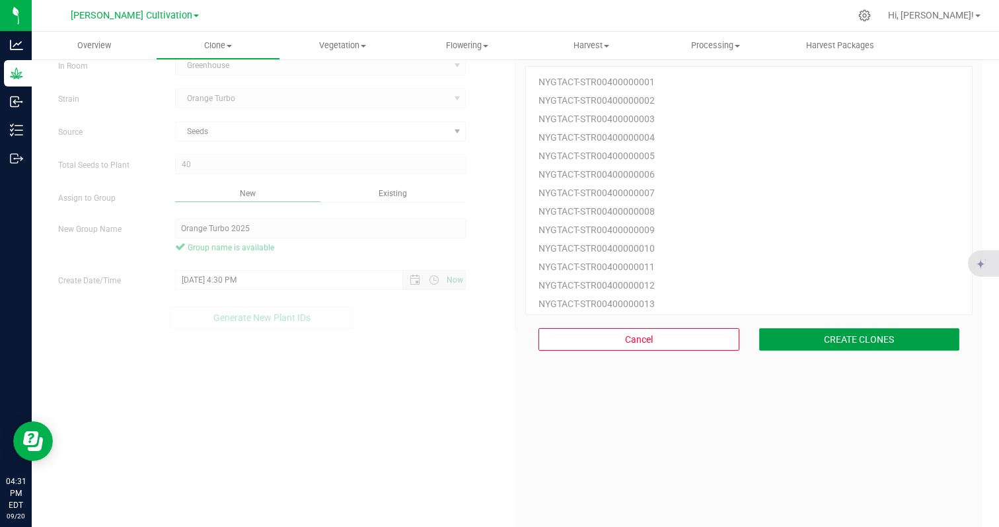
click at [797, 339] on button "CREATE CLONES" at bounding box center [859, 339] width 201 height 22
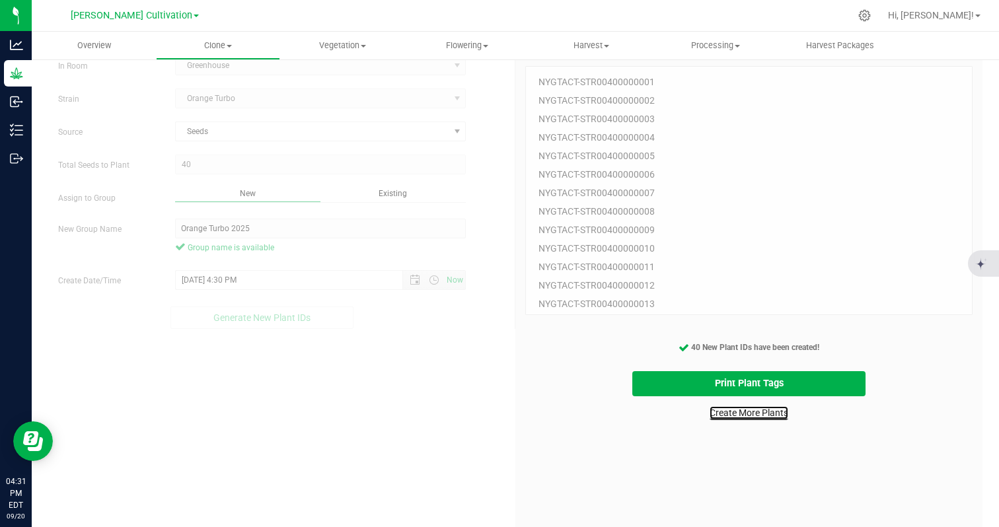
click at [758, 415] on link "Create More Plants" at bounding box center [748, 412] width 79 height 13
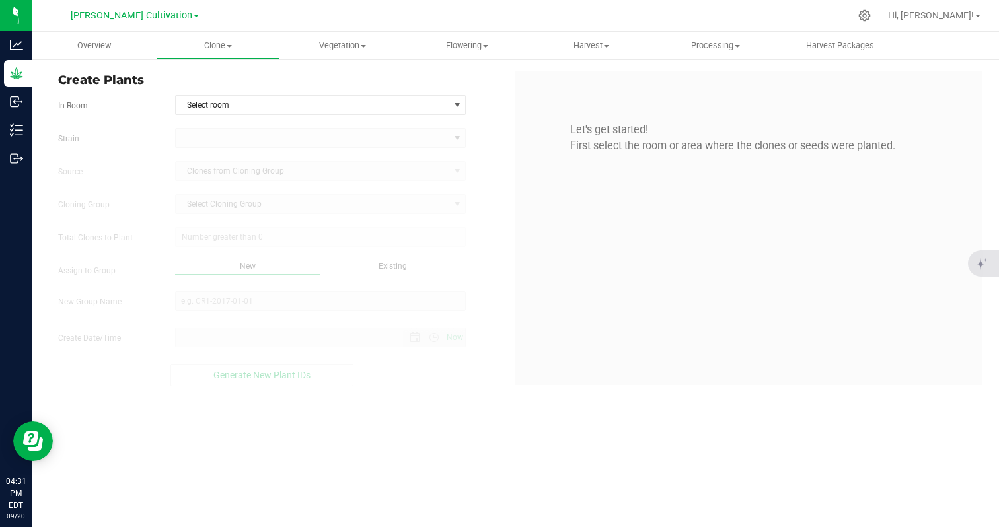
type input "[DATE] 4:31 PM"
click at [394, 105] on span "Select room" at bounding box center [312, 105] width 273 height 18
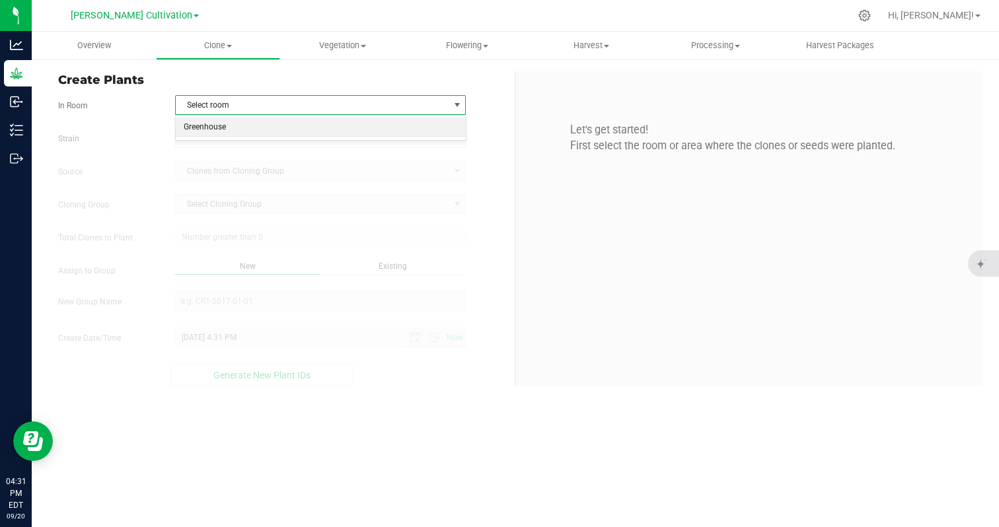
click at [320, 127] on li "Greenhouse" at bounding box center [321, 128] width 290 height 20
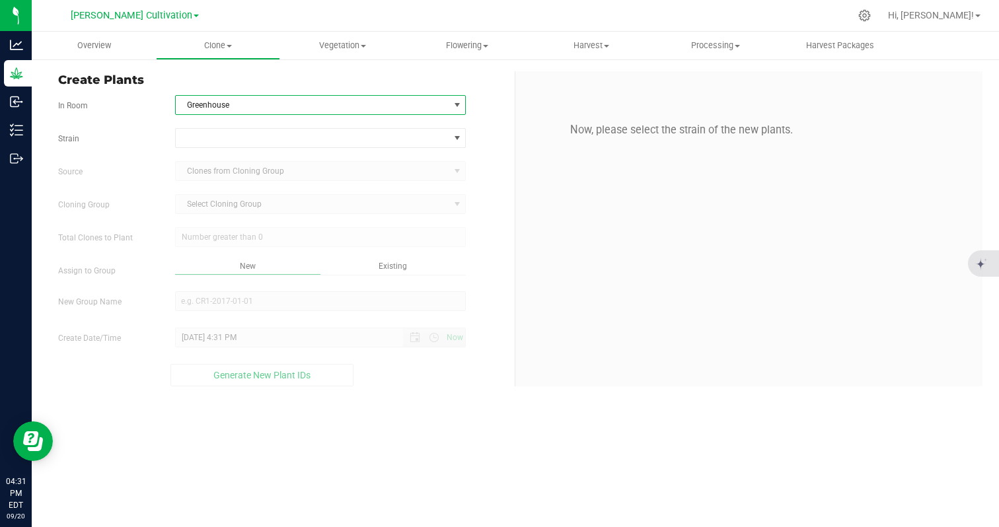
click at [215, 167] on kendo-dropdownlist "Clones from Cloning Group" at bounding box center [320, 171] width 291 height 20
click at [199, 197] on span "Select Cloning Group Select Cloning Group" at bounding box center [320, 204] width 291 height 20
click at [220, 138] on span at bounding box center [312, 138] width 273 height 18
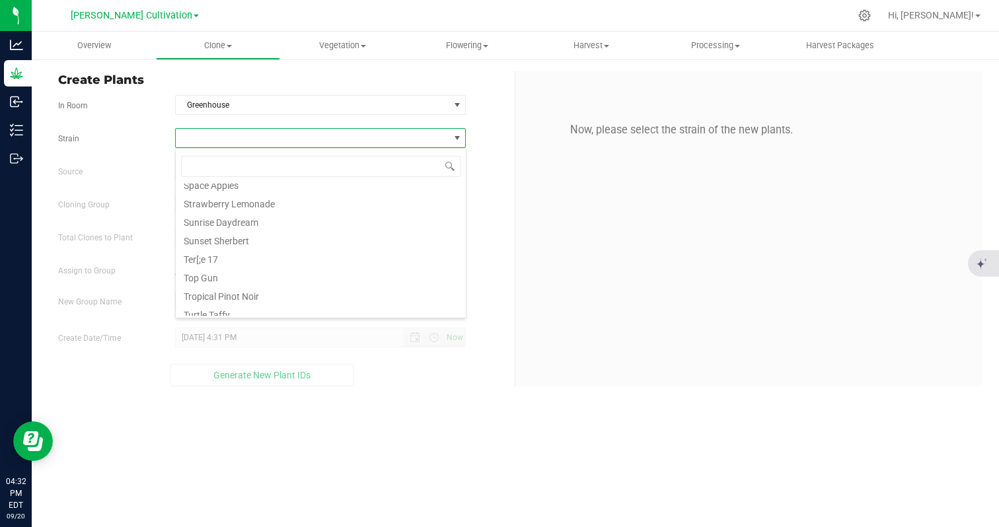
scroll to position [1018, 0]
click at [224, 237] on li "Sunrise Daydream" at bounding box center [321, 229] width 290 height 18
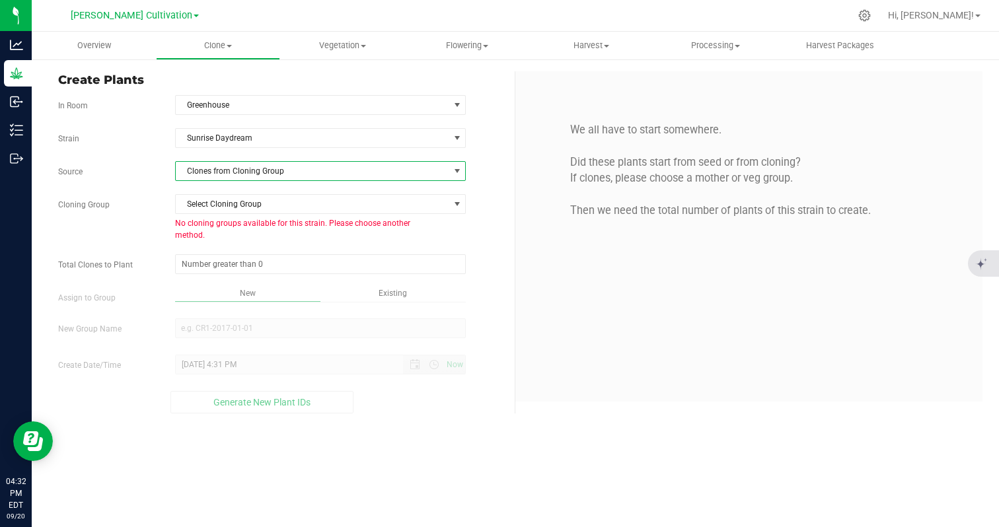
click at [229, 172] on span "Clones from Cloning Group" at bounding box center [312, 171] width 273 height 18
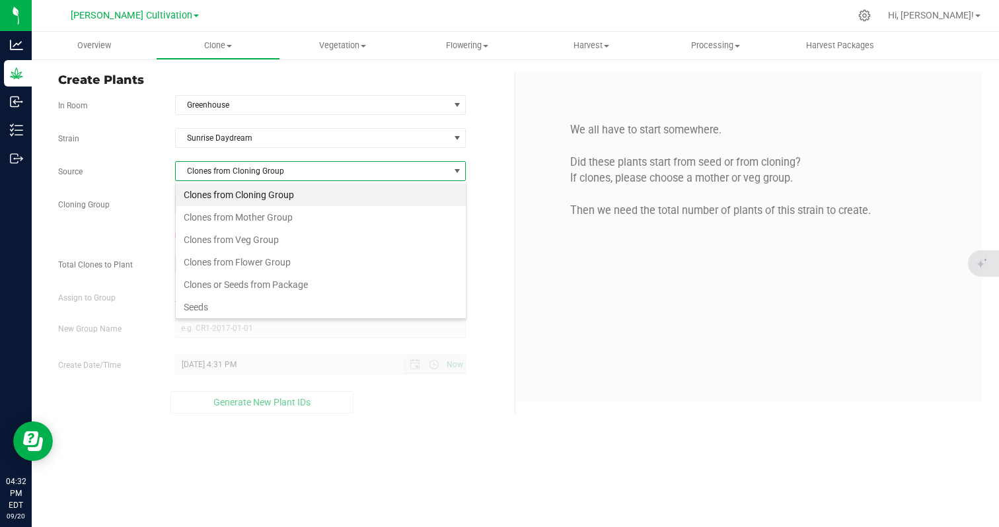
scroll to position [20, 291]
click at [192, 308] on li "Seeds" at bounding box center [321, 307] width 290 height 22
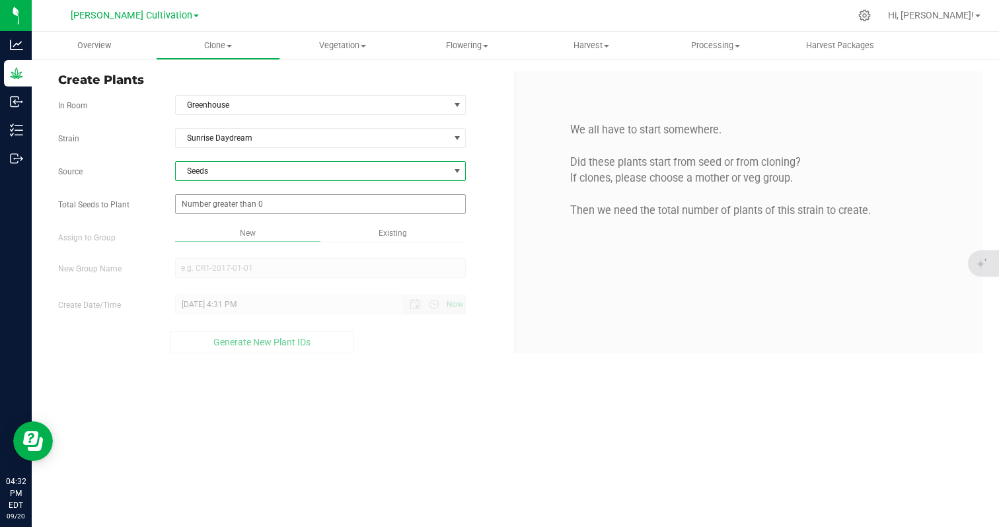
click at [212, 201] on span at bounding box center [320, 204] width 291 height 20
type input "20"
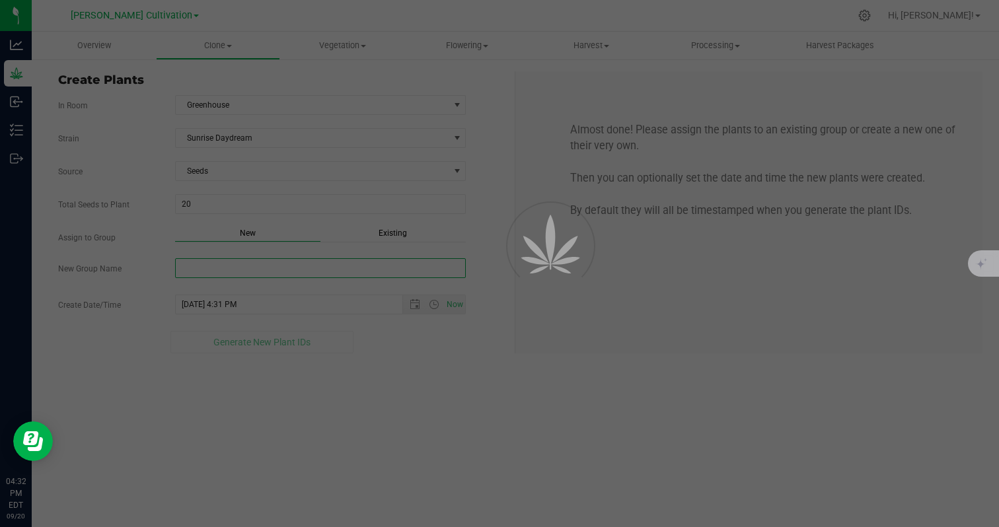
click at [215, 264] on input "New Group Name" at bounding box center [320, 268] width 291 height 20
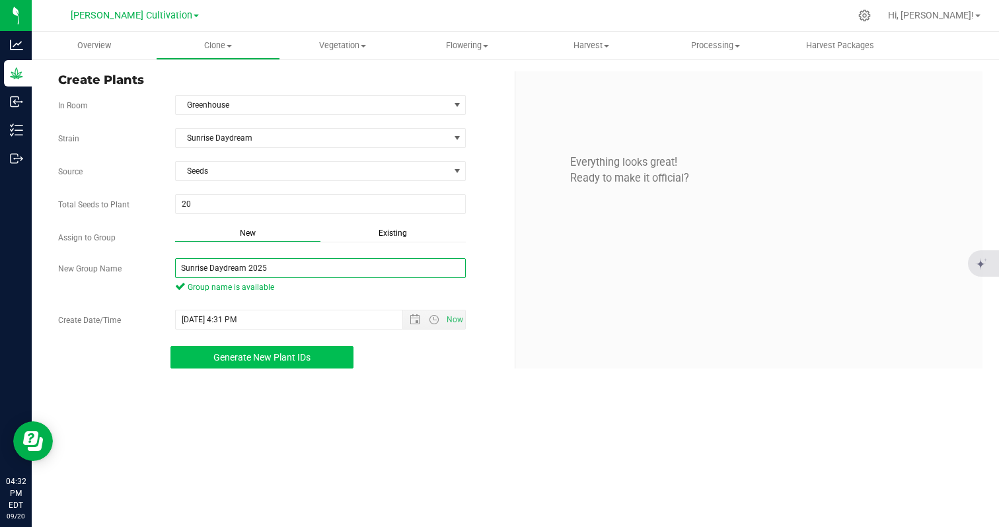
type input "Sunrise Daydream 2025"
click at [225, 353] on span "Generate New Plant IDs" at bounding box center [261, 357] width 97 height 11
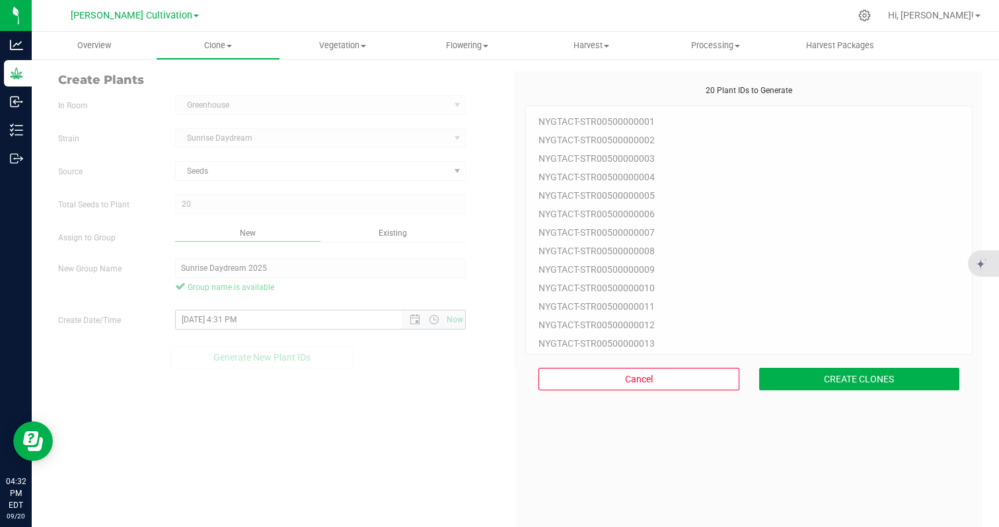
scroll to position [40, 0]
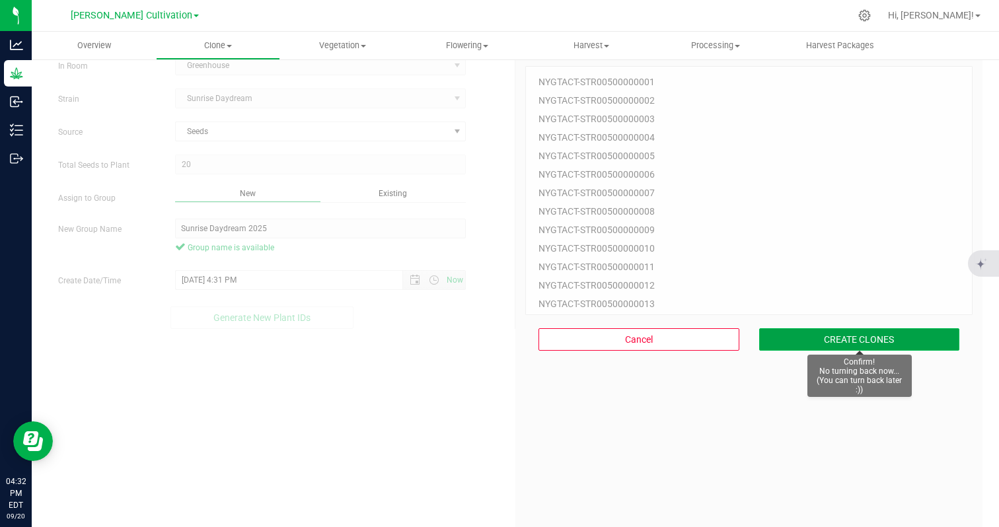
click at [800, 345] on button "CREATE CLONES" at bounding box center [859, 339] width 201 height 22
